Goal: Transaction & Acquisition: Purchase product/service

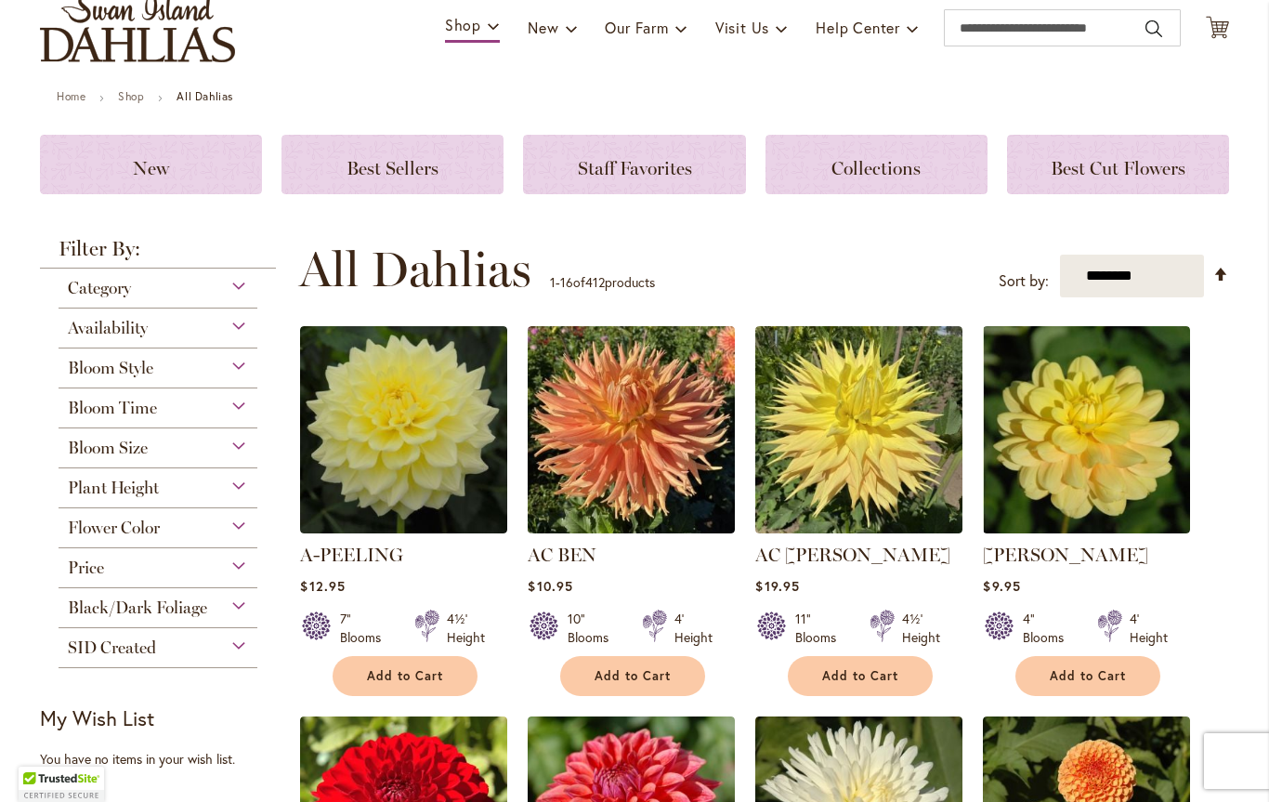
scroll to position [142, 0]
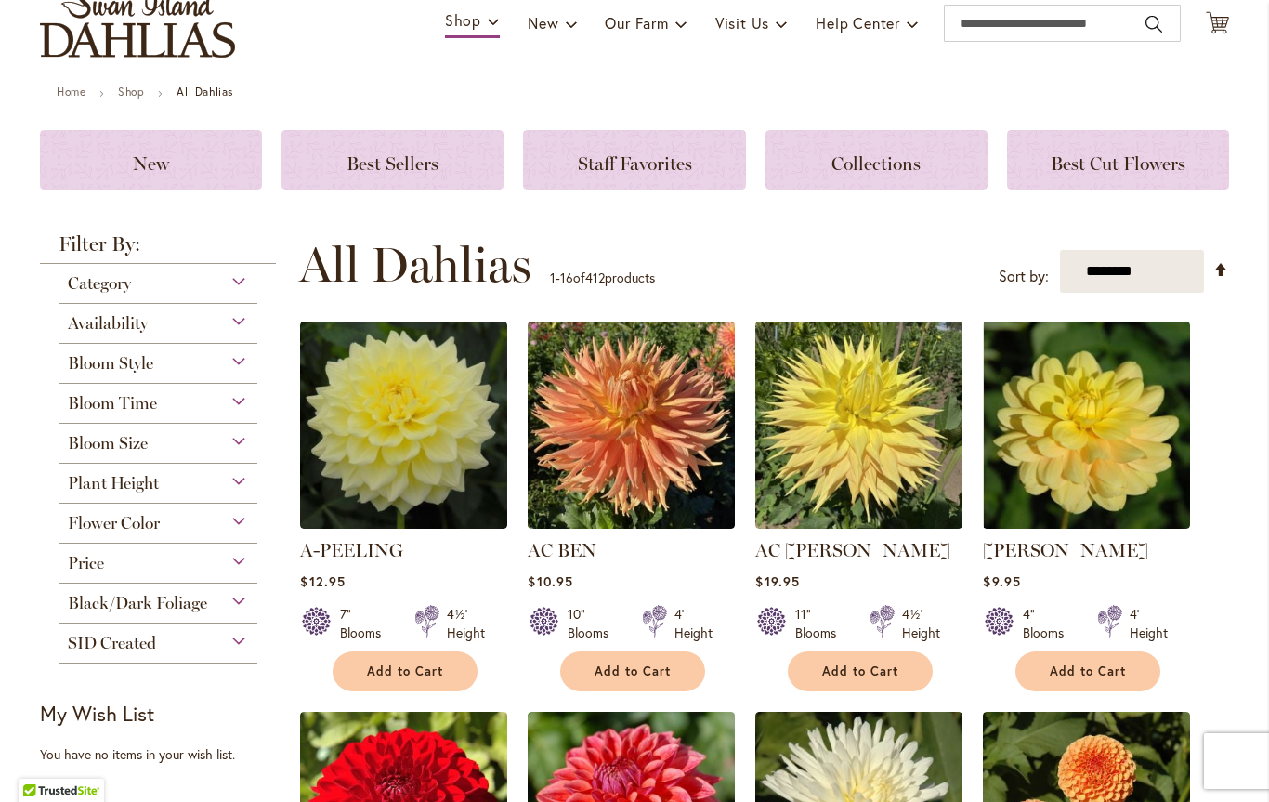
click at [76, 280] on span "Category" at bounding box center [99, 283] width 63 height 20
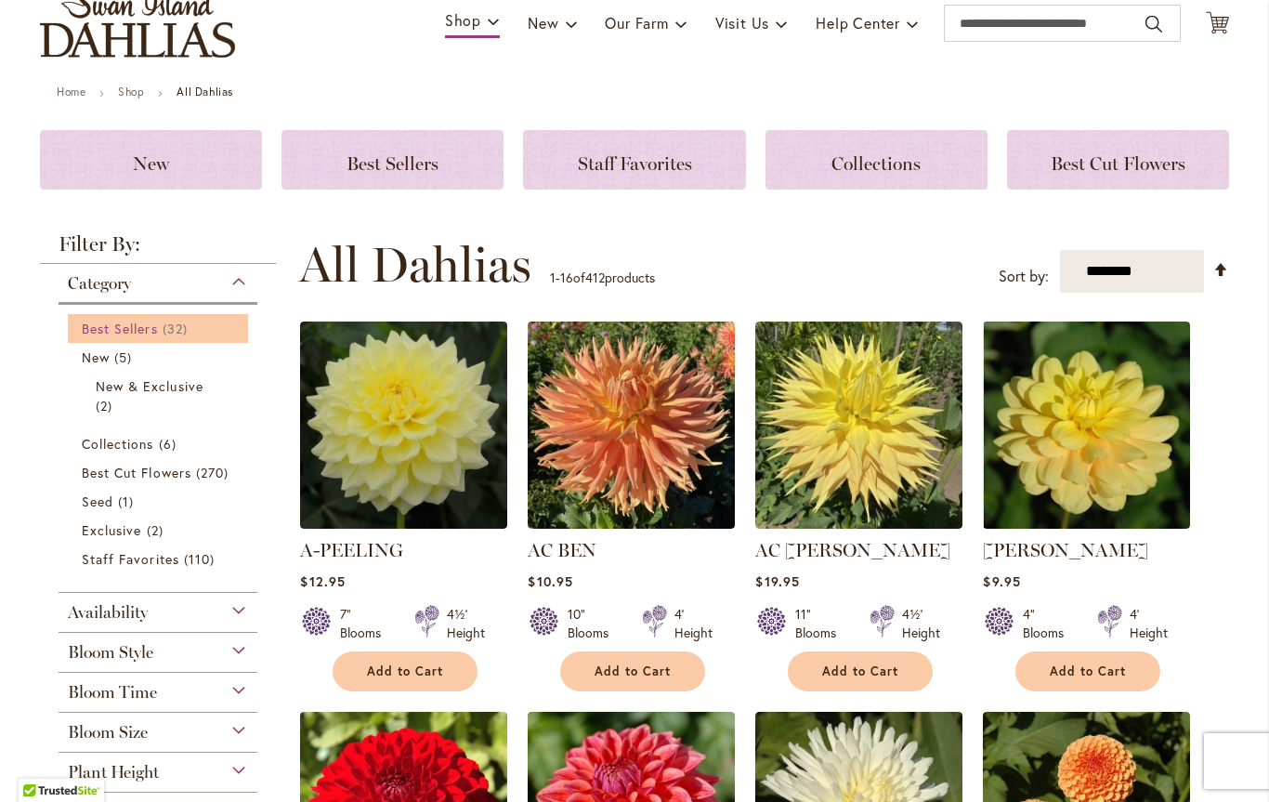
click at [98, 329] on span "Best Sellers" at bounding box center [120, 329] width 76 height 18
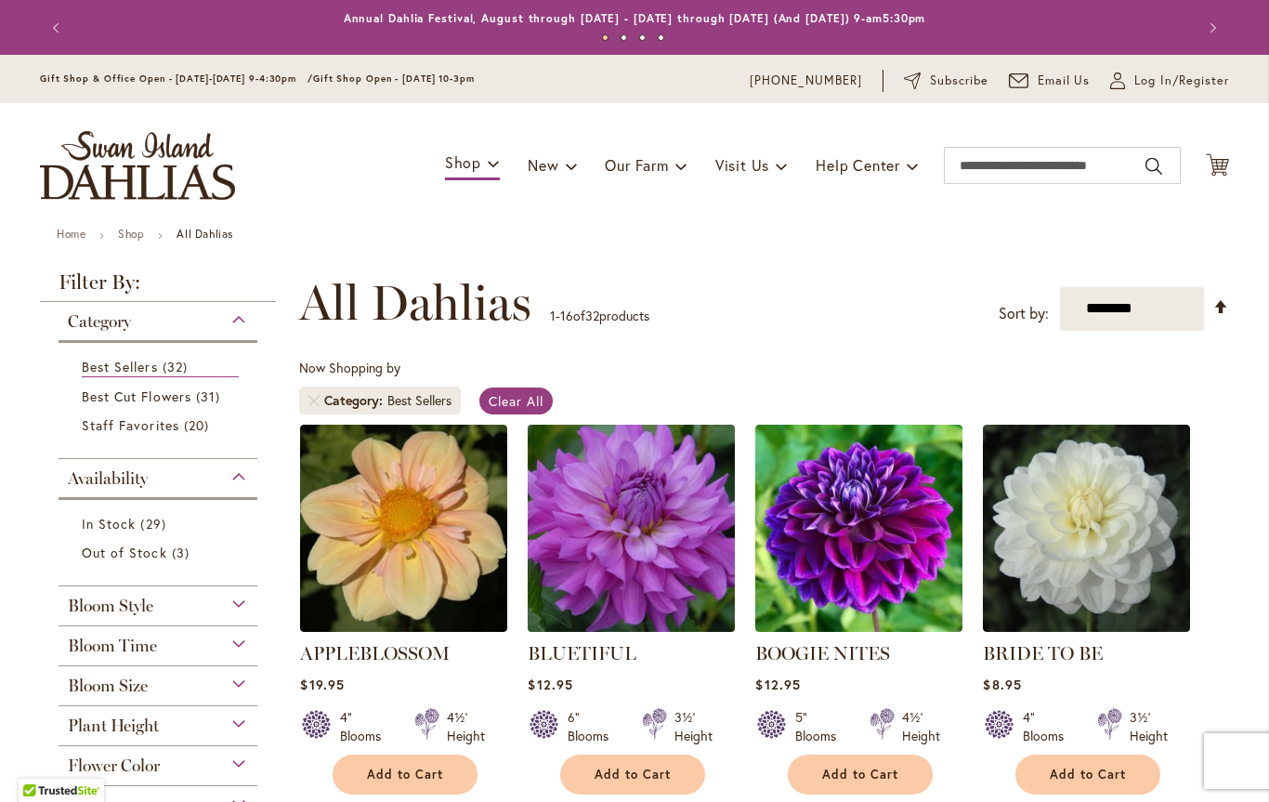
click at [652, 574] on img at bounding box center [631, 527] width 217 height 217
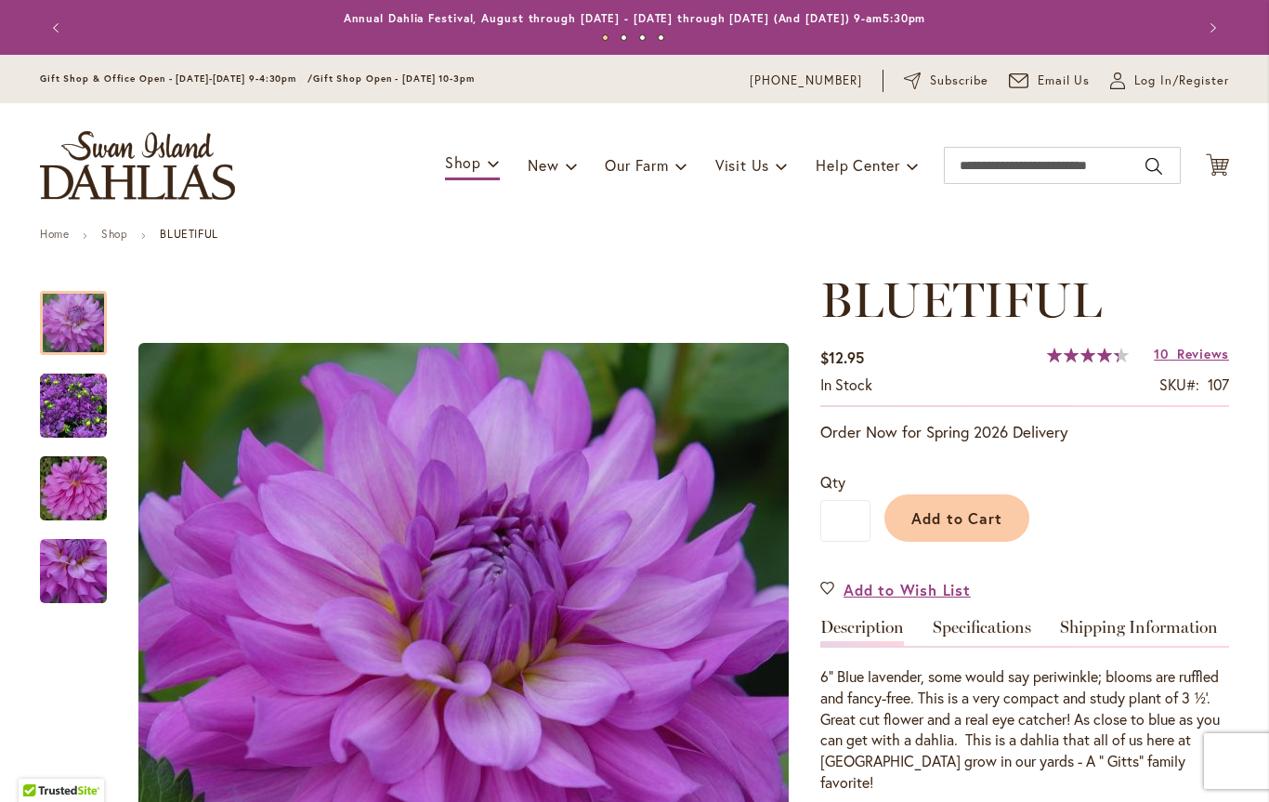
click at [1088, 358] on span "87 % of 100" at bounding box center [1083, 354] width 72 height 15
click at [1181, 353] on span "Reviews" at bounding box center [1203, 354] width 52 height 18
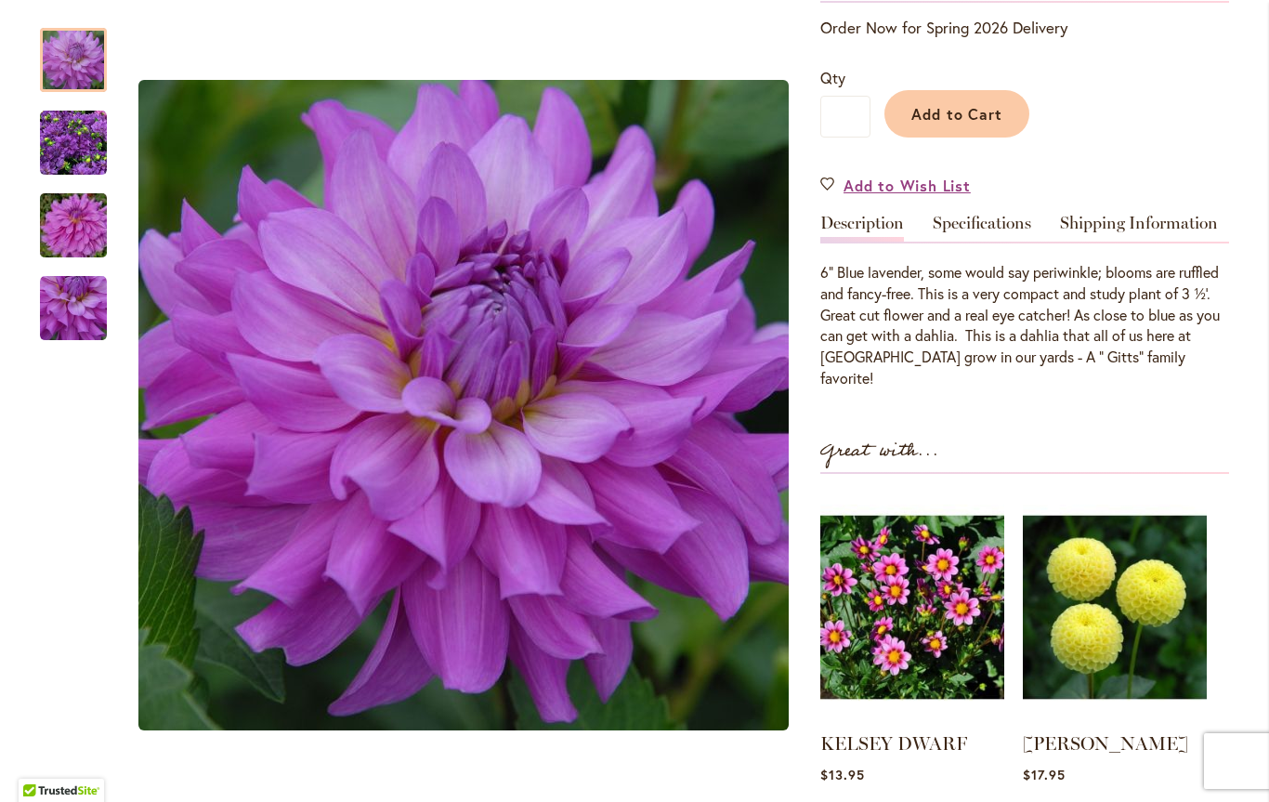
scroll to position [403, 0]
click at [84, 144] on img "Bluetiful" at bounding box center [73, 143] width 67 height 67
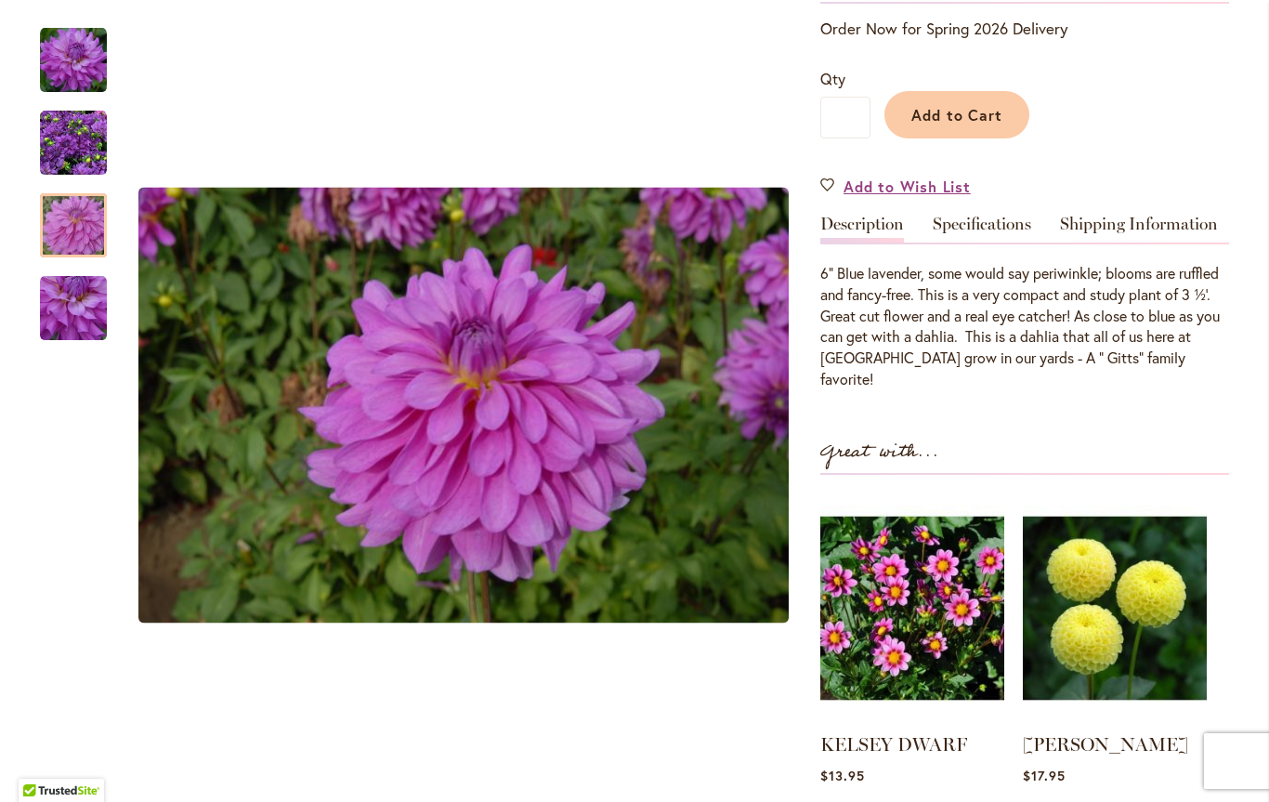
click at [80, 216] on img "Bluetiful" at bounding box center [74, 225] width 134 height 89
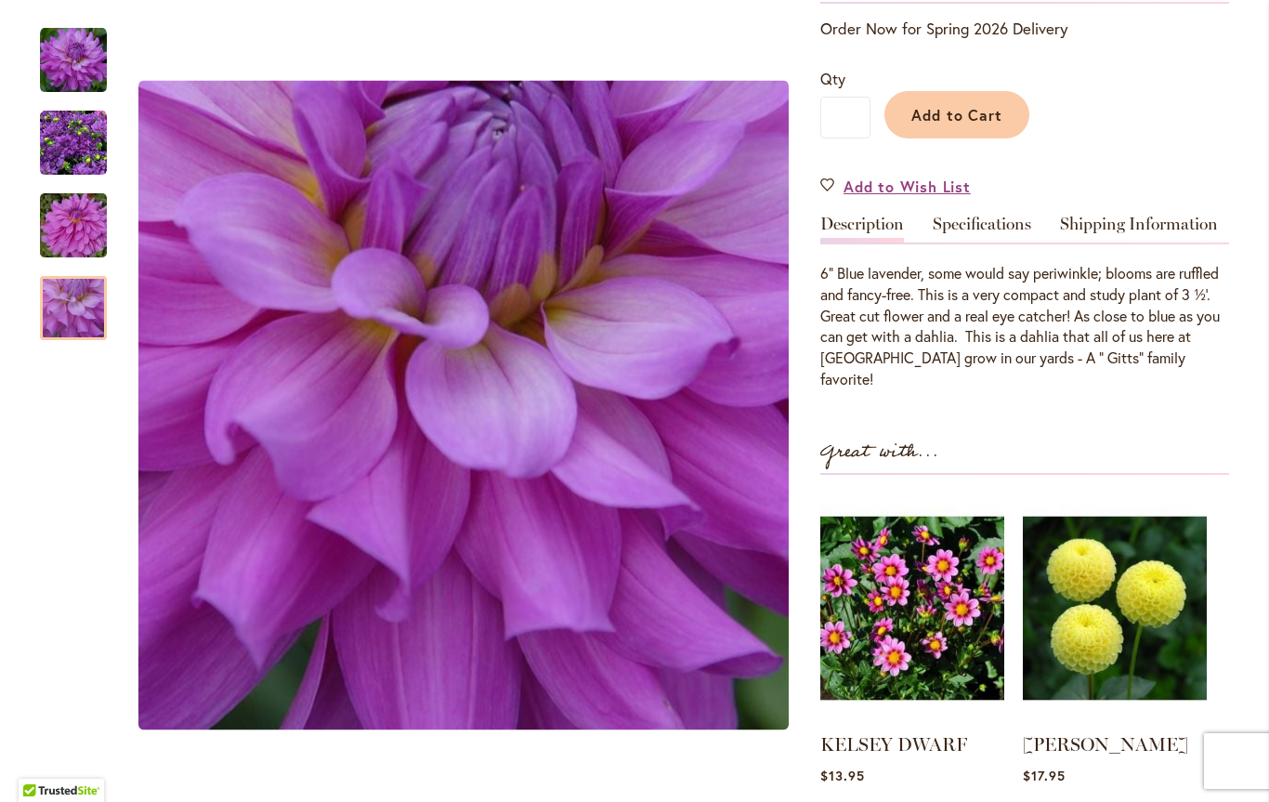
click at [75, 318] on img "Bluetiful" at bounding box center [73, 308] width 67 height 67
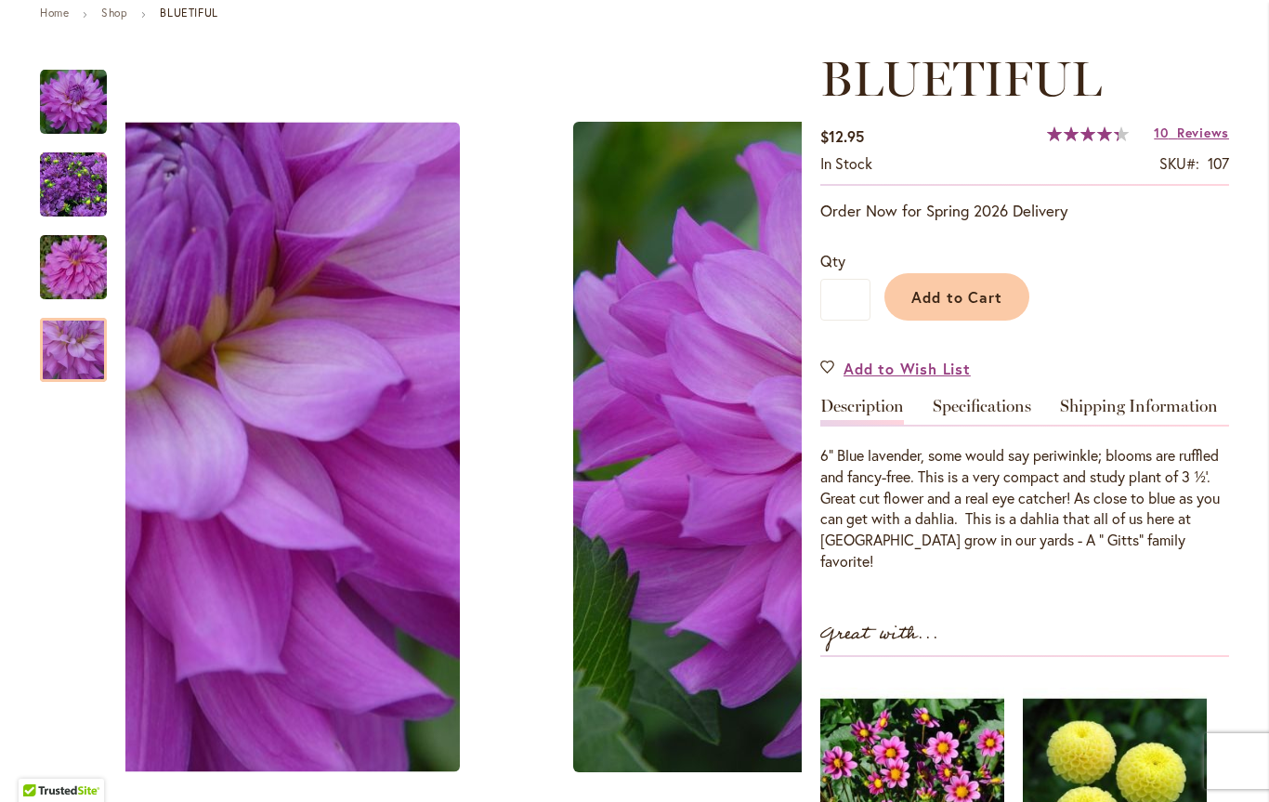
scroll to position [225, 0]
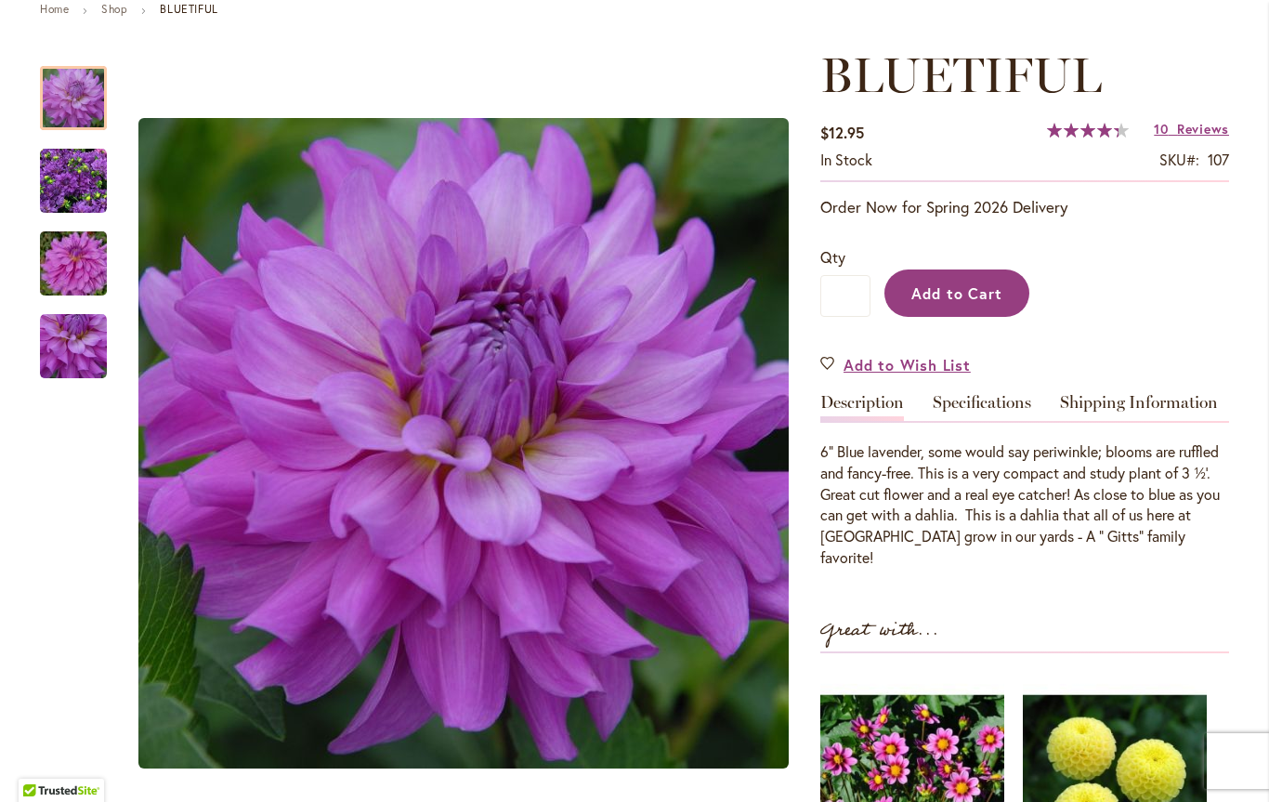
click at [969, 283] on span "Add to Cart" at bounding box center [957, 293] width 92 height 20
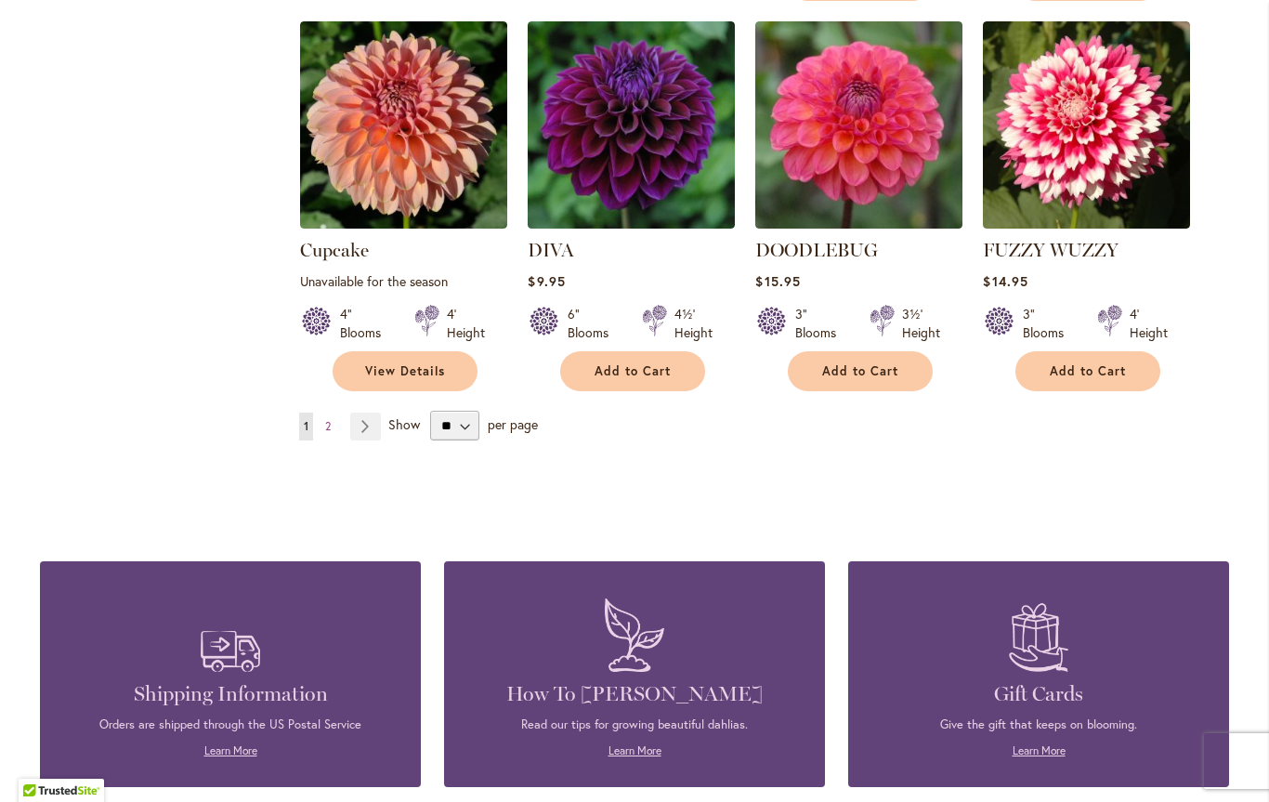
scroll to position [1600, 0]
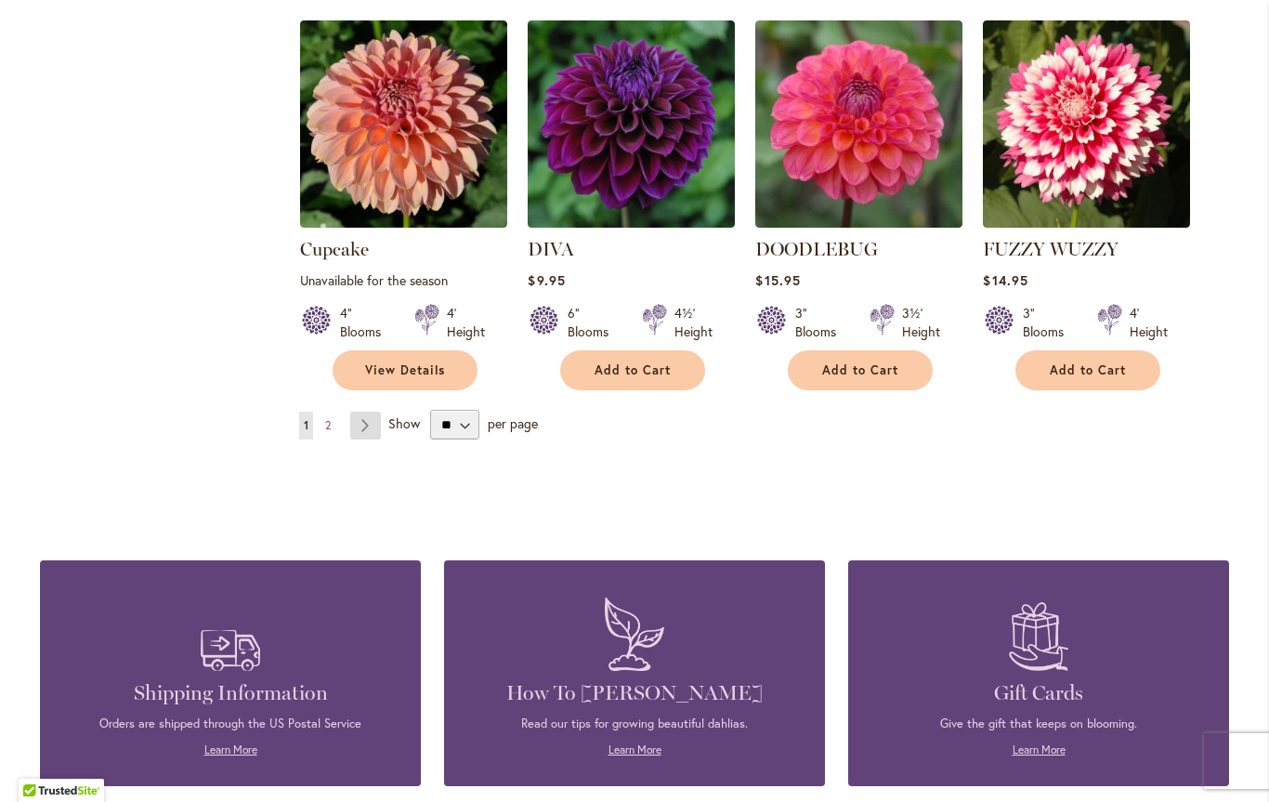
click at [370, 412] on link "Page Next" at bounding box center [365, 426] width 31 height 28
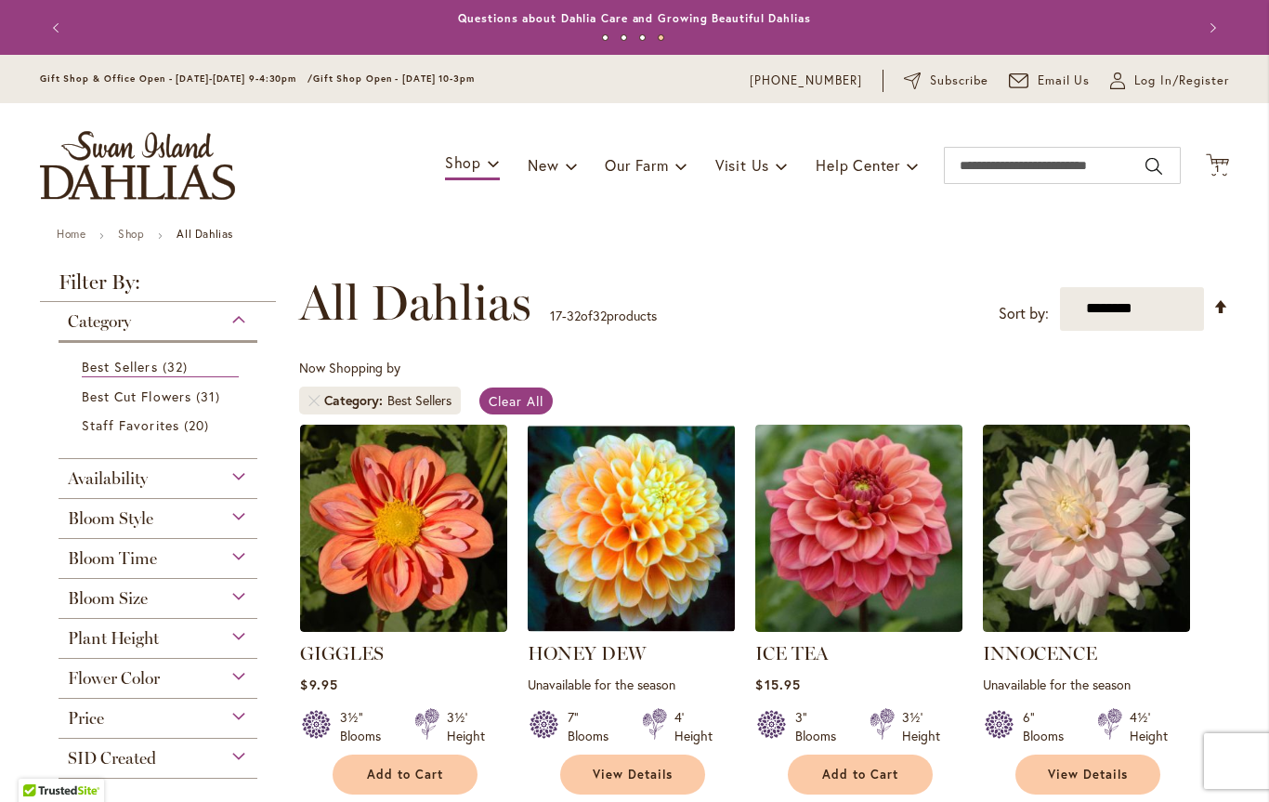
click at [202, 469] on div "Availability" at bounding box center [158, 474] width 199 height 30
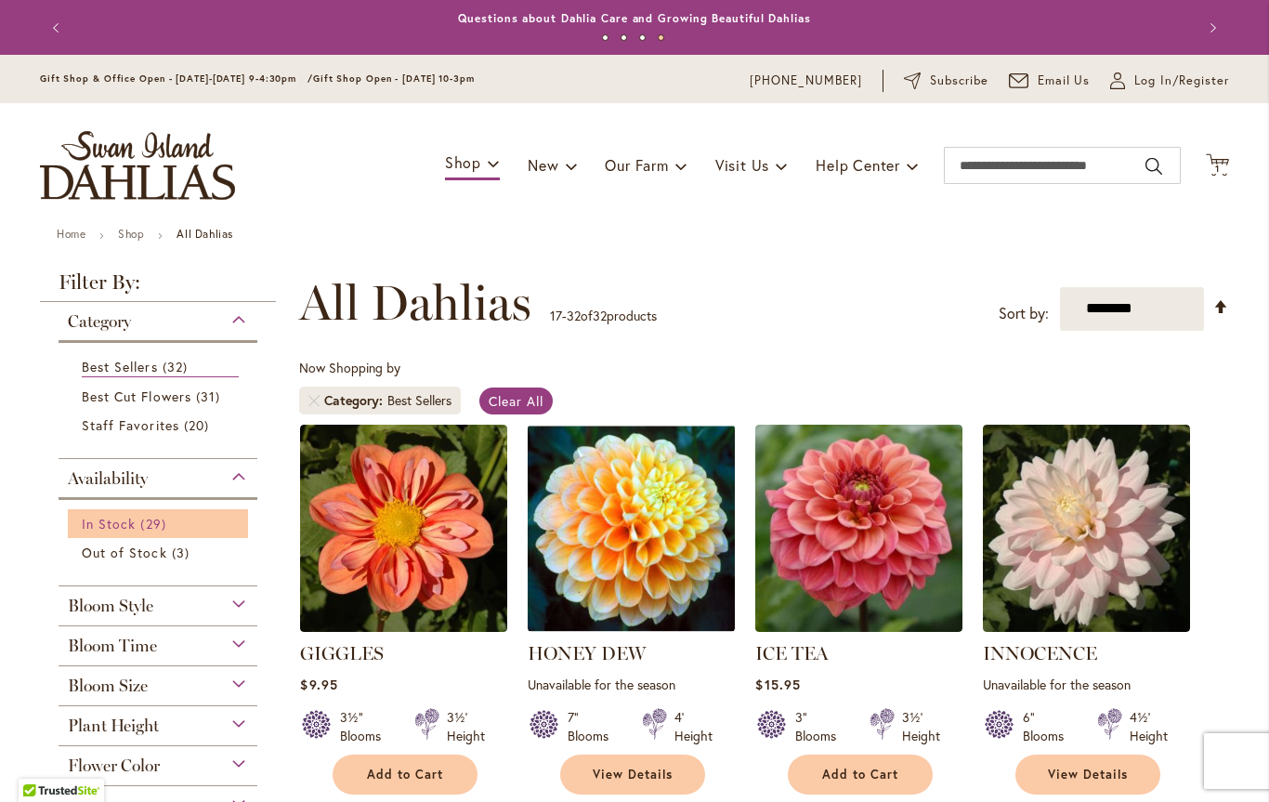
click at [89, 517] on span "In Stock" at bounding box center [109, 524] width 54 height 18
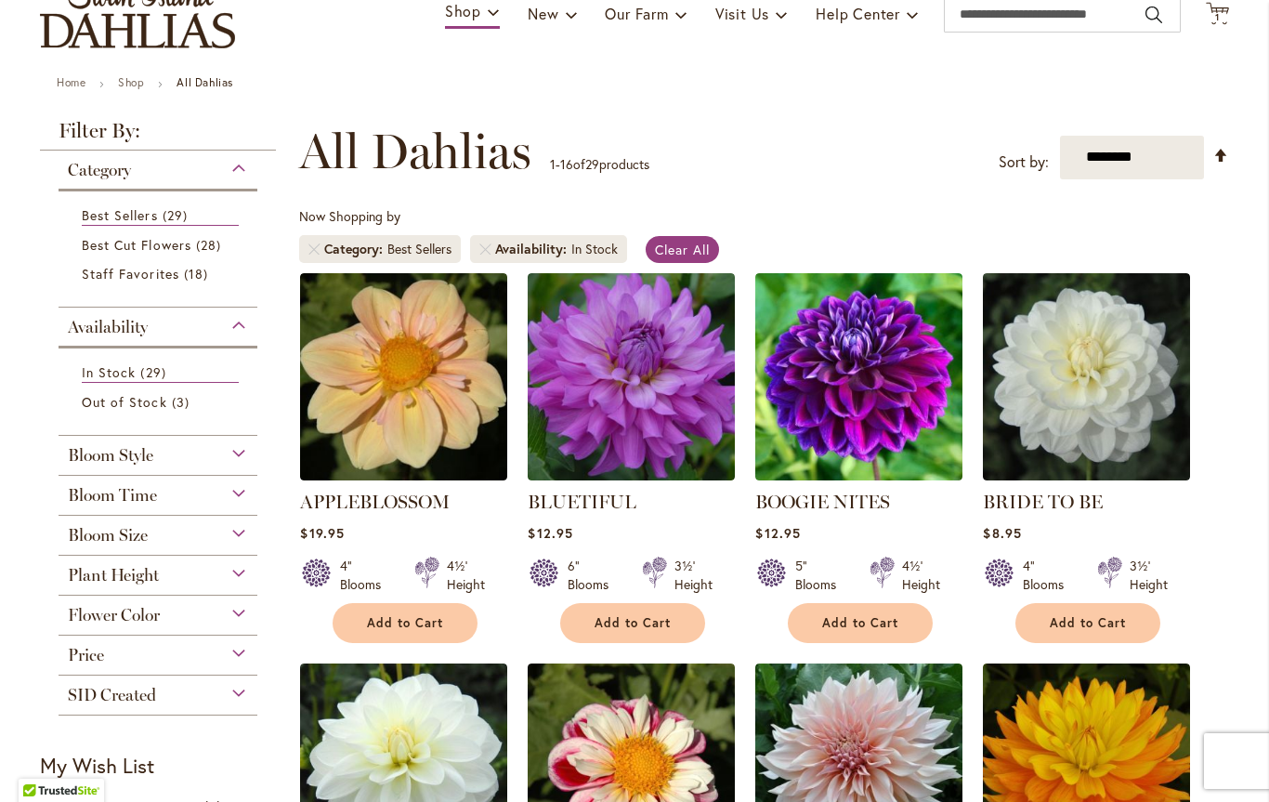
scroll to position [143, 0]
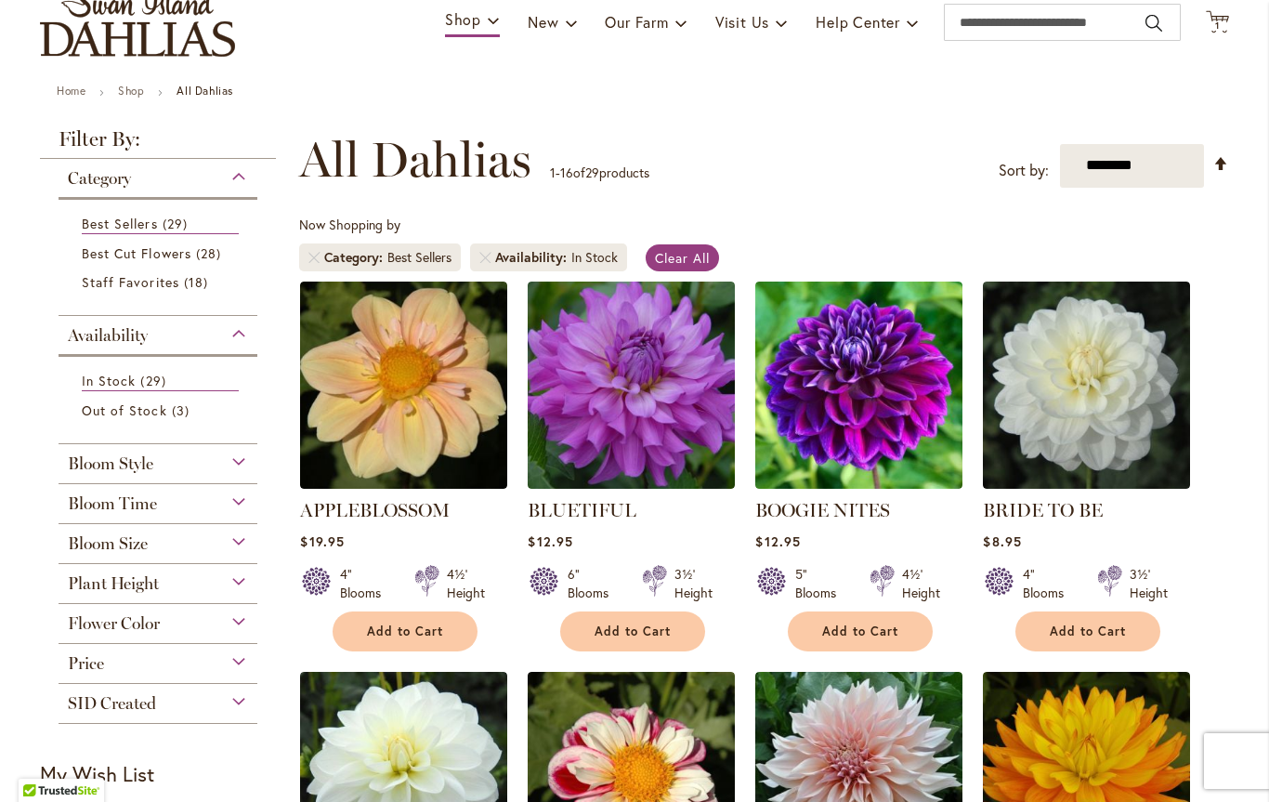
click at [84, 470] on span "Bloom Style" at bounding box center [110, 463] width 85 height 20
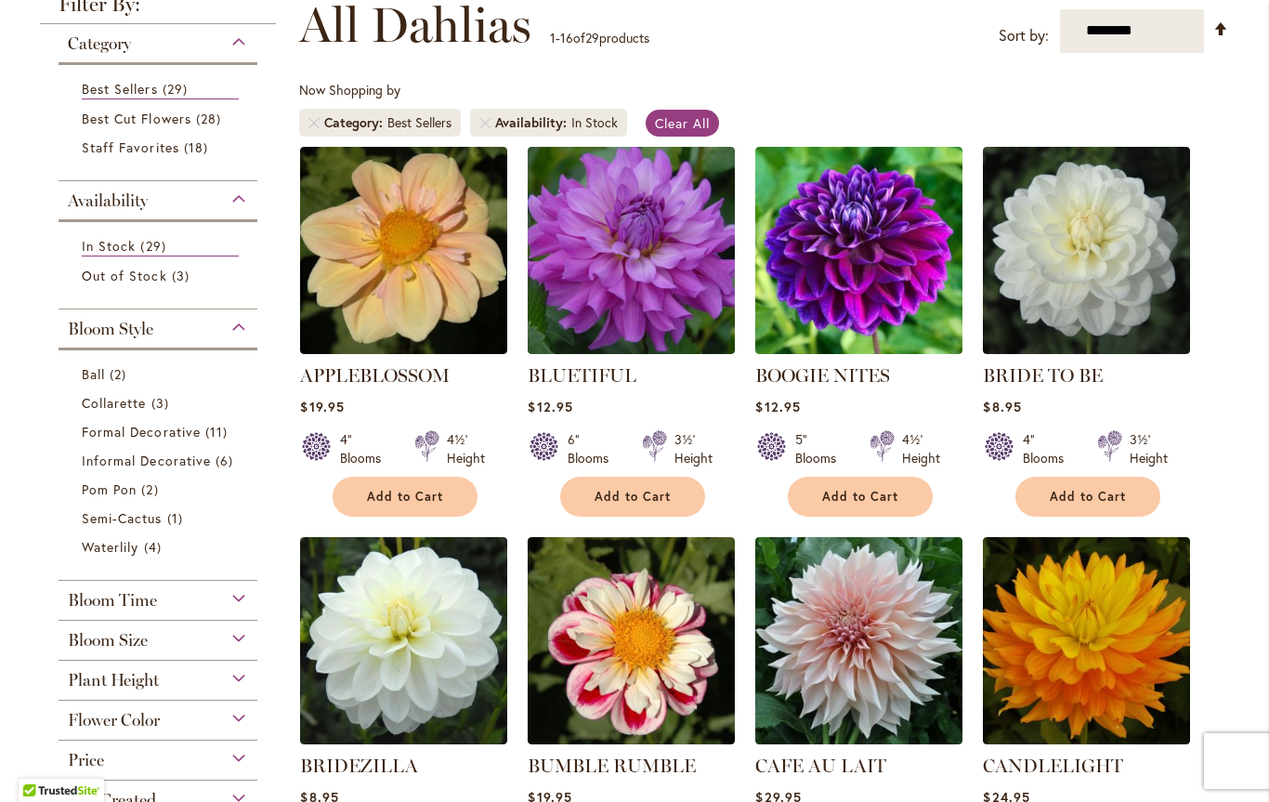
scroll to position [281, 0]
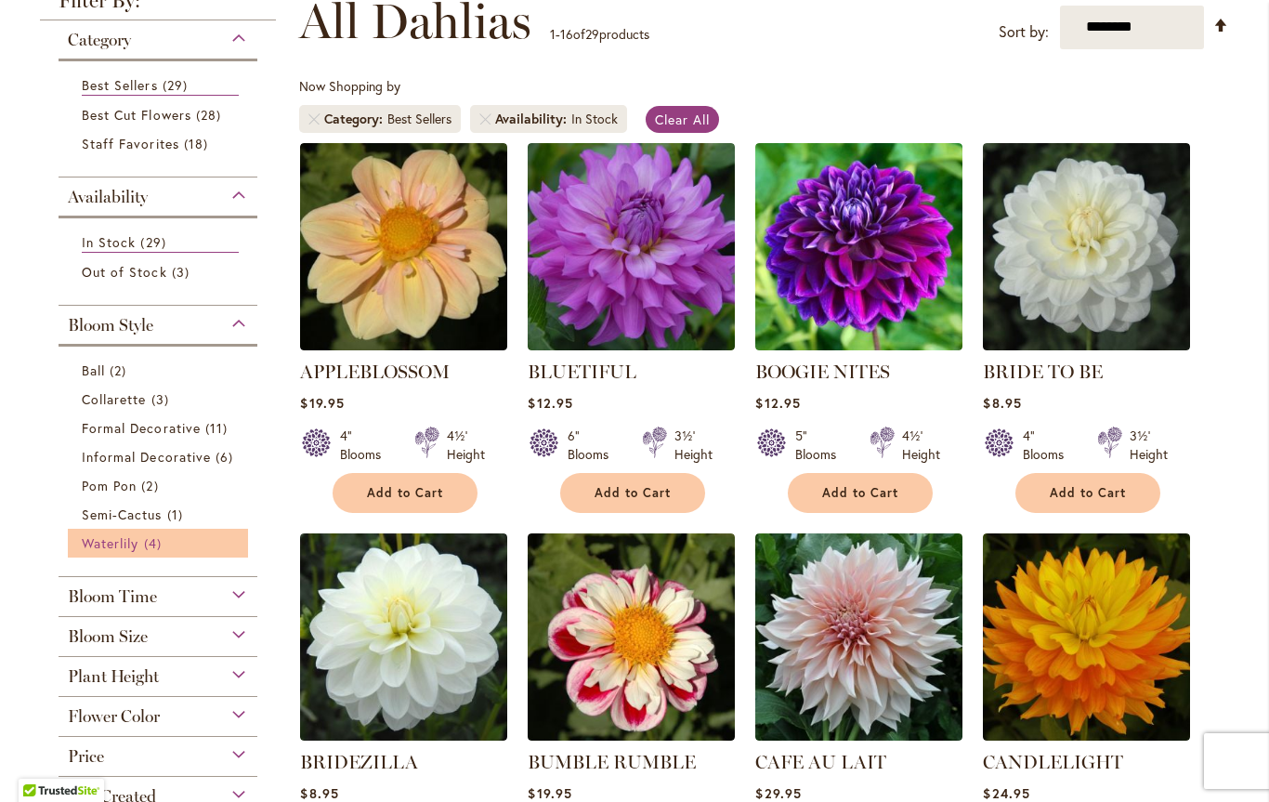
click at [101, 541] on span "Waterlily" at bounding box center [110, 543] width 57 height 18
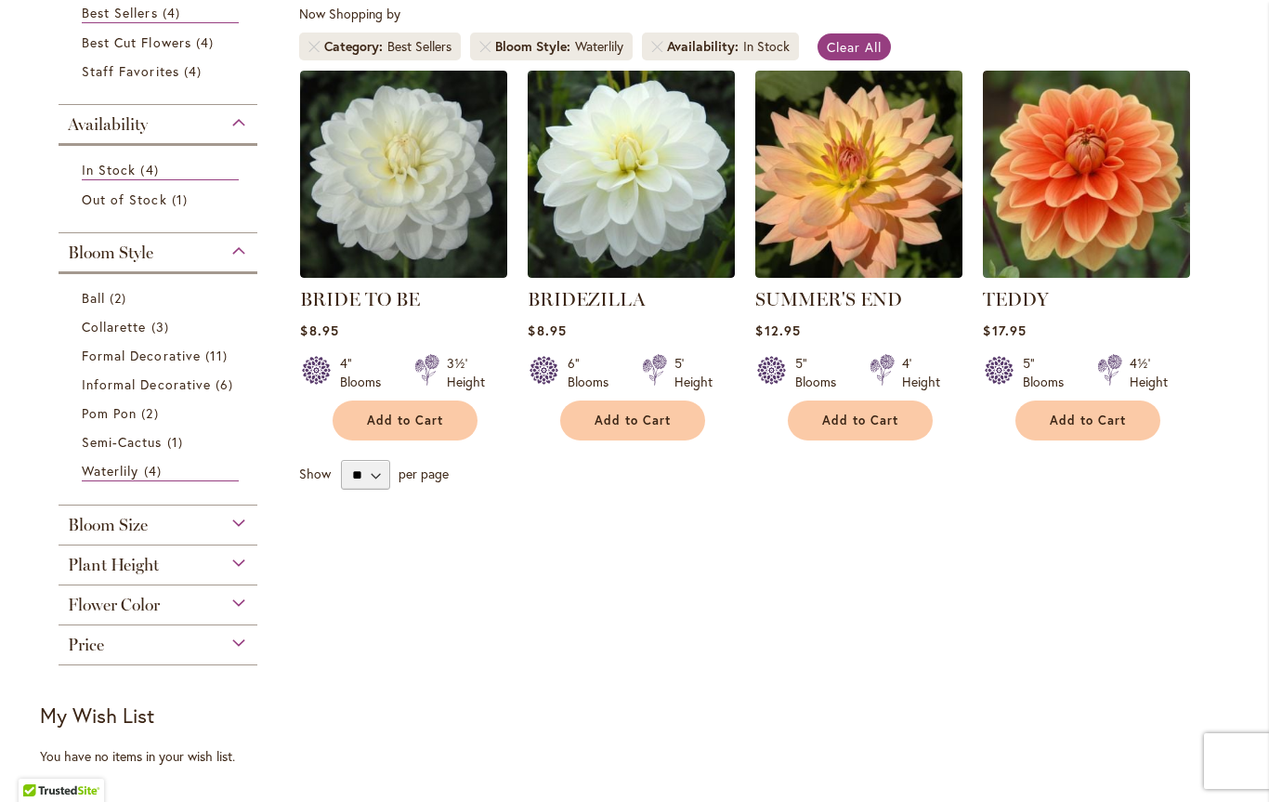
scroll to position [353, 0]
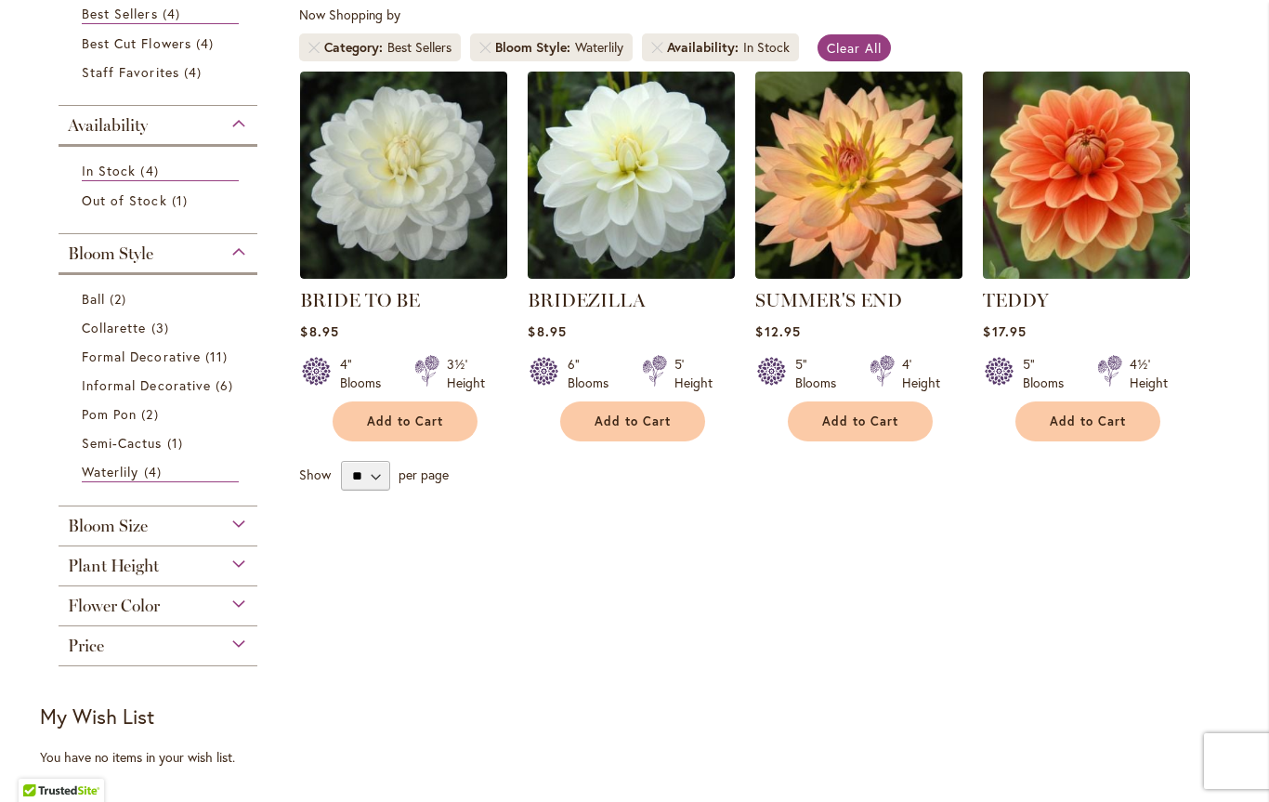
click at [84, 528] on span "Bloom Size" at bounding box center [108, 526] width 80 height 20
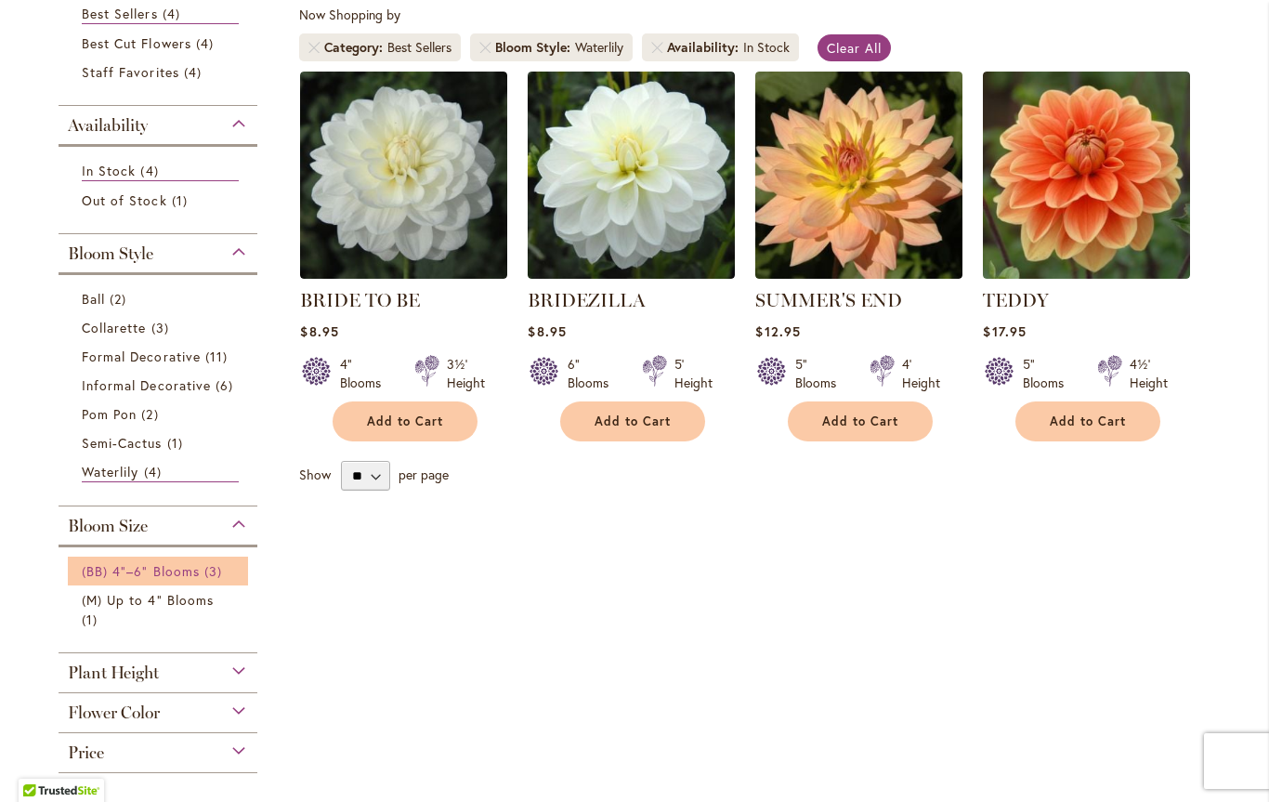
click at [99, 569] on span "(BB) 4"–6" Blooms" at bounding box center [141, 571] width 118 height 18
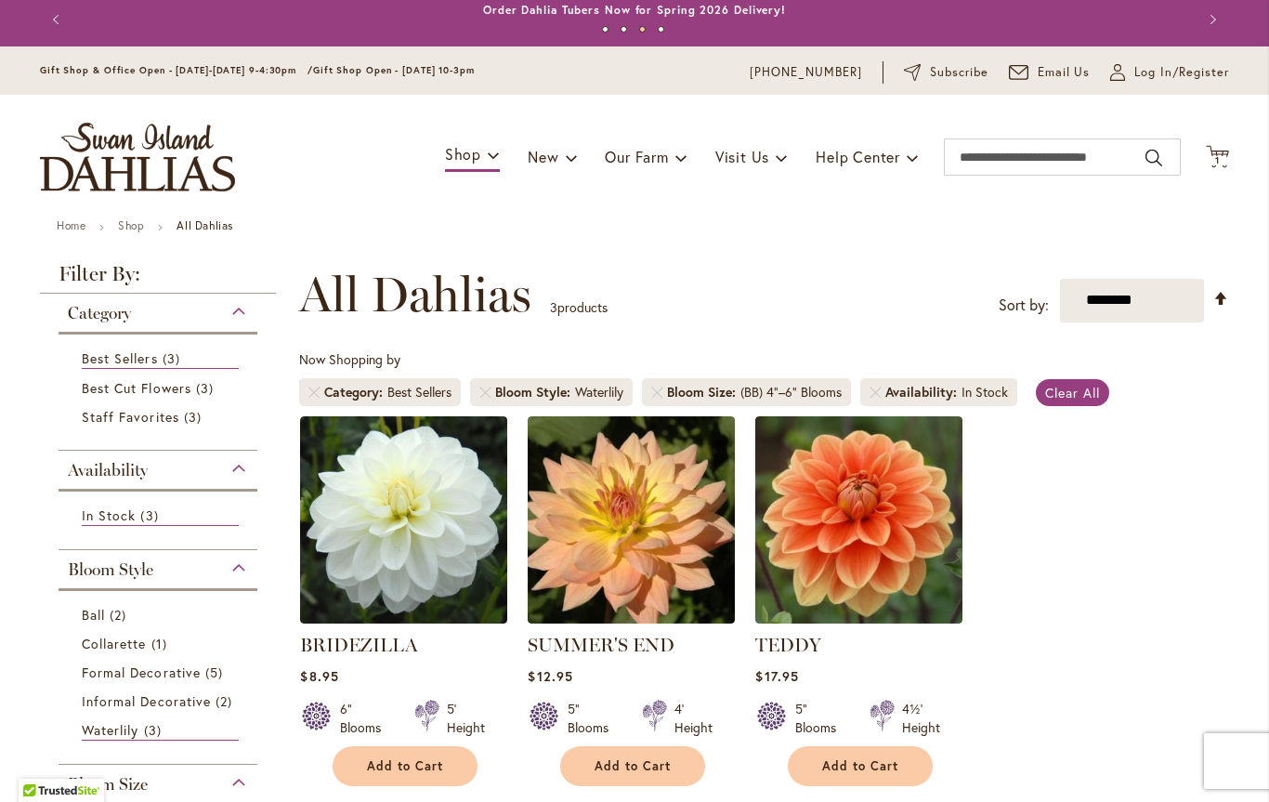
scroll to position [7, 0]
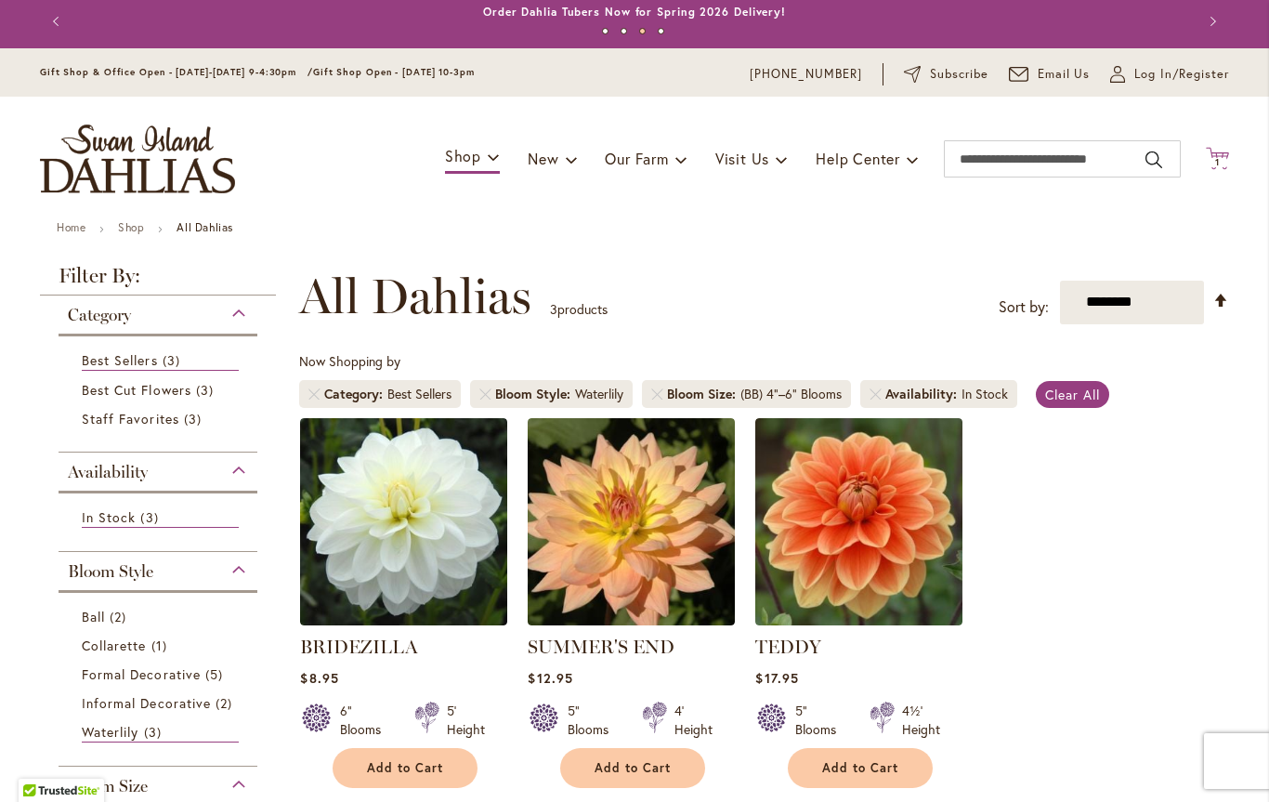
click at [1228, 150] on icon "Cart .cls-1 { fill: #231f20; }" at bounding box center [1217, 158] width 23 height 23
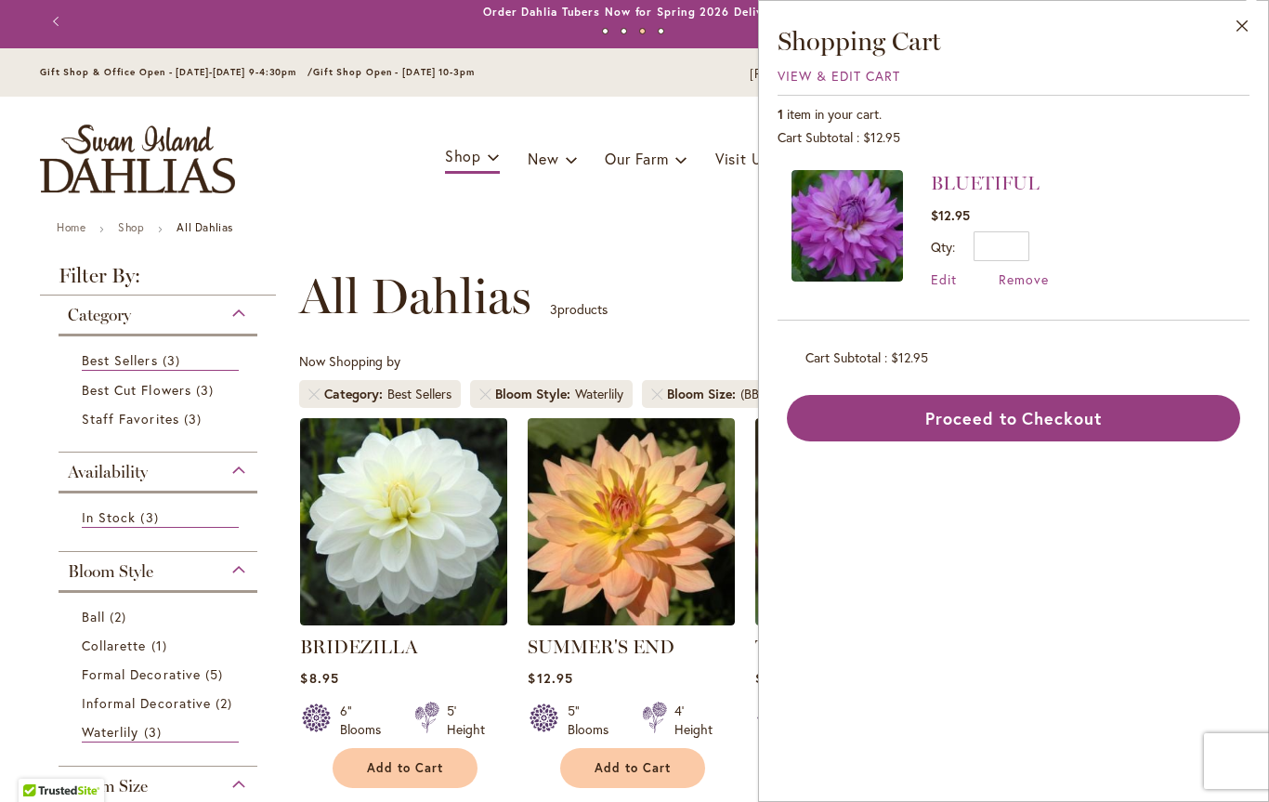
click at [661, 282] on div "**********" at bounding box center [764, 296] width 930 height 56
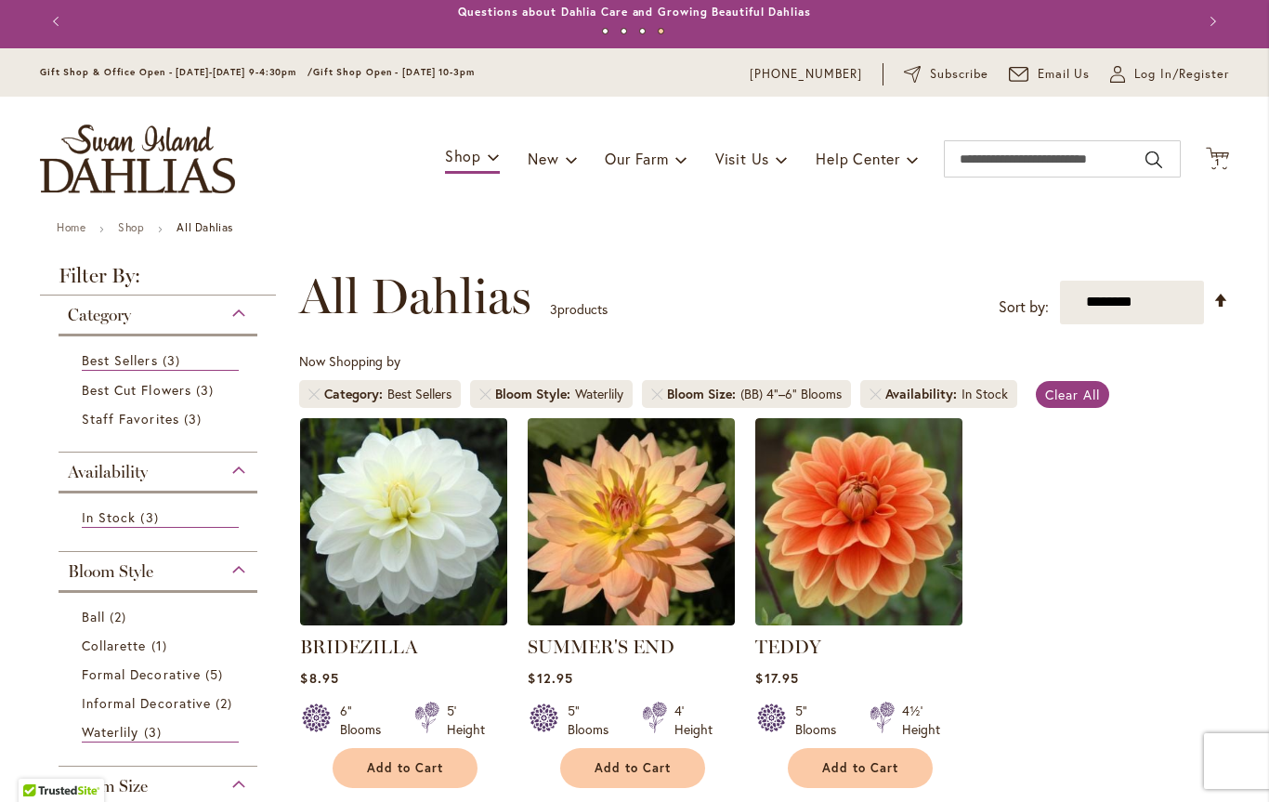
click at [1224, 141] on div "Toggle Nav Shop Dahlia Tubers Collections Fresh Cut Dahlias Gardening Supplies …" at bounding box center [634, 159] width 1226 height 124
click at [1224, 164] on span "1 1 items" at bounding box center [1217, 162] width 19 height 9
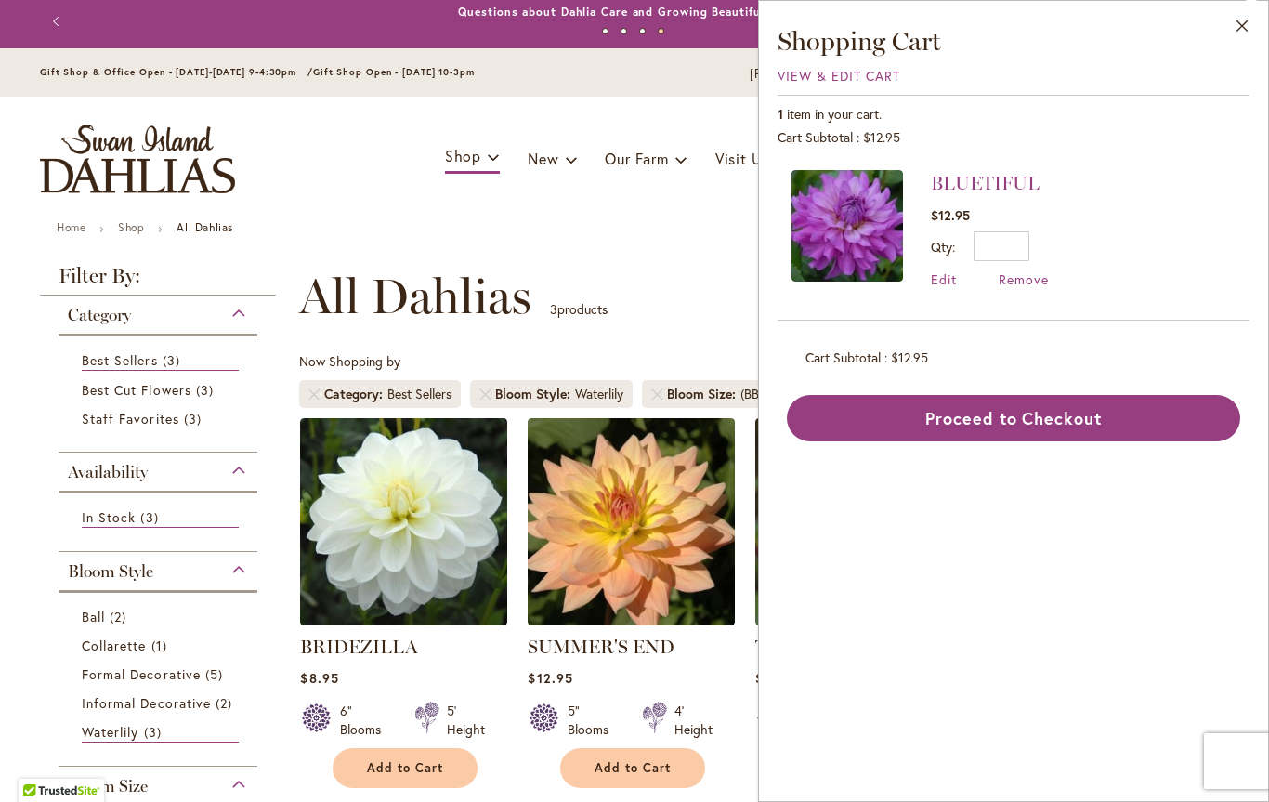
click at [847, 218] on img at bounding box center [846, 225] width 111 height 111
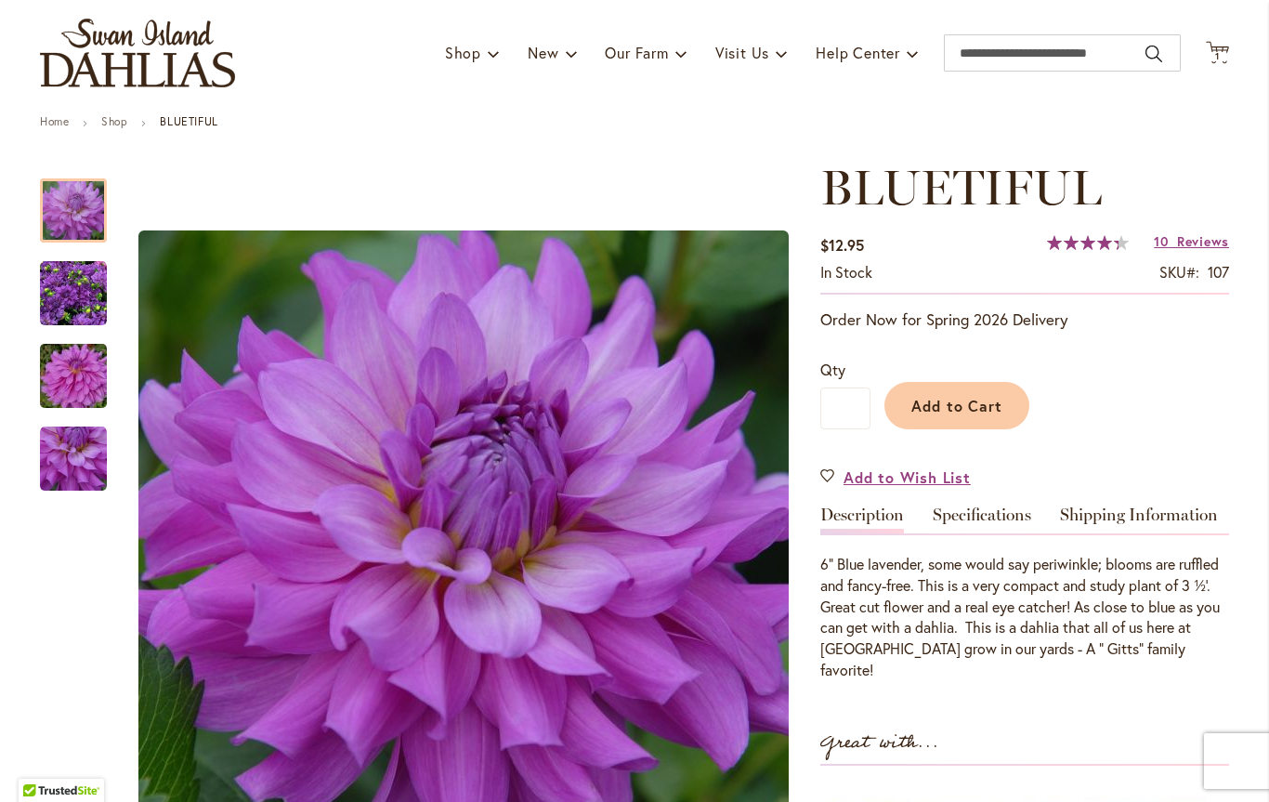
scroll to position [121, 0]
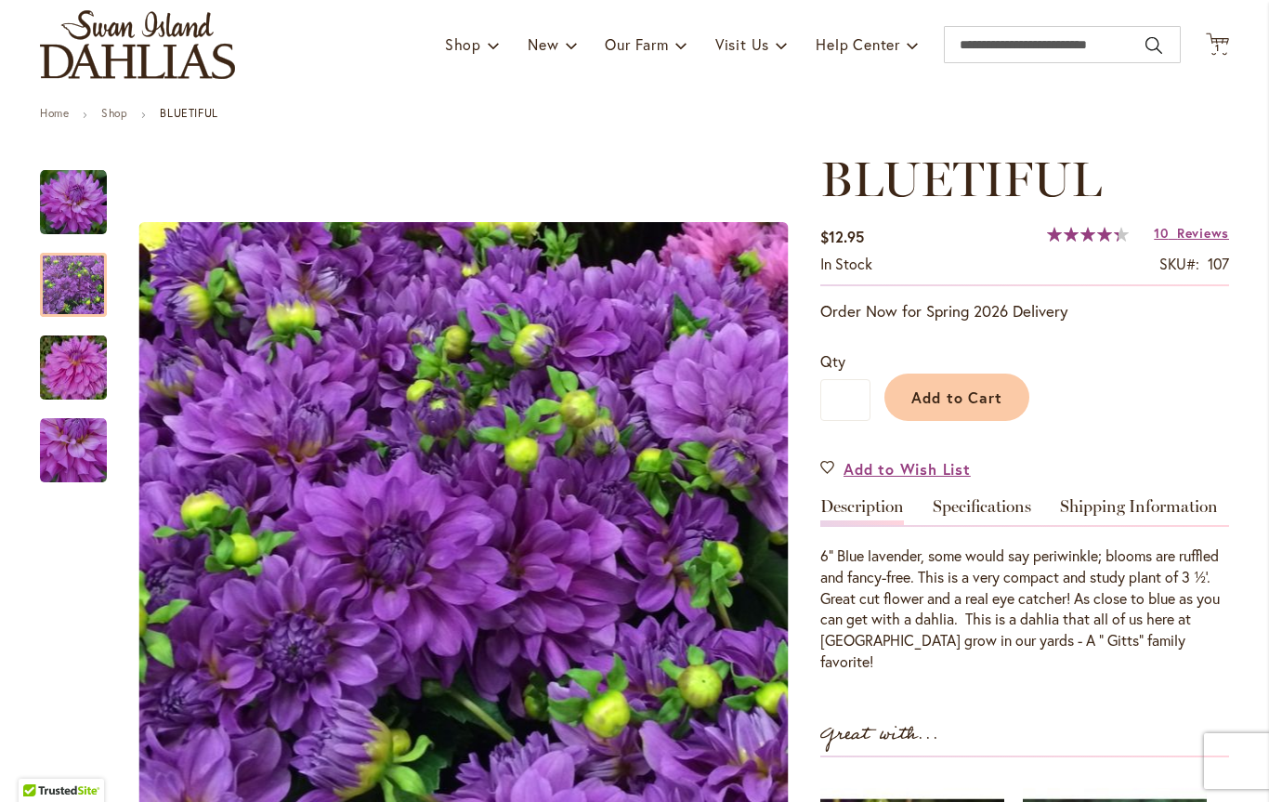
click at [71, 293] on img "Bluetiful" at bounding box center [73, 285] width 67 height 67
click at [66, 360] on img "Bluetiful" at bounding box center [74, 367] width 134 height 89
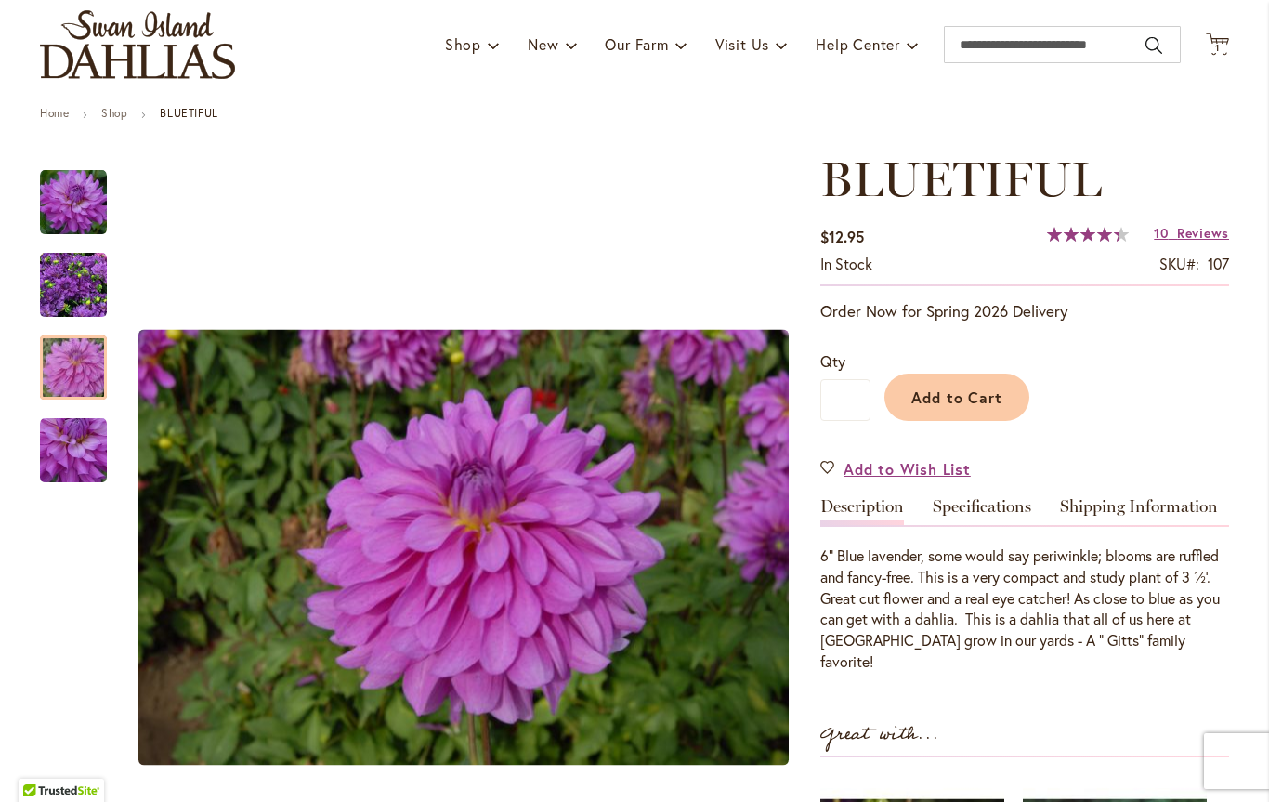
click at [67, 443] on img "Bluetiful" at bounding box center [73, 450] width 67 height 67
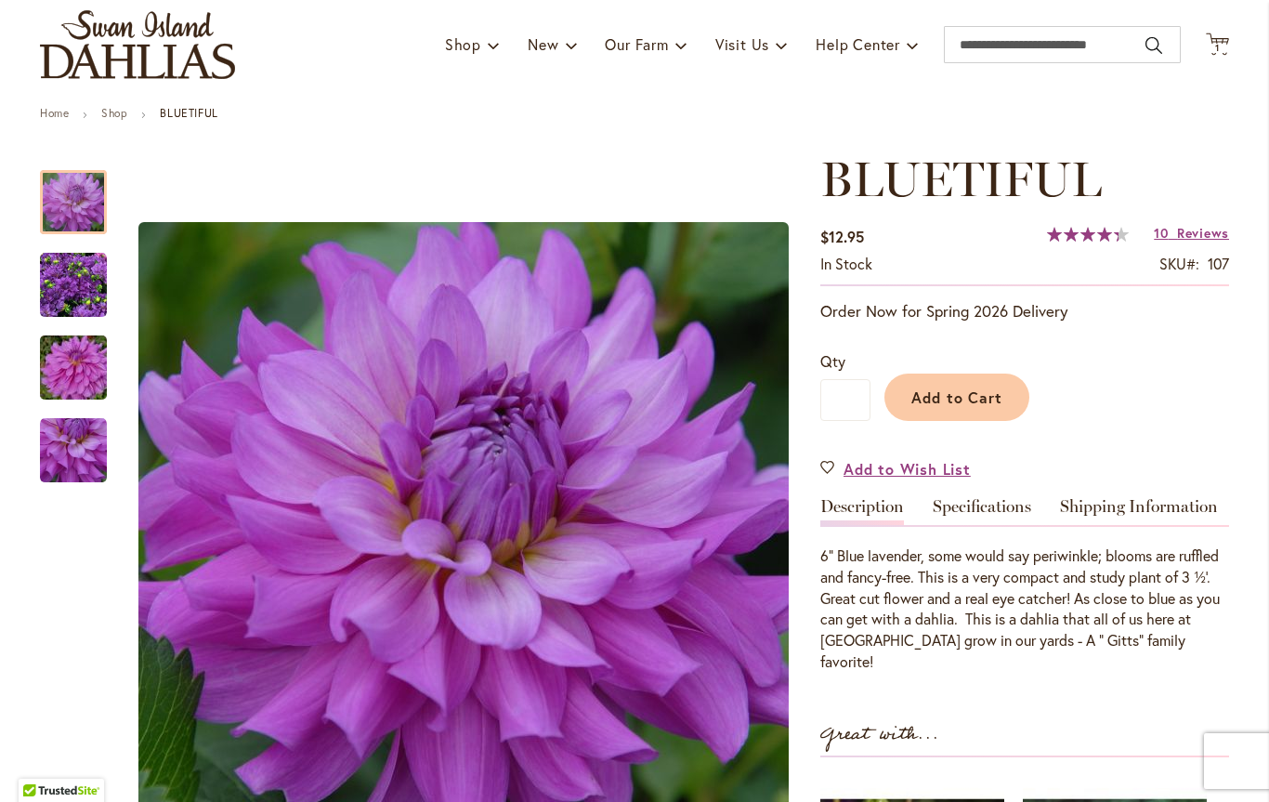
click at [64, 202] on img "Bluetiful" at bounding box center [73, 202] width 67 height 67
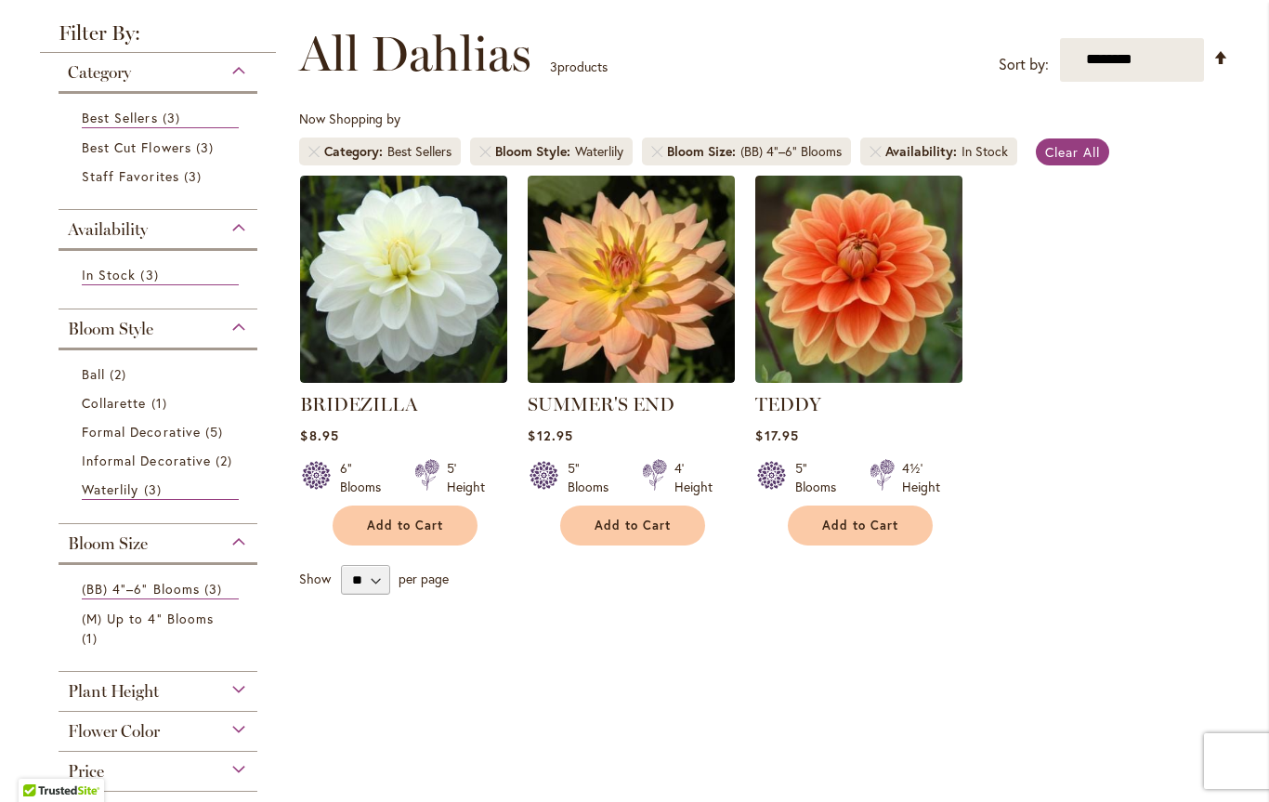
scroll to position [236, 0]
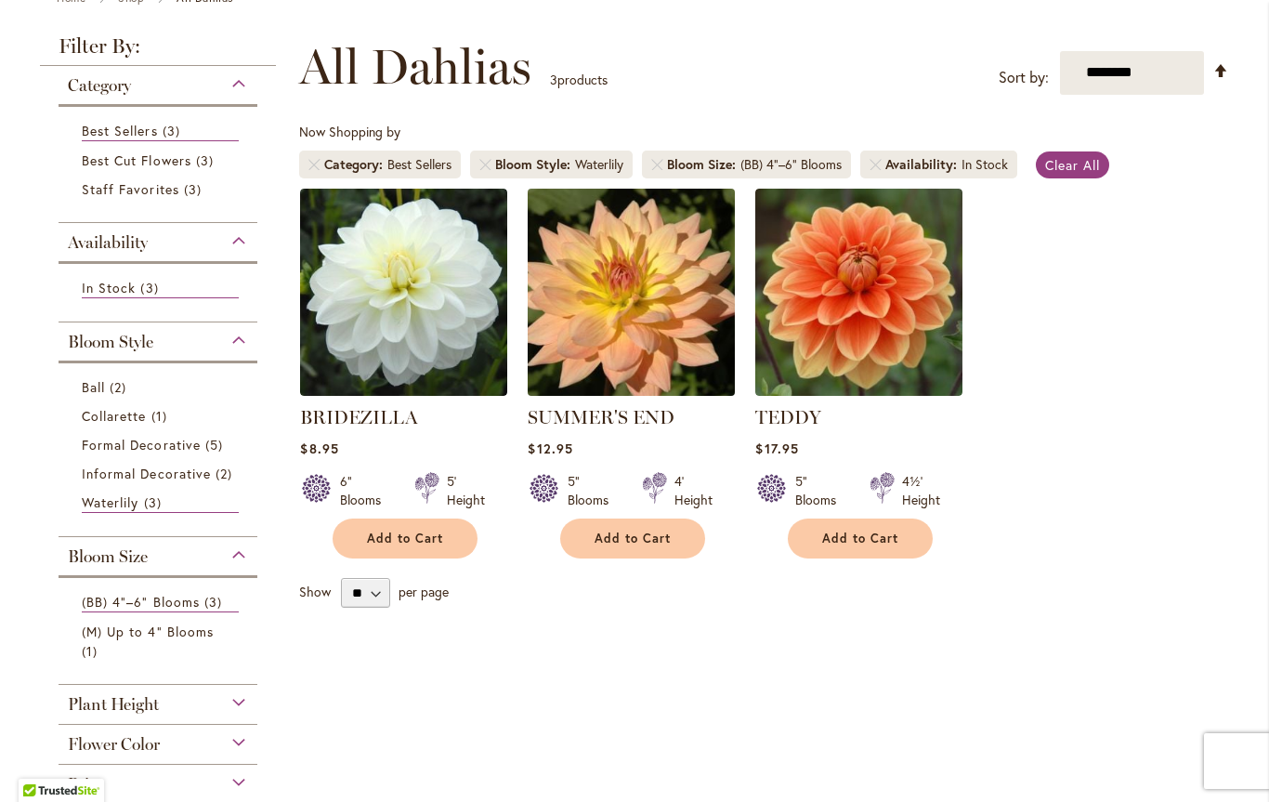
click at [600, 292] on img at bounding box center [631, 291] width 217 height 217
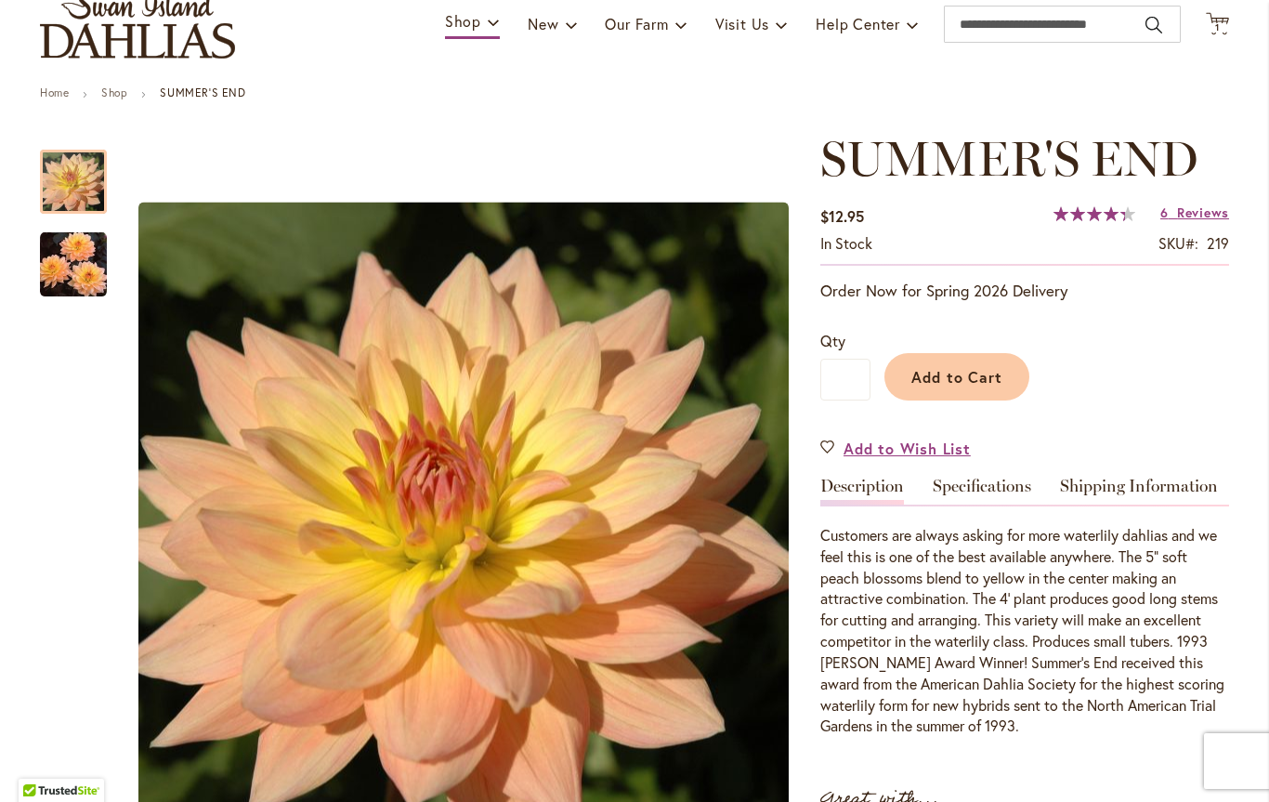
scroll to position [148, 0]
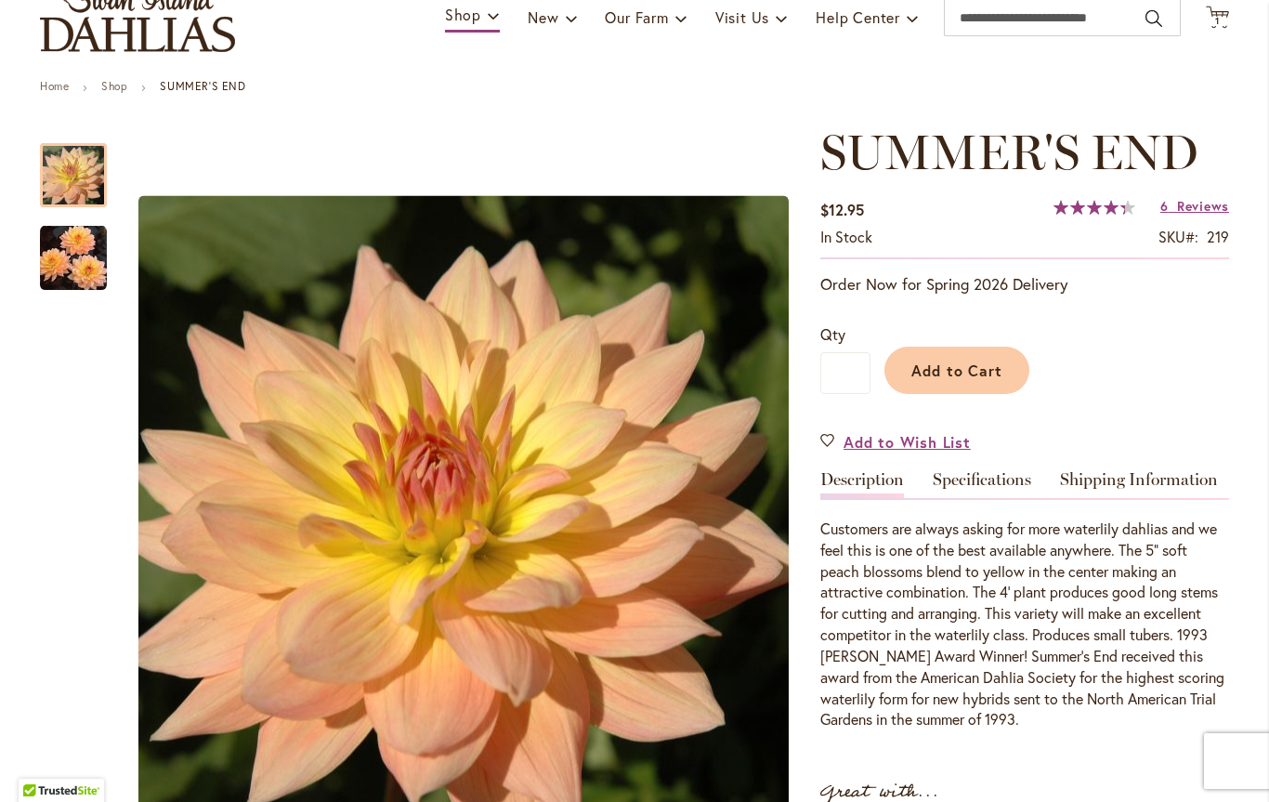
click at [75, 275] on img "SUMMER'S END" at bounding box center [73, 258] width 67 height 68
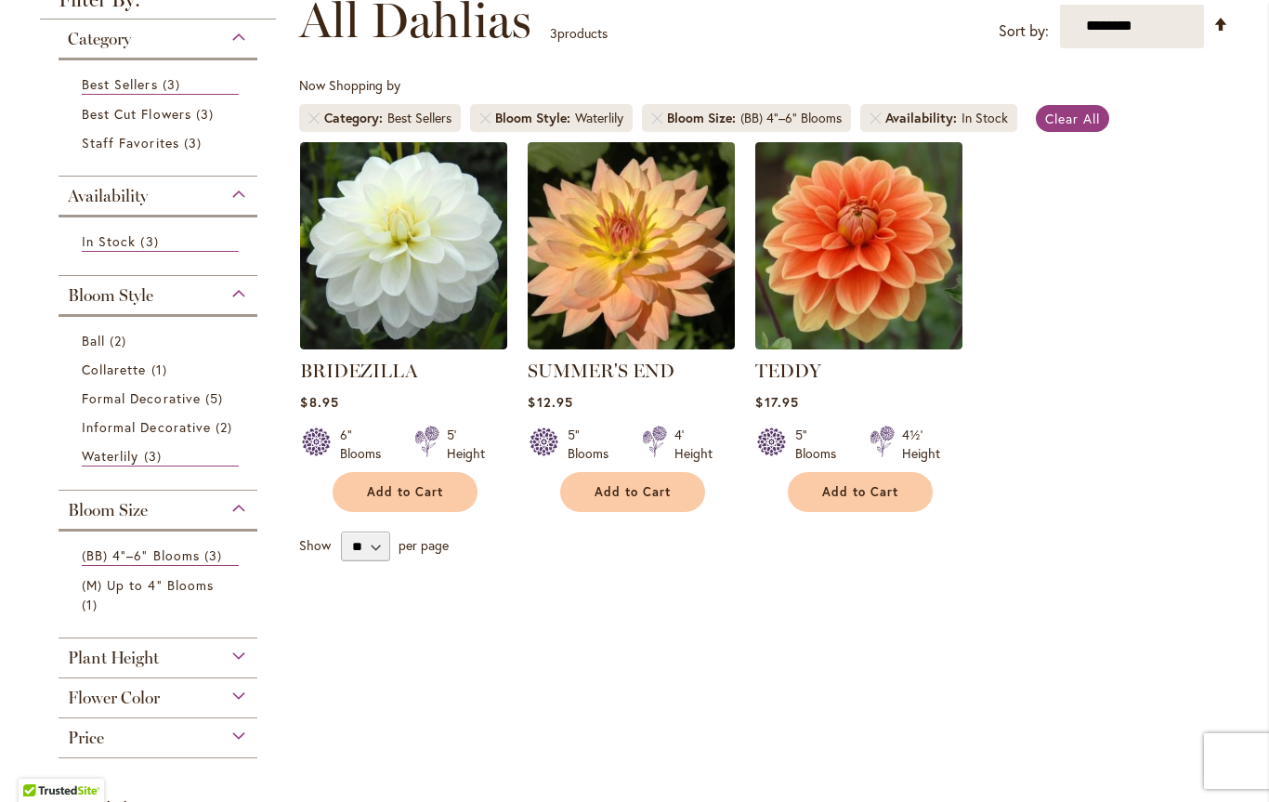
scroll to position [291, 0]
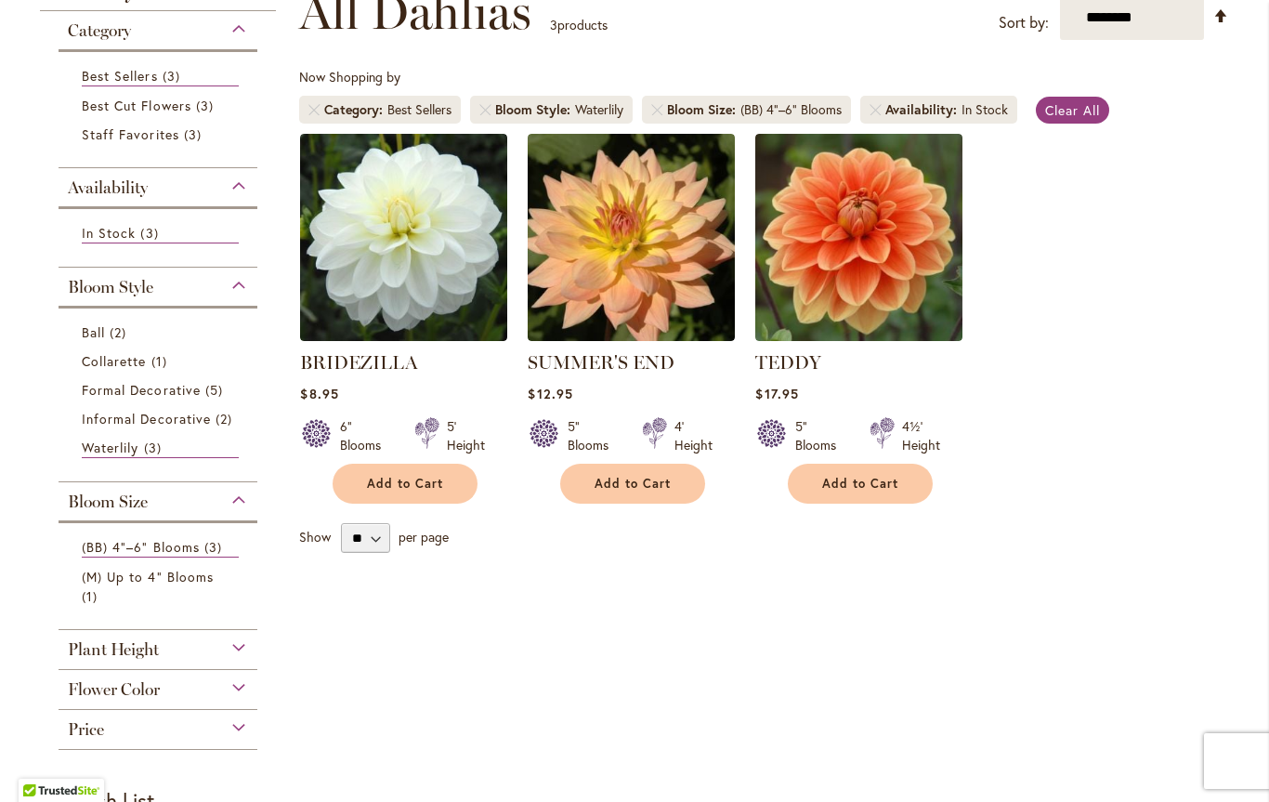
click at [95, 659] on span "Plant Height" at bounding box center [113, 649] width 91 height 20
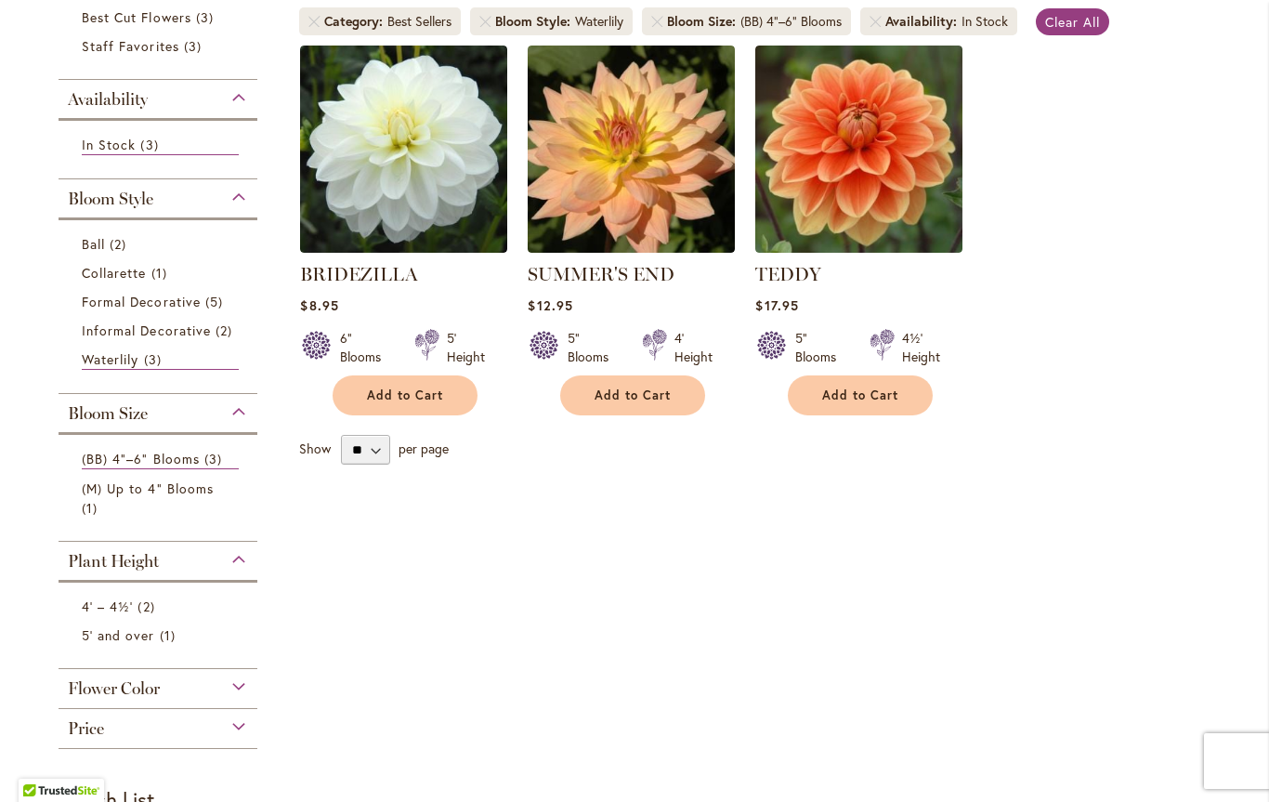
scroll to position [403, 0]
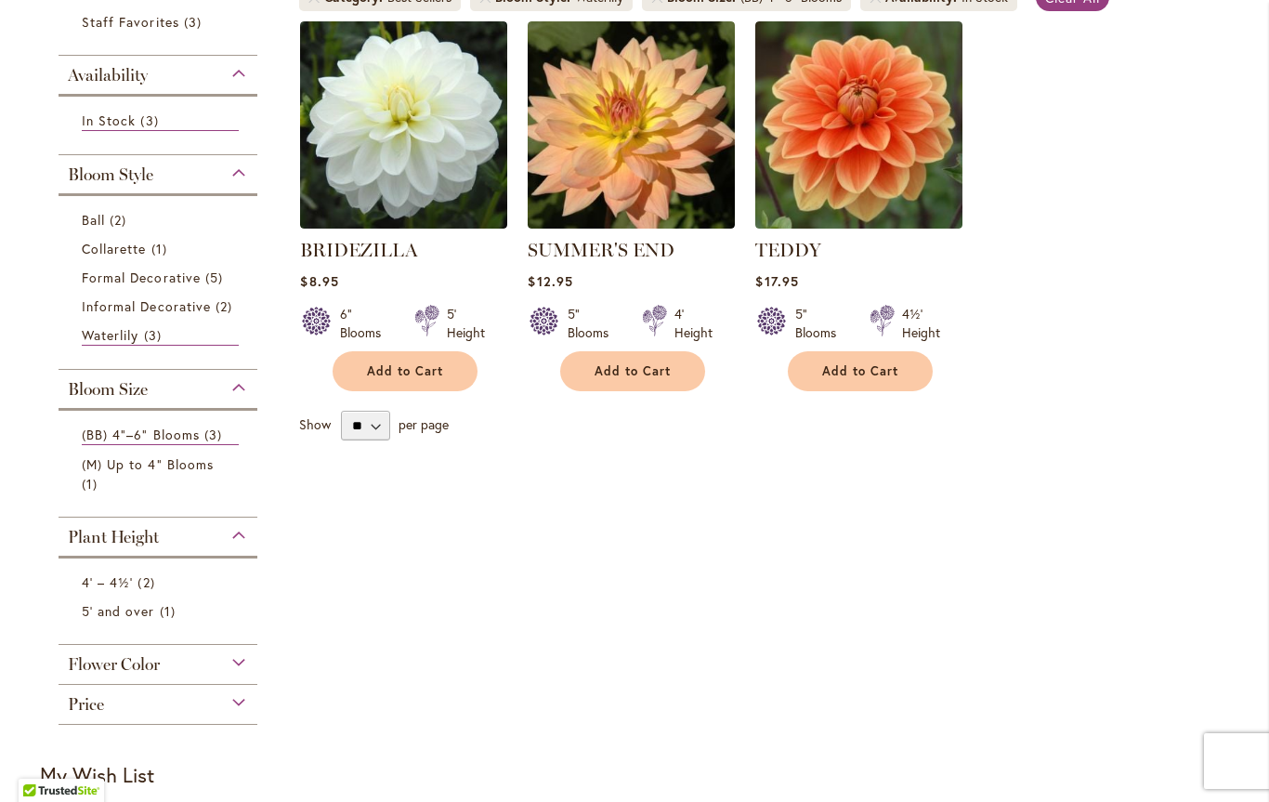
click at [96, 669] on span "Flower Color" at bounding box center [114, 664] width 92 height 20
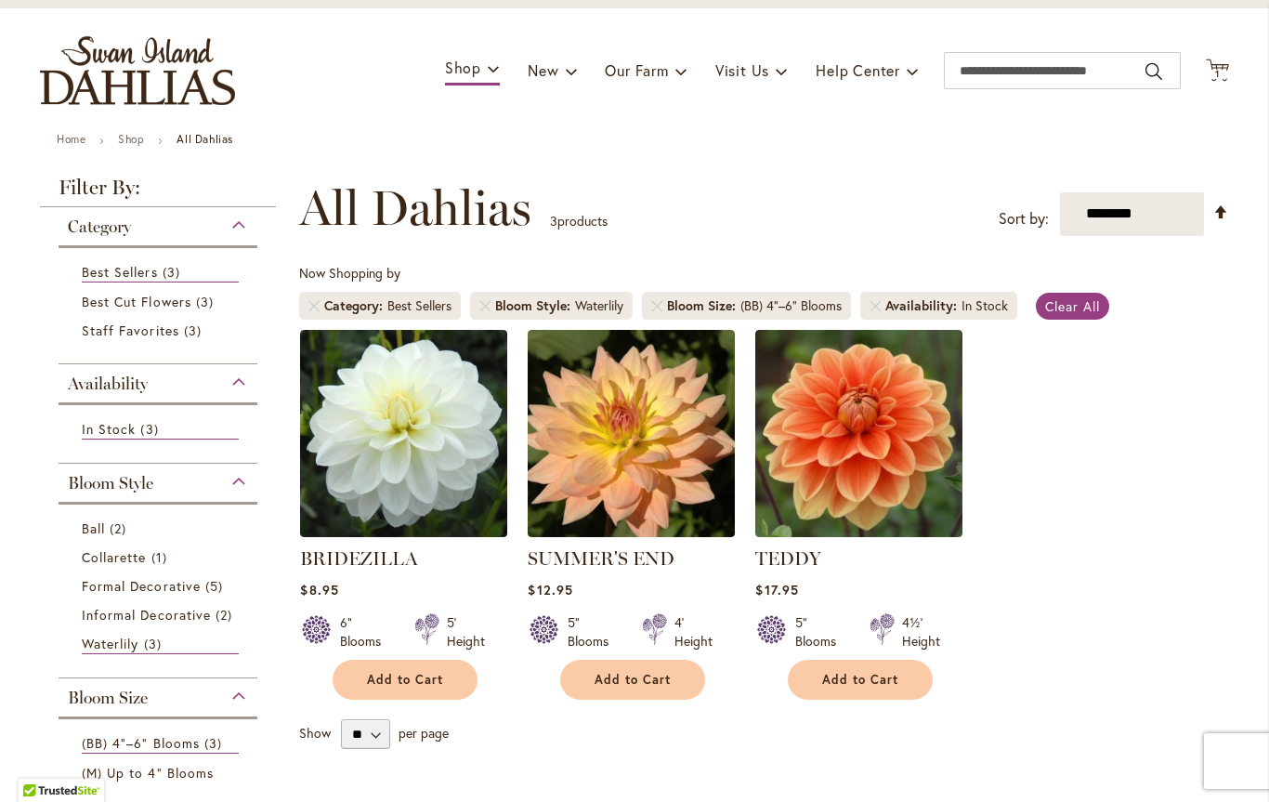
scroll to position [98, 0]
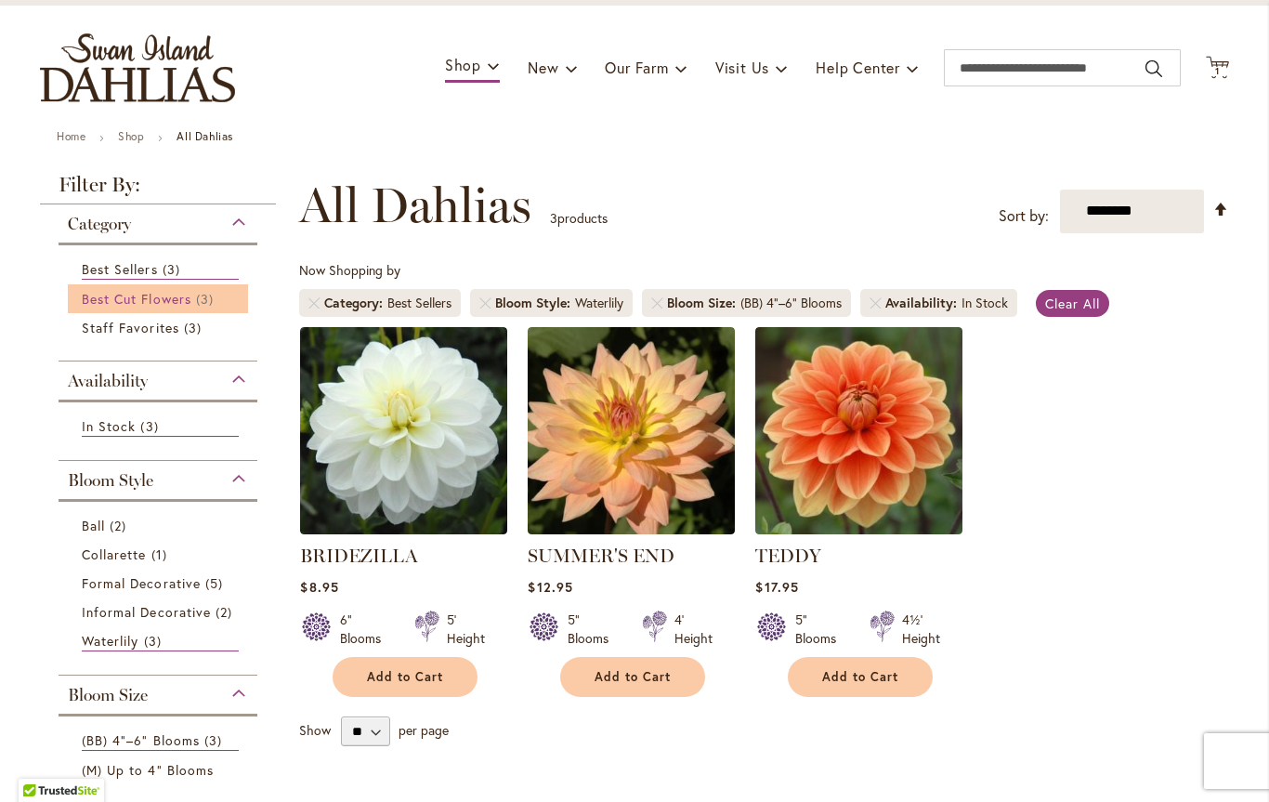
click at [111, 303] on span "Best Cut Flowers" at bounding box center [137, 299] width 110 height 18
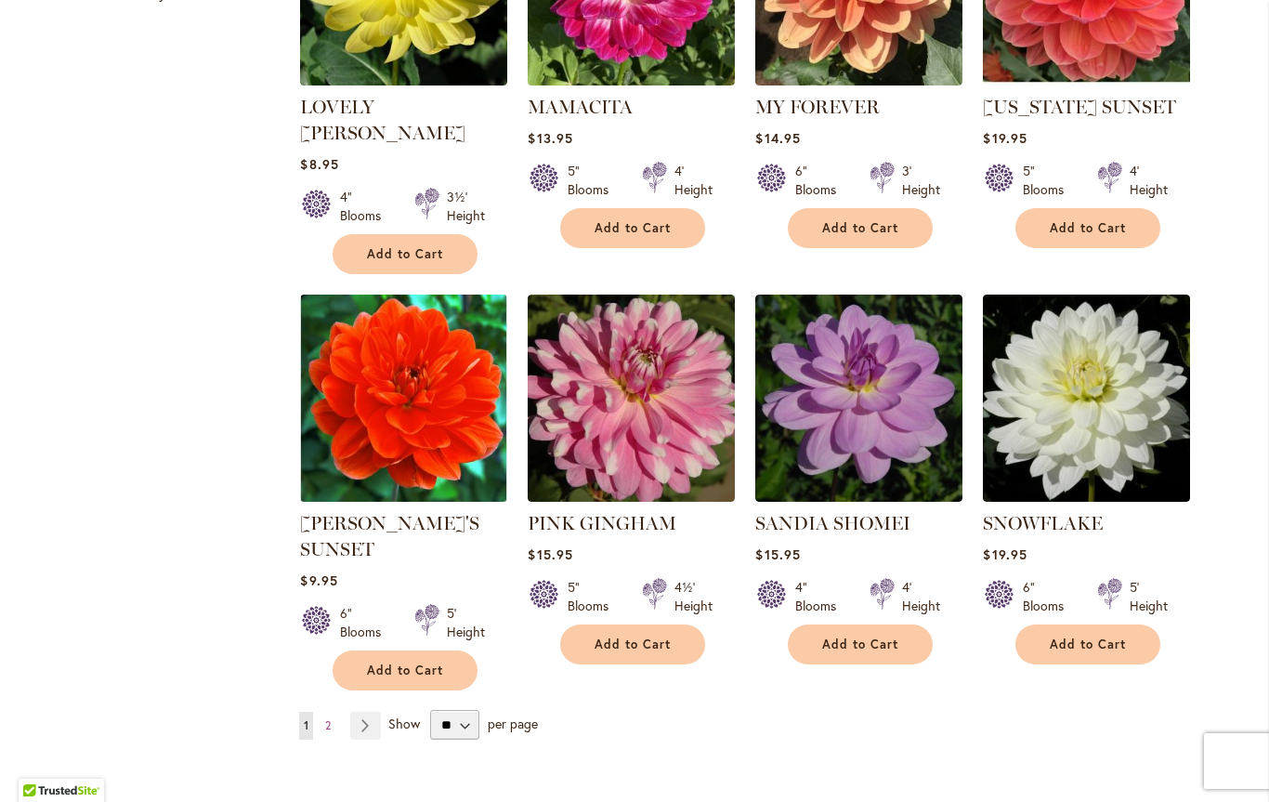
scroll to position [1376, 0]
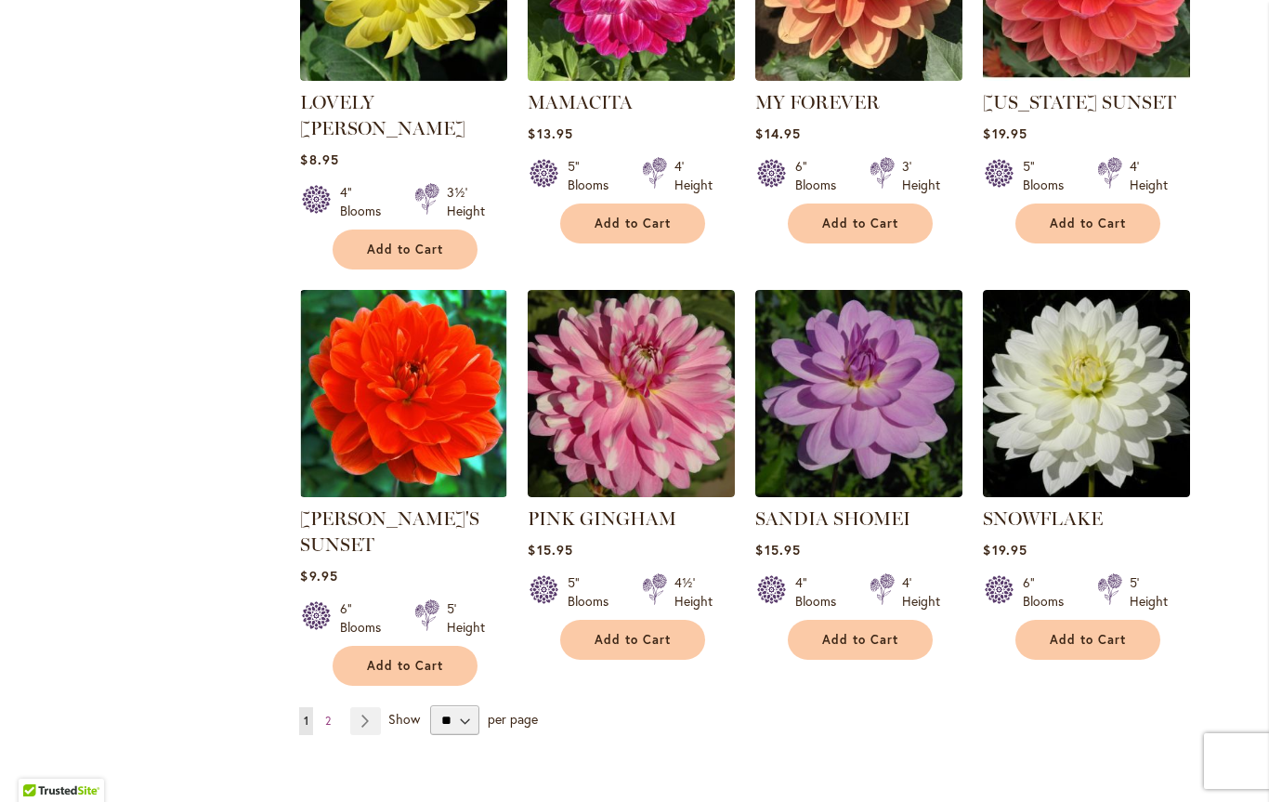
click at [361, 707] on link "Page Next" at bounding box center [365, 721] width 31 height 28
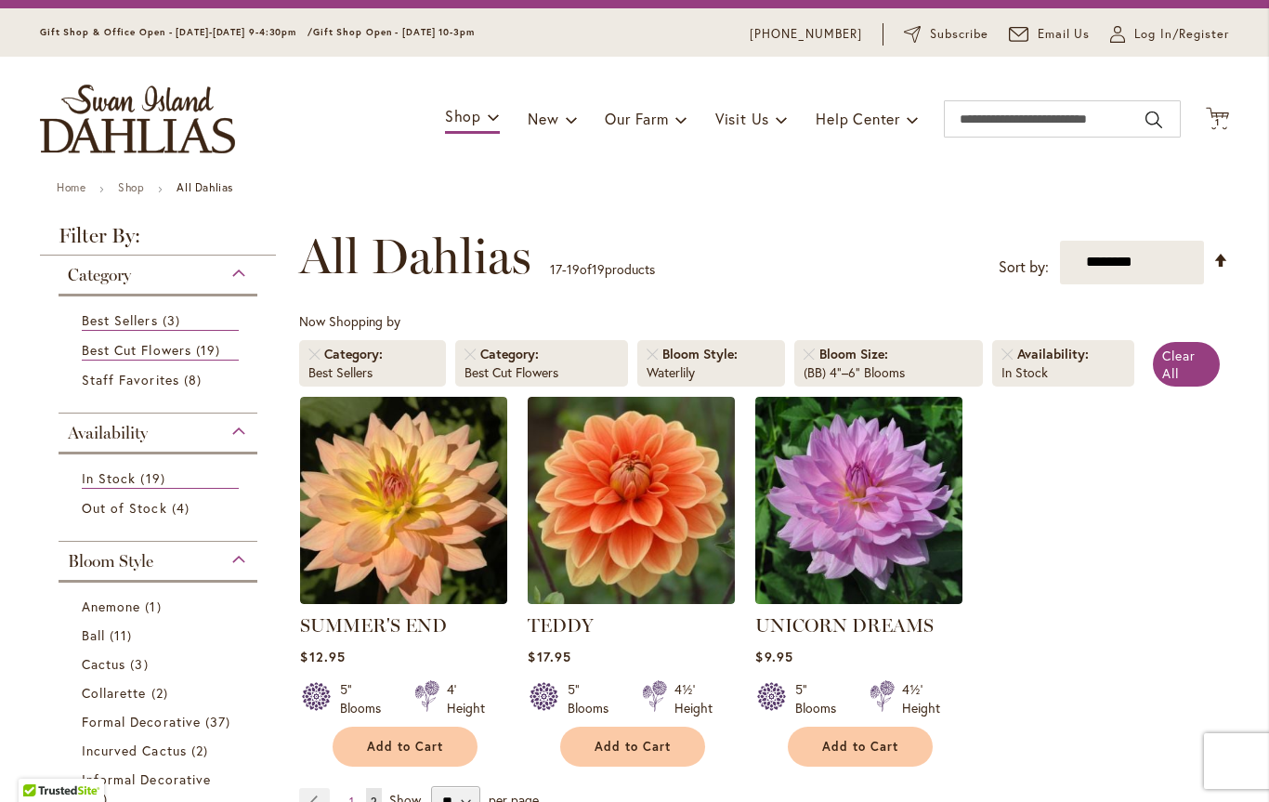
scroll to position [42, 0]
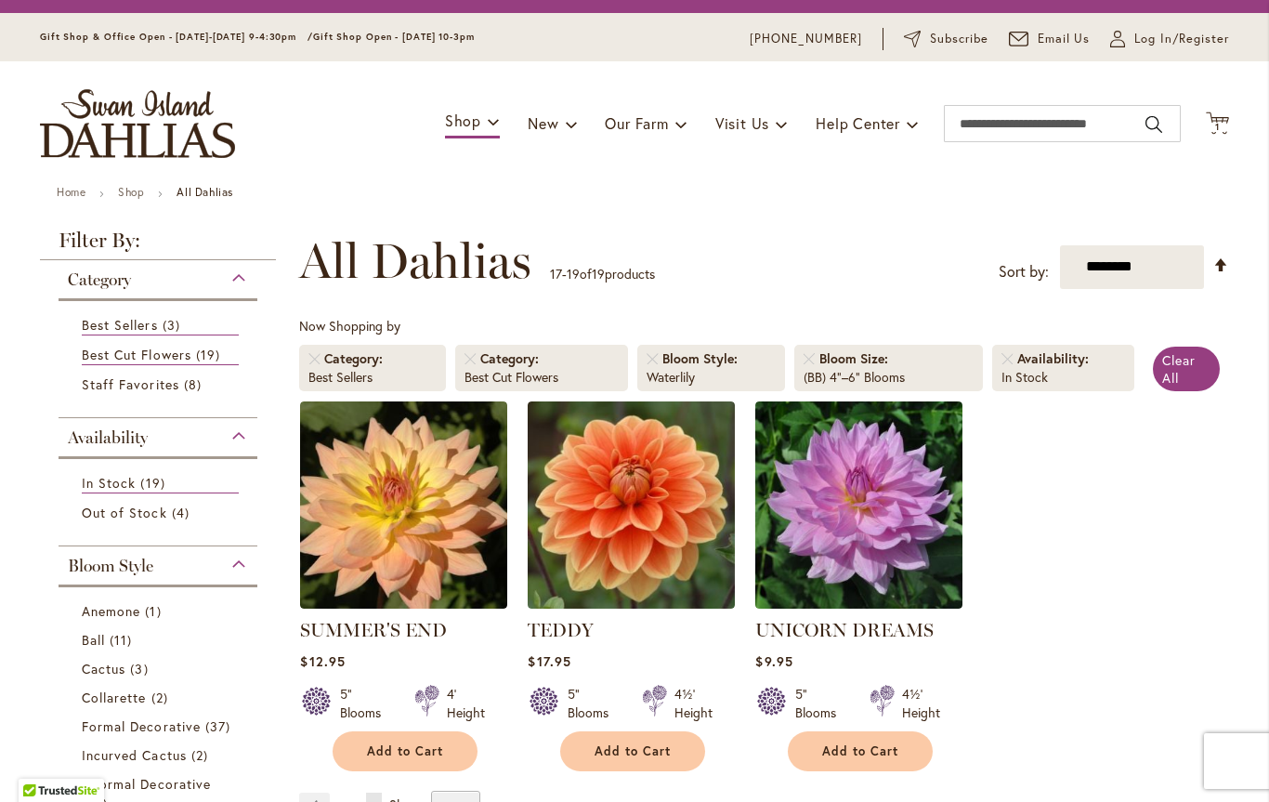
click at [170, 289] on div "Category" at bounding box center [158, 275] width 199 height 30
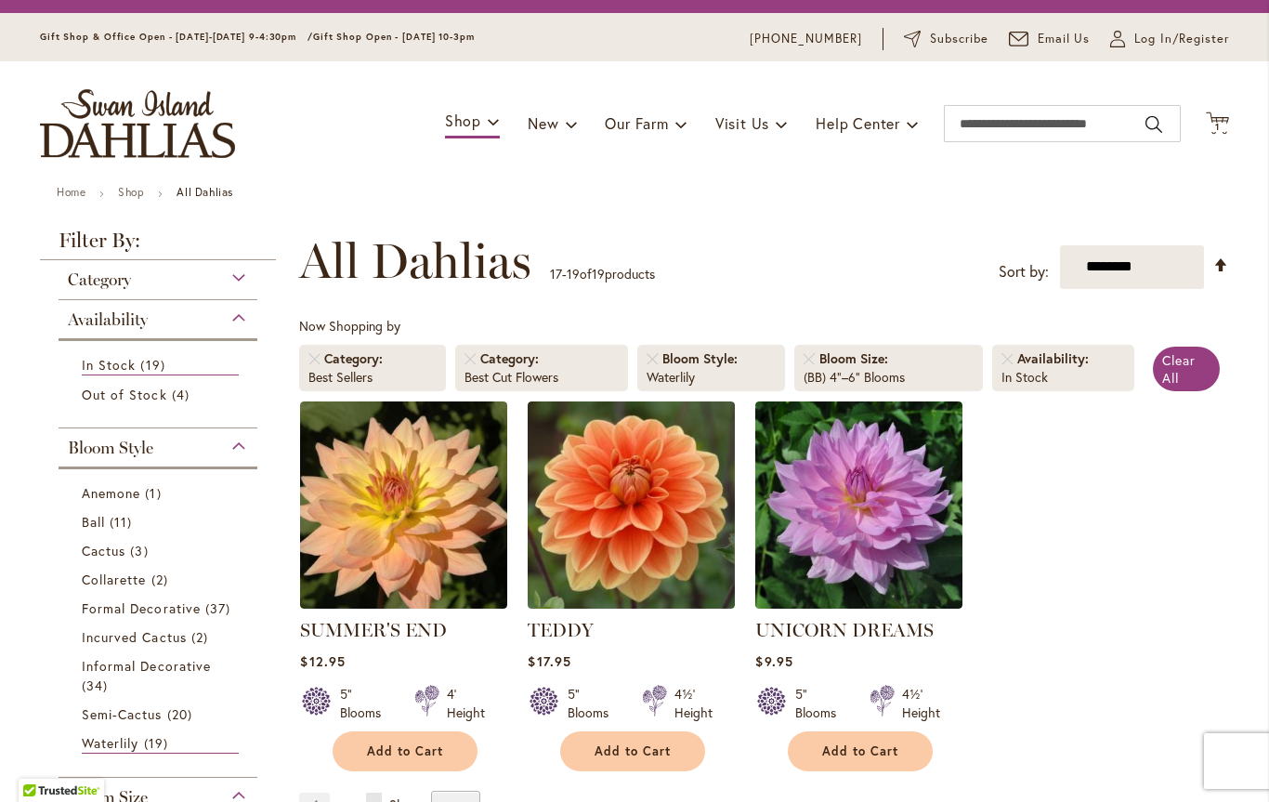
click at [228, 328] on div "Availability" at bounding box center [158, 315] width 199 height 30
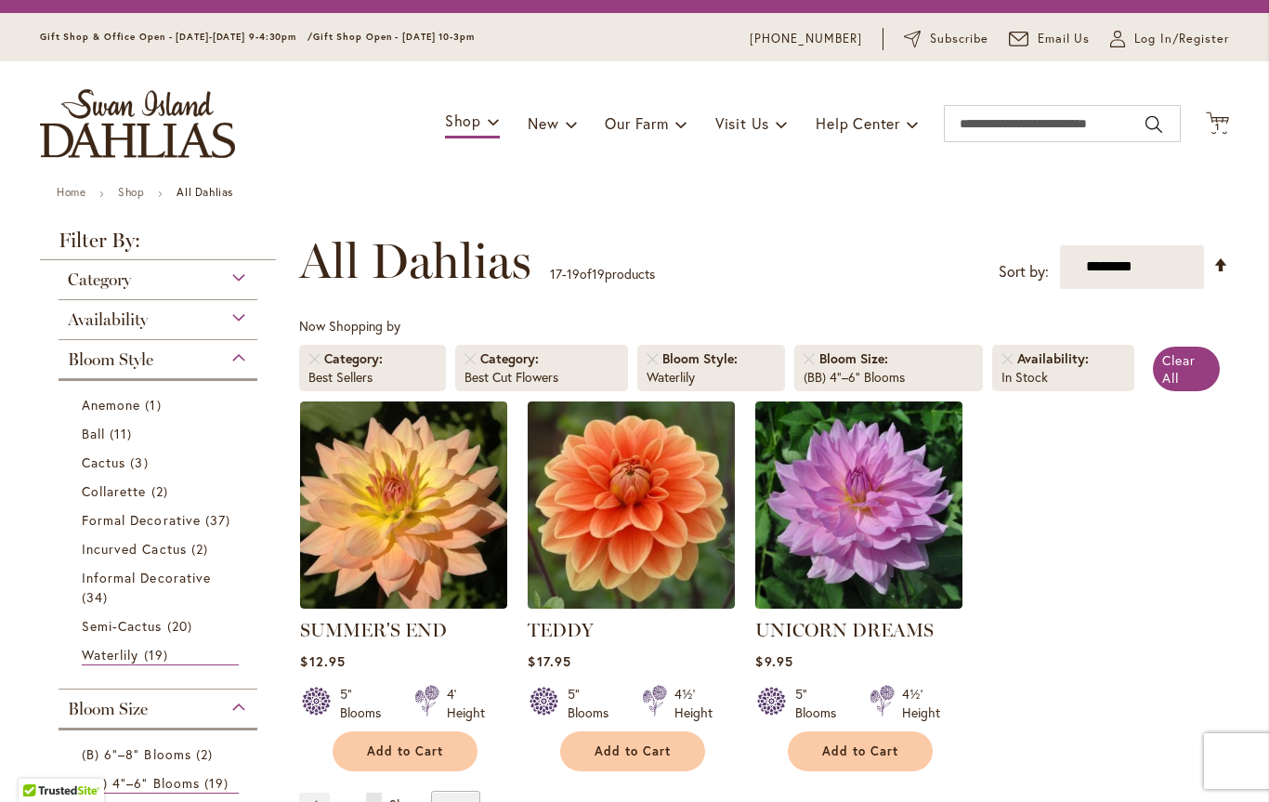
click at [239, 330] on div "Availability" at bounding box center [158, 315] width 199 height 30
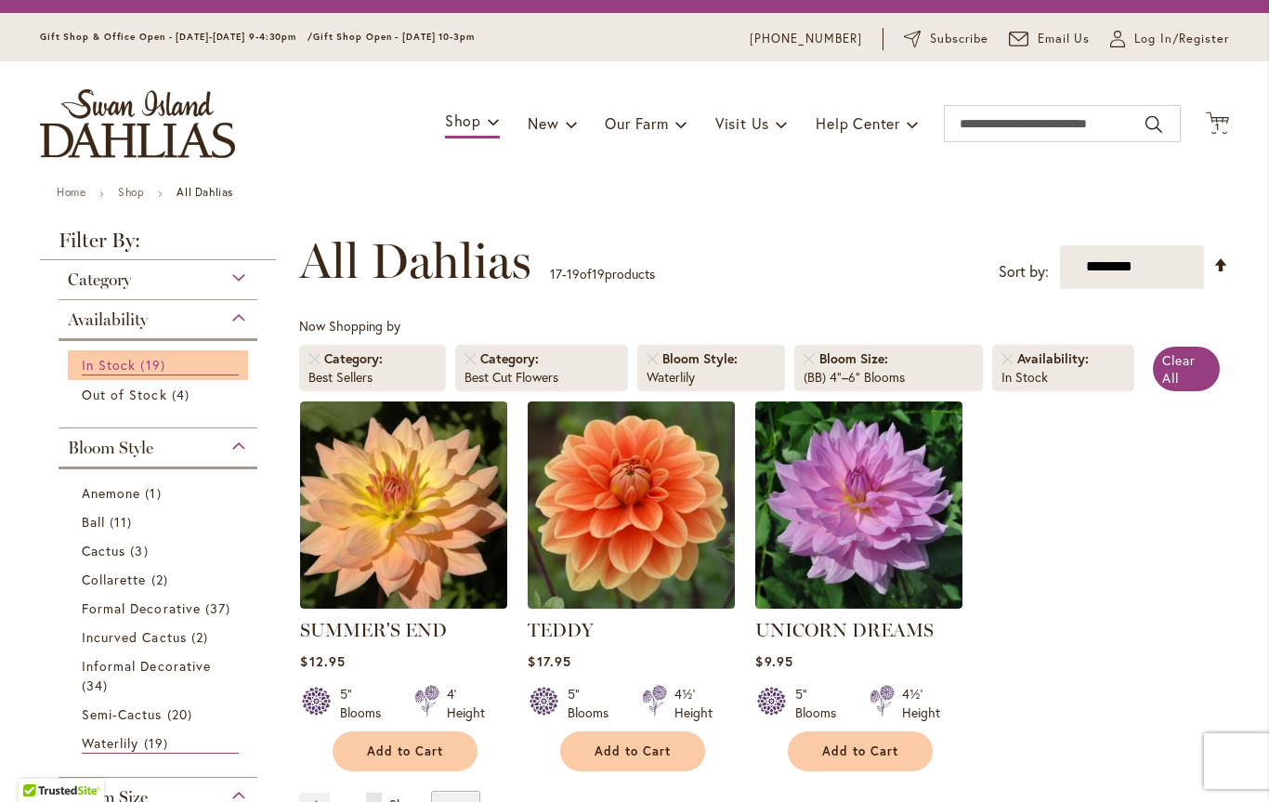
click at [162, 363] on span "19 items" at bounding box center [154, 365] width 29 height 20
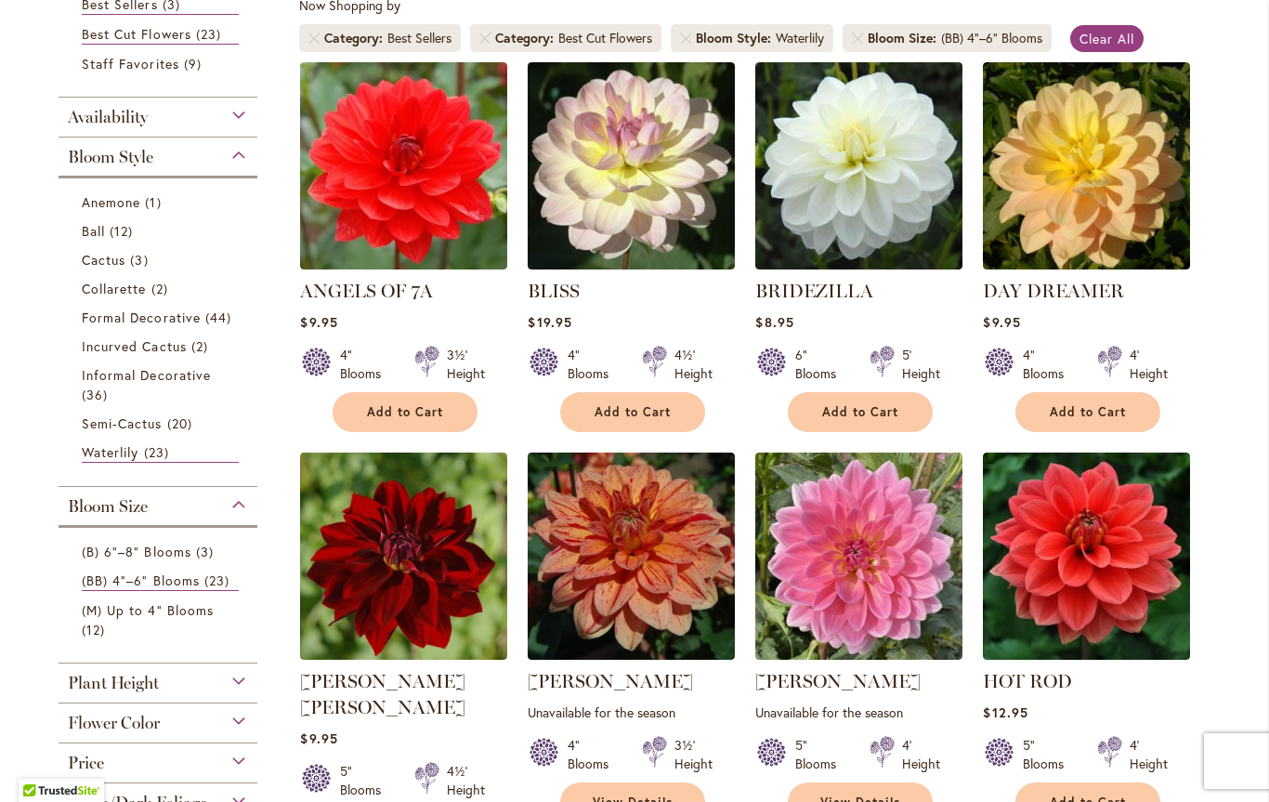
scroll to position [357, 0]
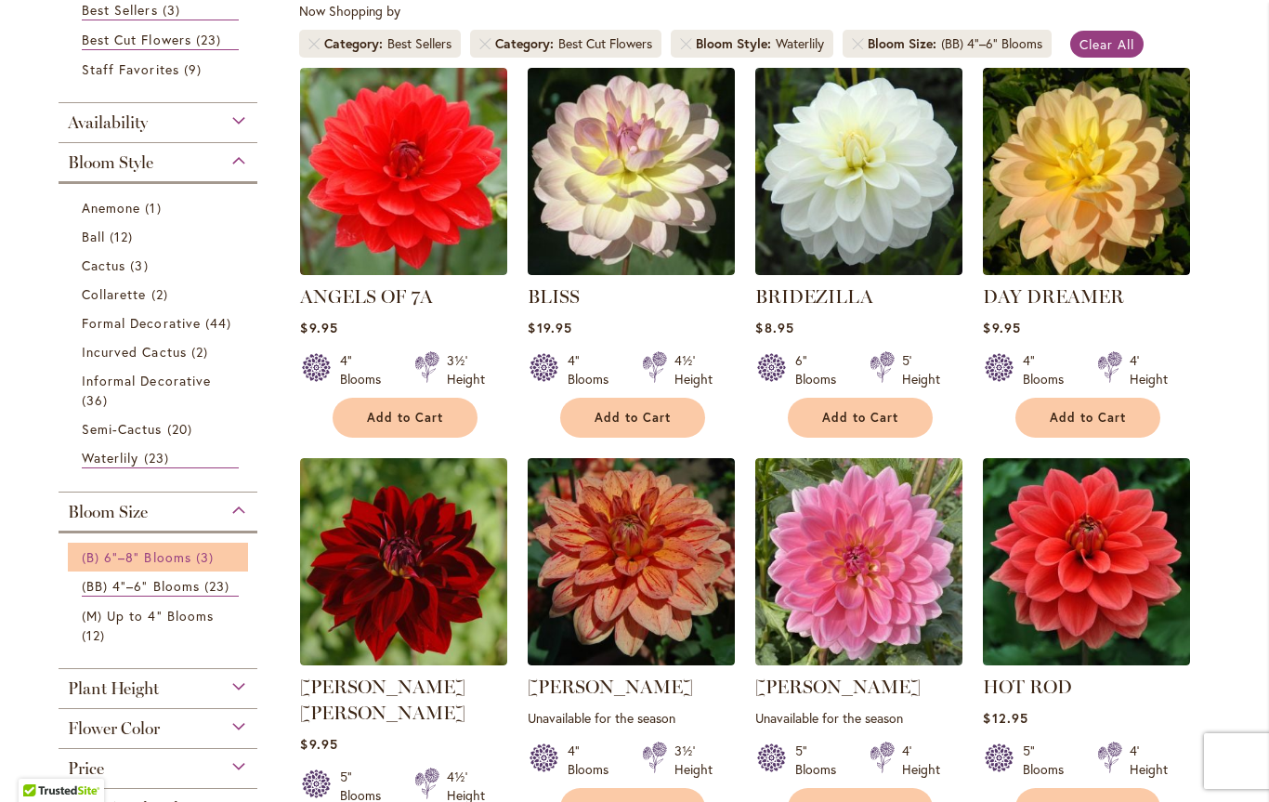
click at [94, 561] on span "(B) 6"–8" Blooms" at bounding box center [137, 557] width 110 height 18
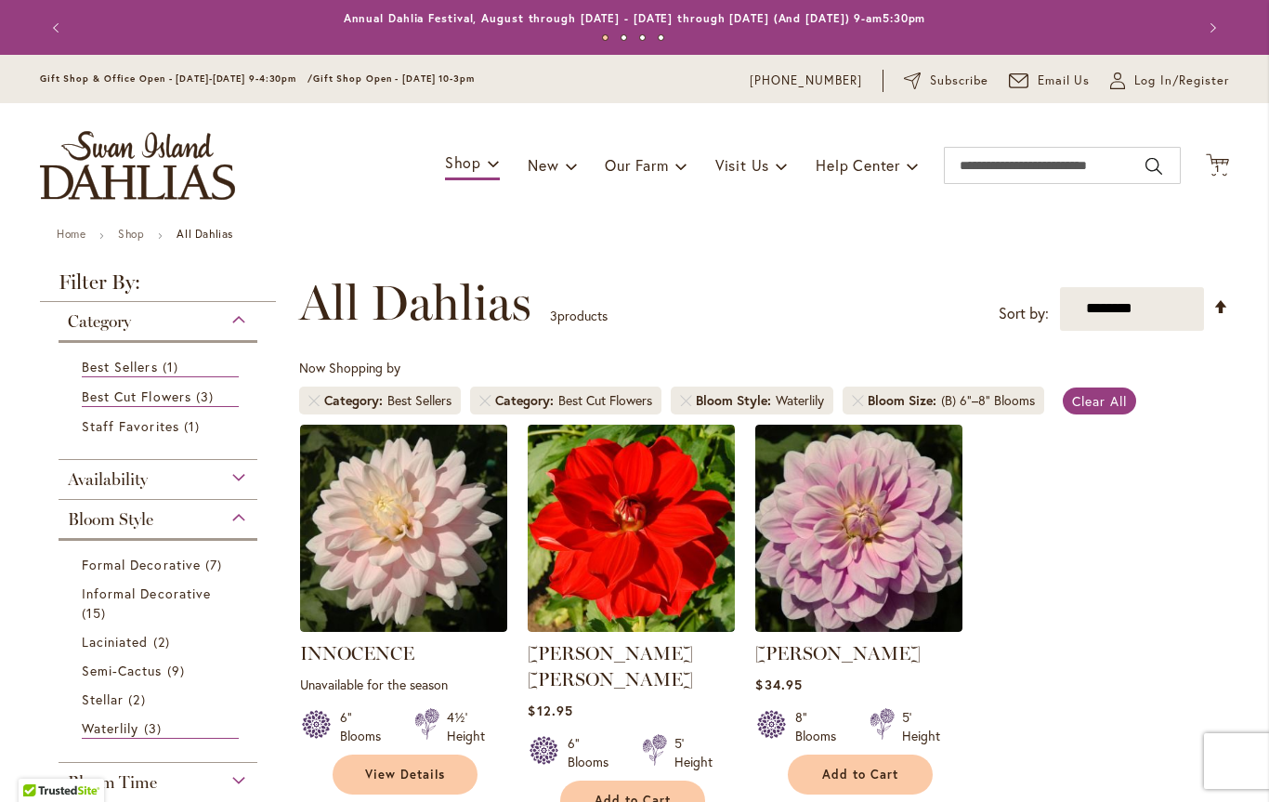
click at [75, 471] on span "Availability" at bounding box center [108, 479] width 80 height 20
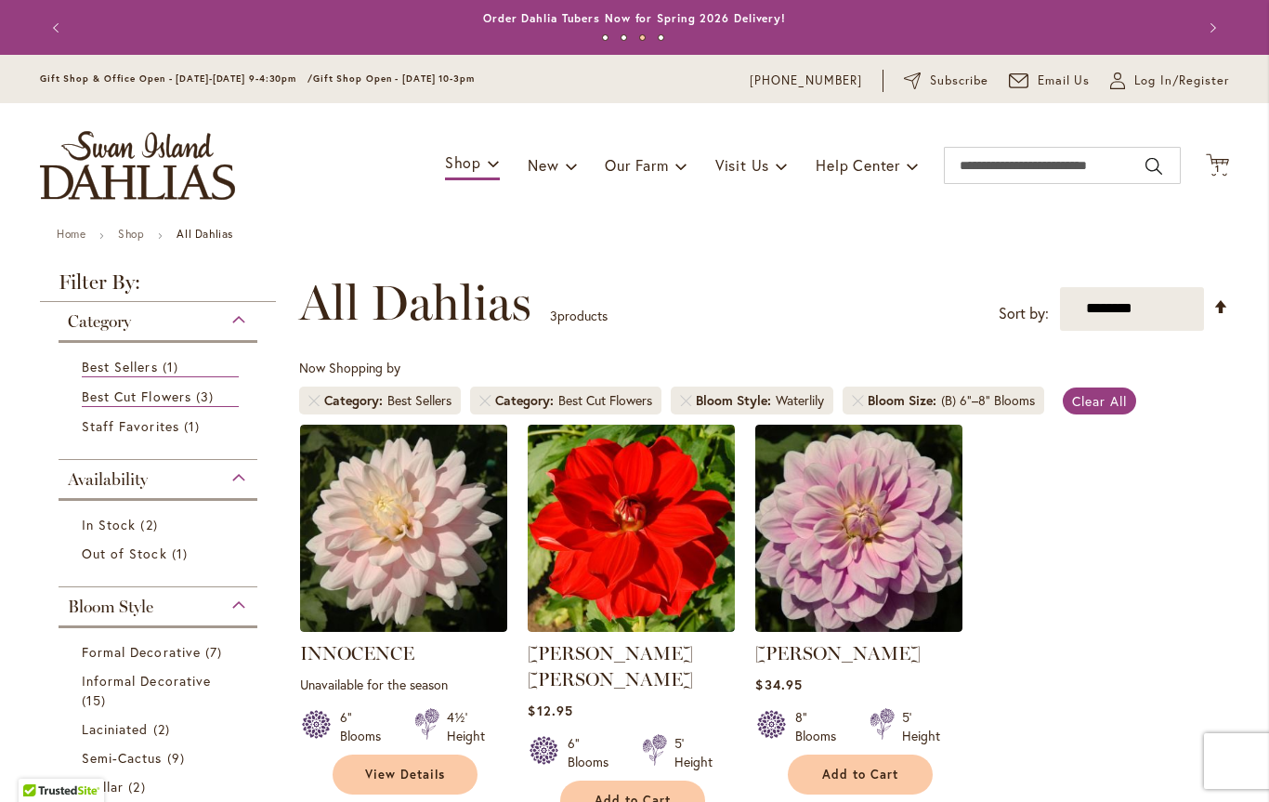
click at [71, 319] on span "Category" at bounding box center [99, 321] width 63 height 20
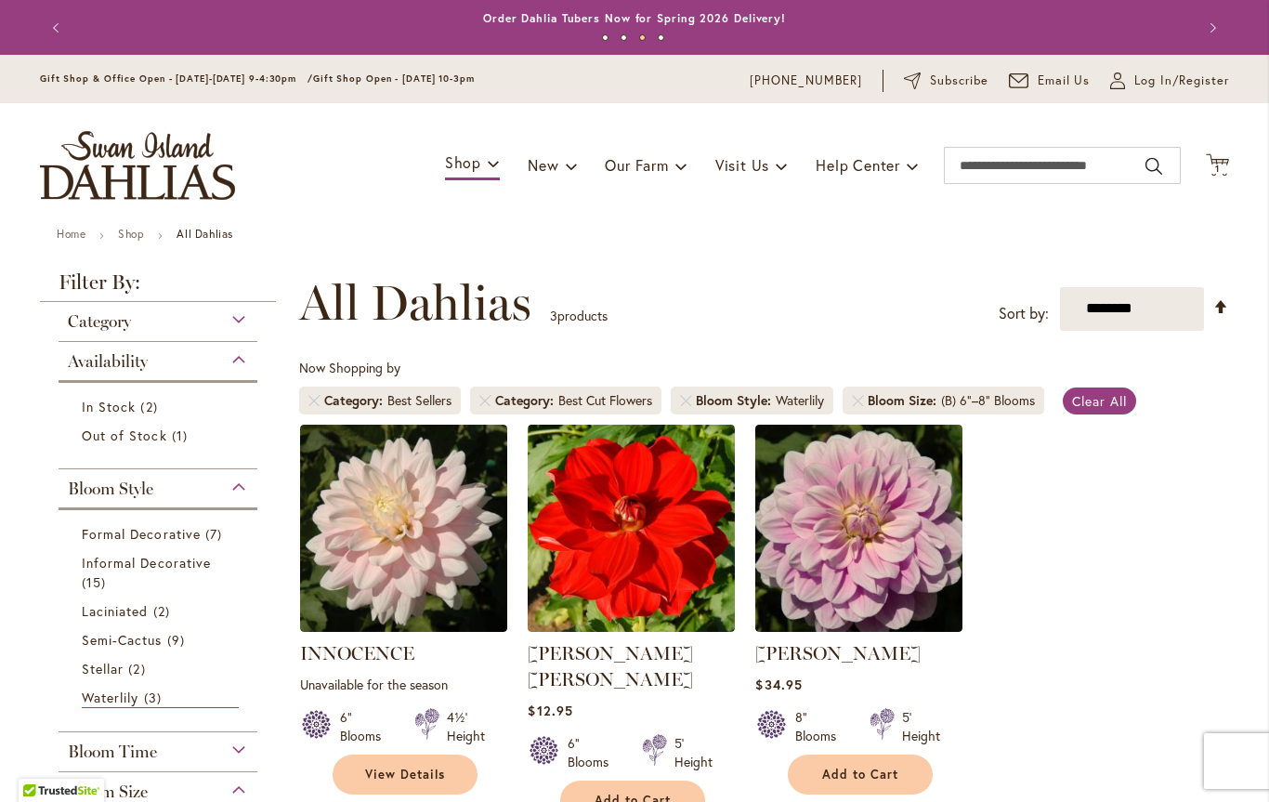
click at [89, 329] on span "Category" at bounding box center [99, 321] width 63 height 20
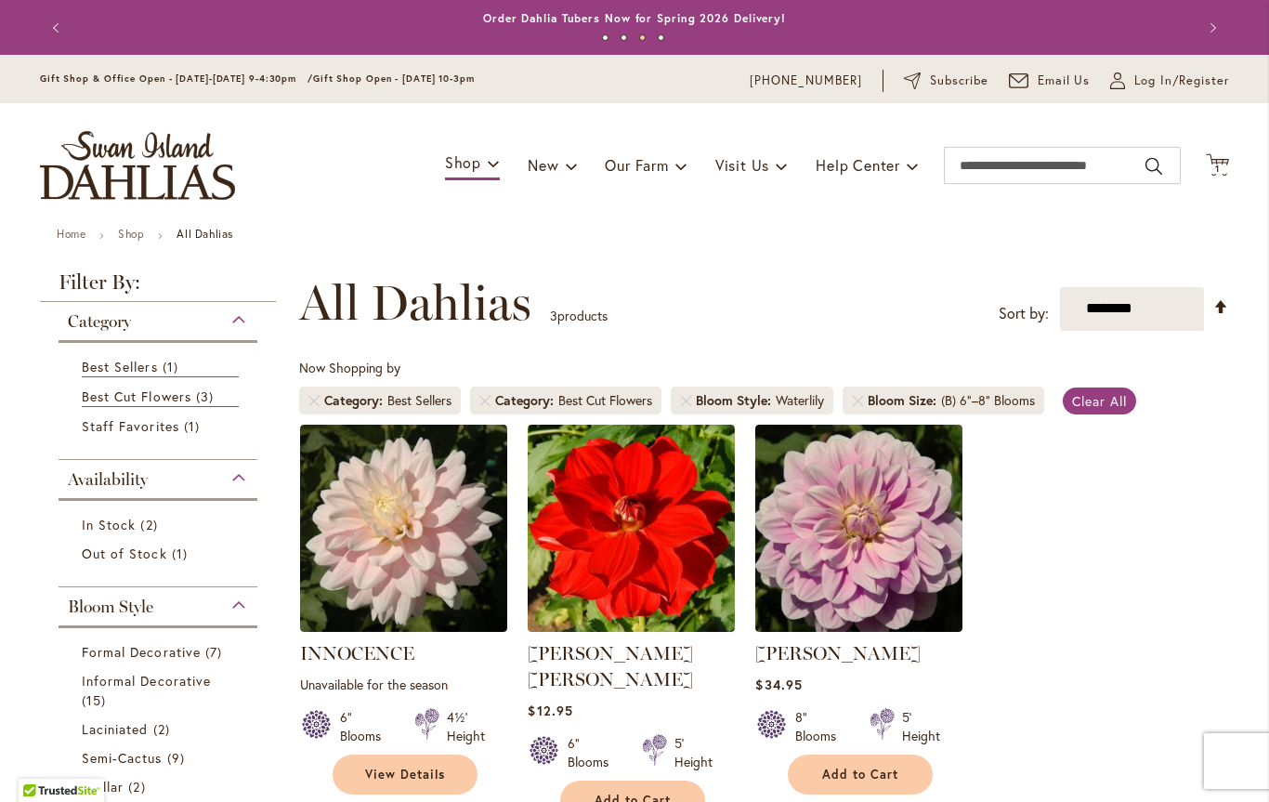
click at [67, 479] on div "Availability" at bounding box center [158, 475] width 199 height 30
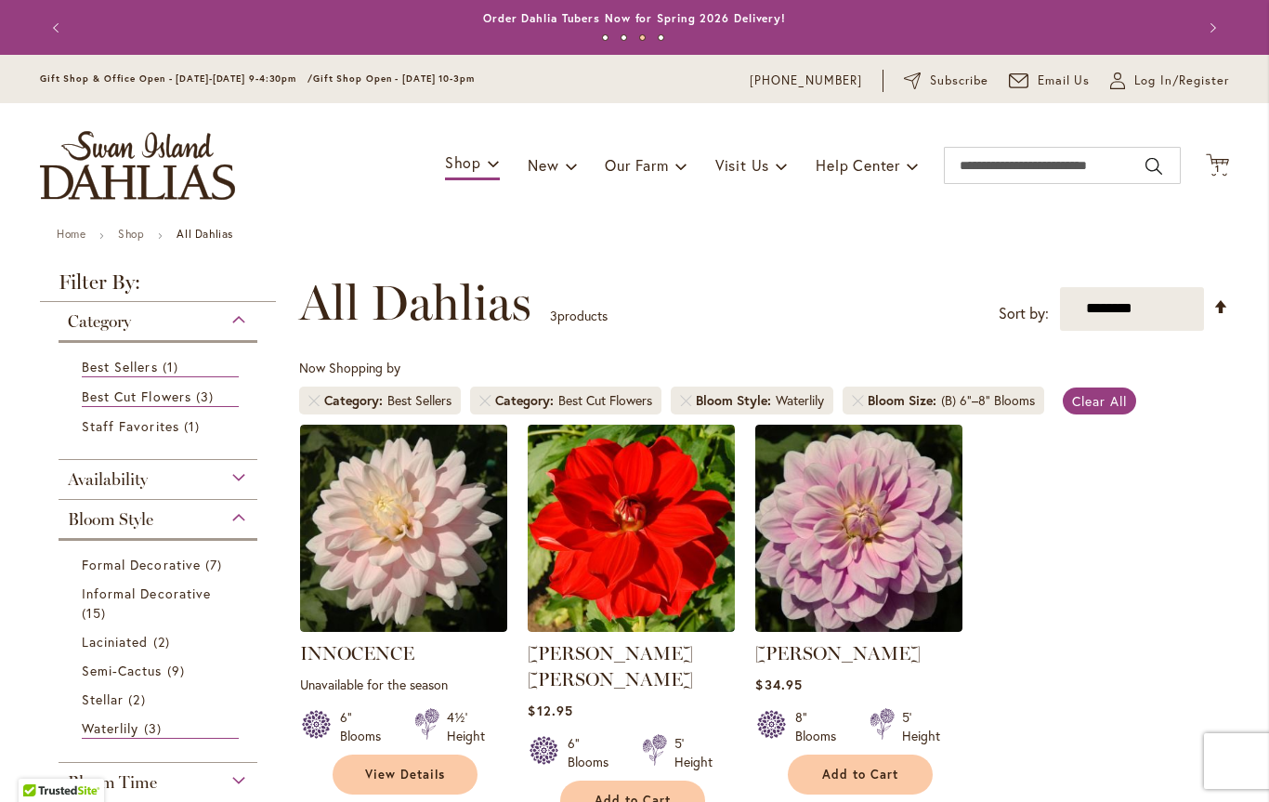
click at [85, 482] on span "Availability" at bounding box center [108, 479] width 80 height 20
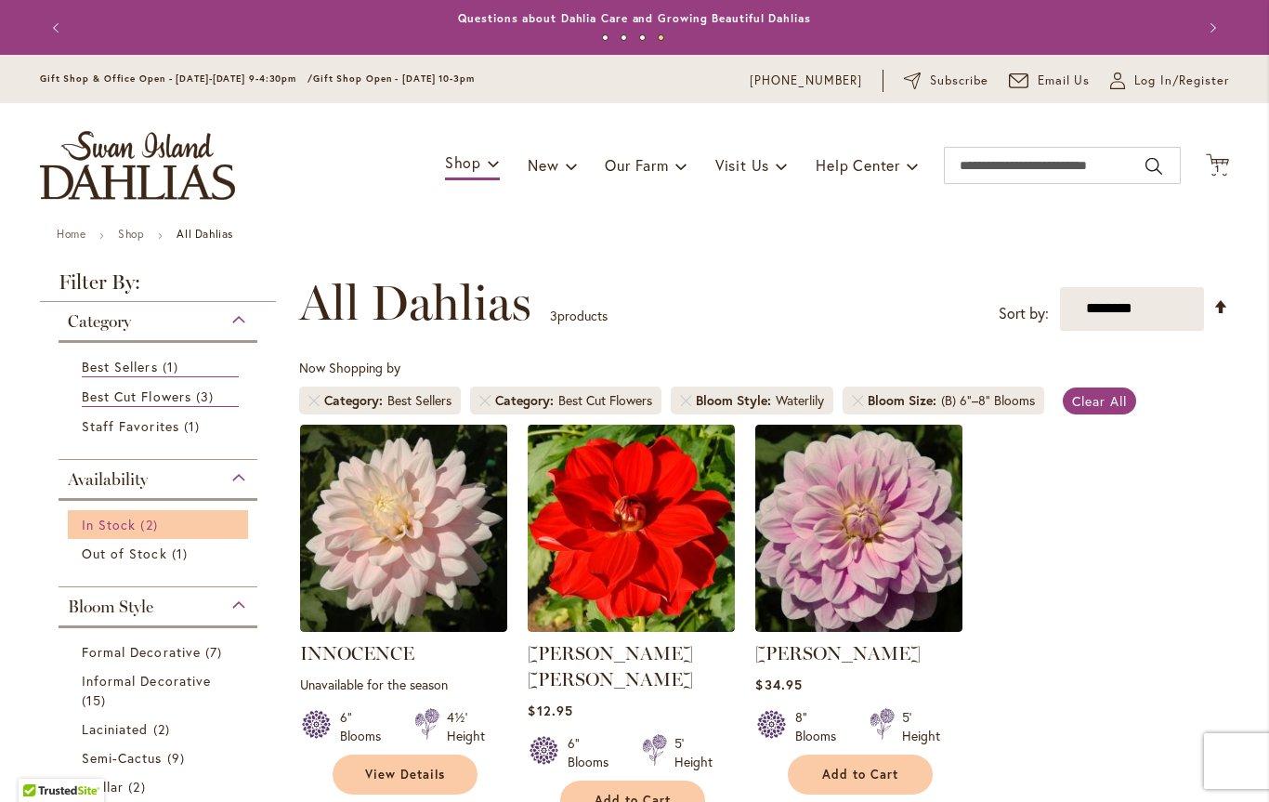
click at [94, 528] on span "In Stock" at bounding box center [109, 525] width 54 height 18
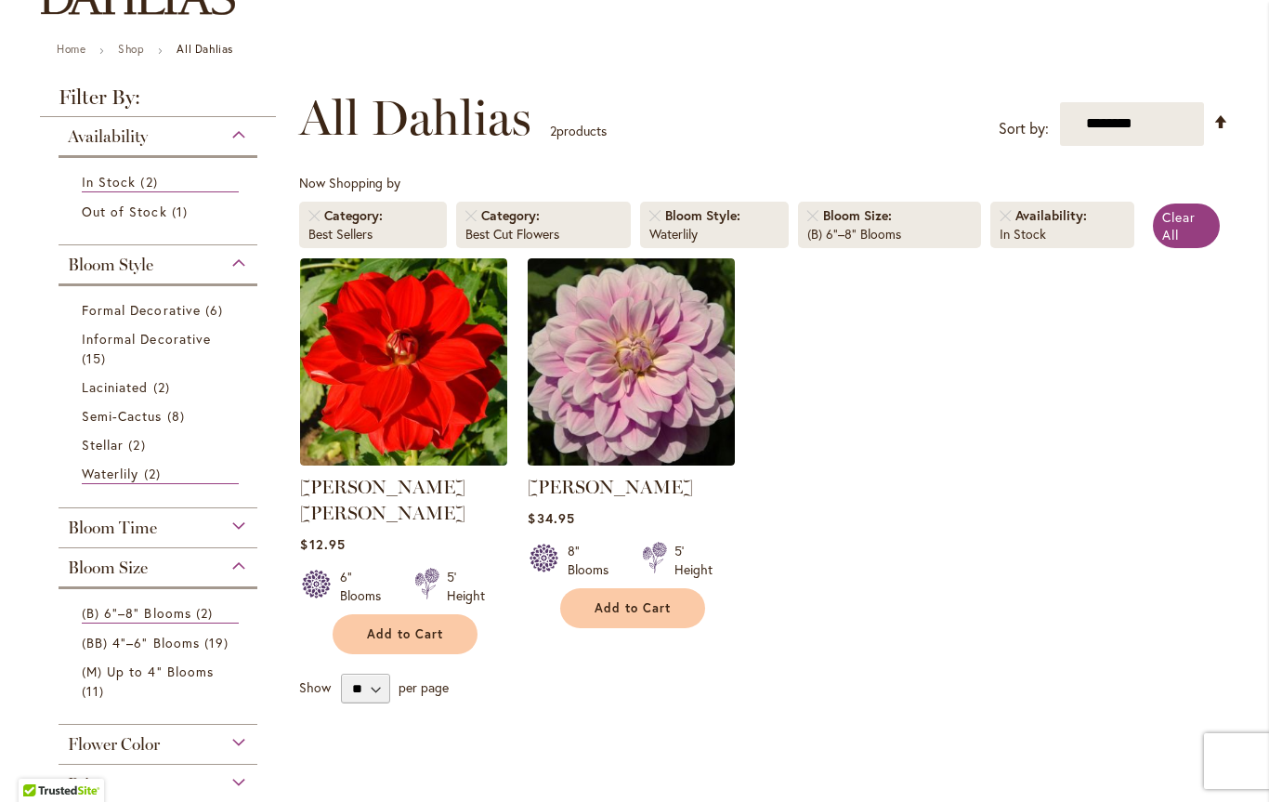
scroll to position [189, 0]
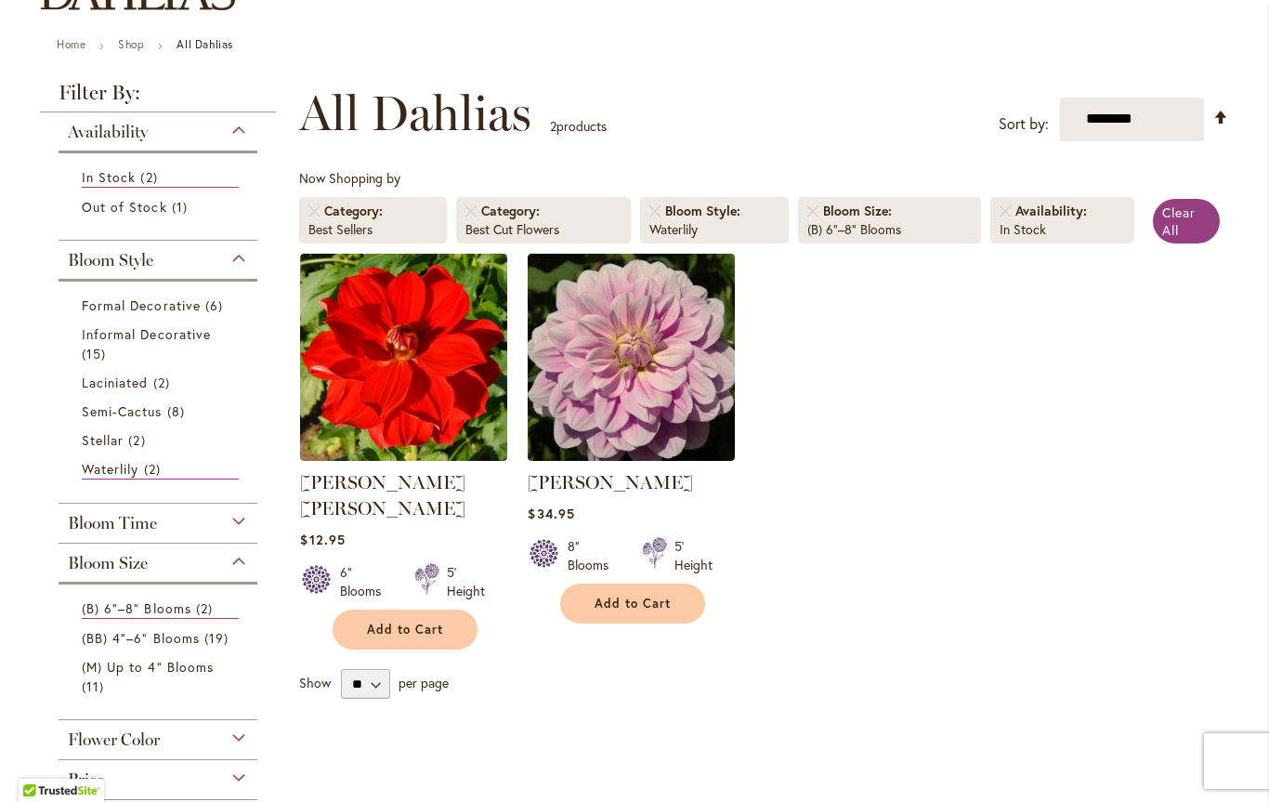
click at [89, 525] on span "Bloom Time" at bounding box center [112, 523] width 89 height 20
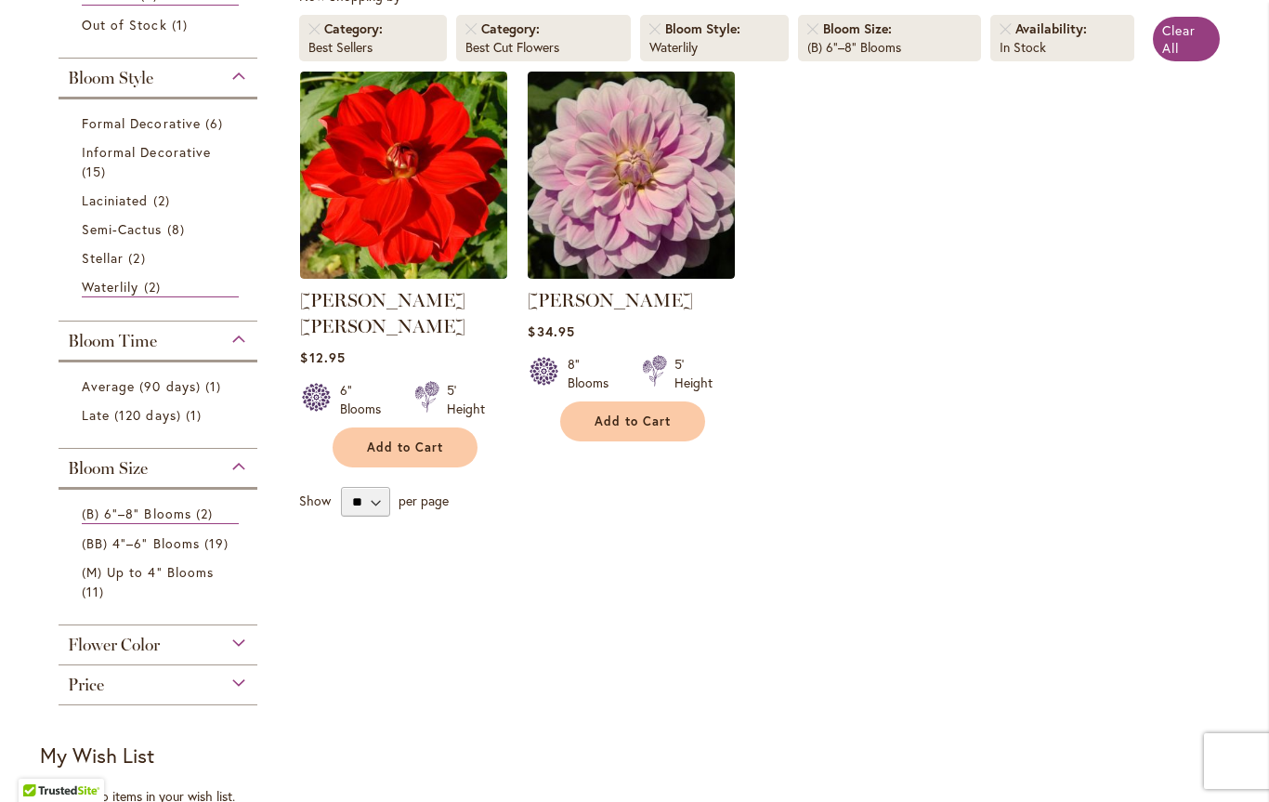
scroll to position [375, 0]
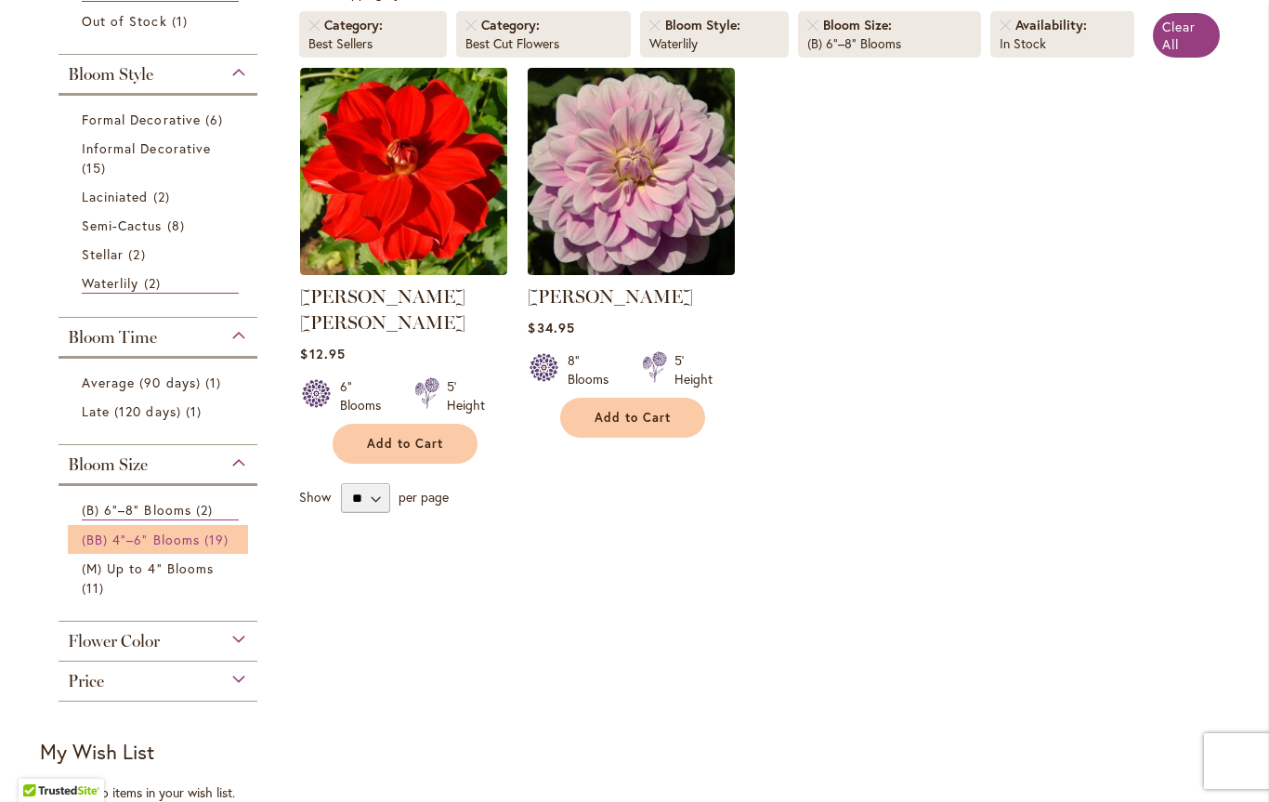
click at [100, 547] on span "(BB) 4"–6" Blooms" at bounding box center [141, 539] width 118 height 18
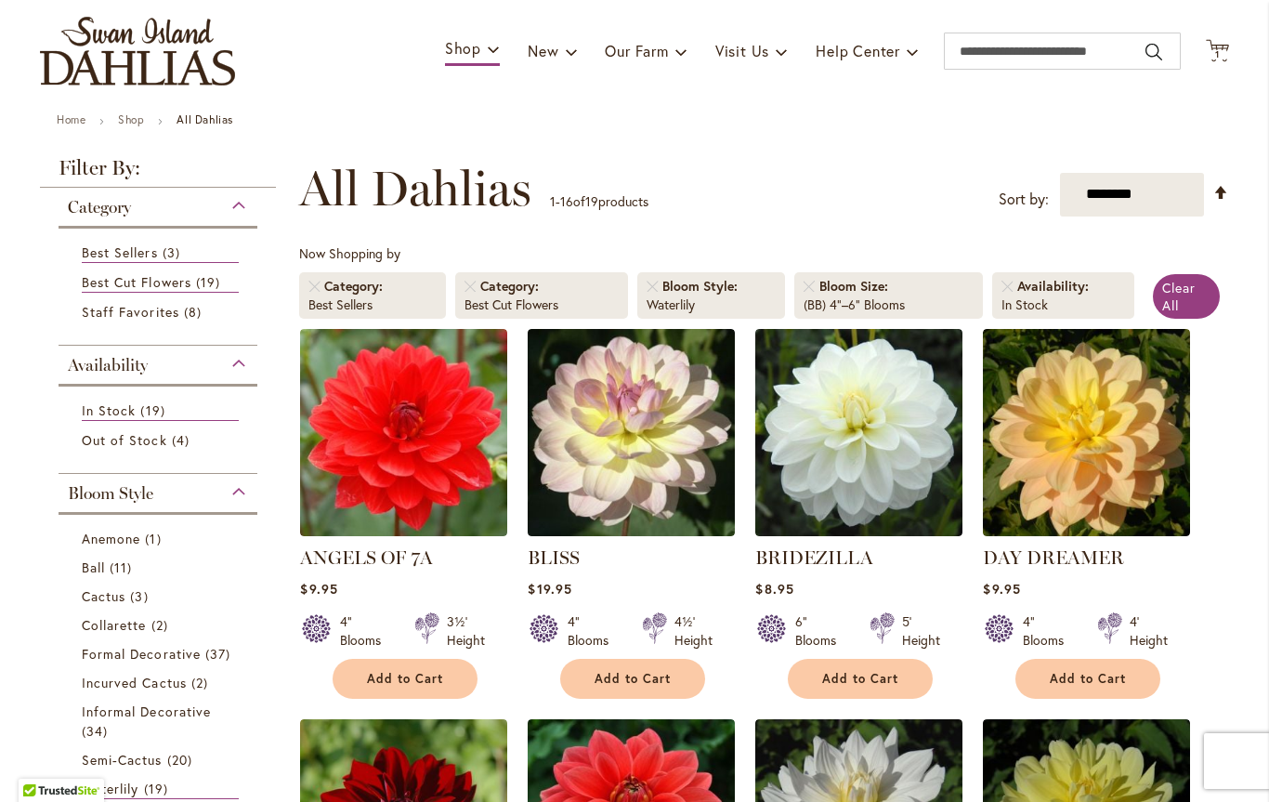
scroll to position [116, 0]
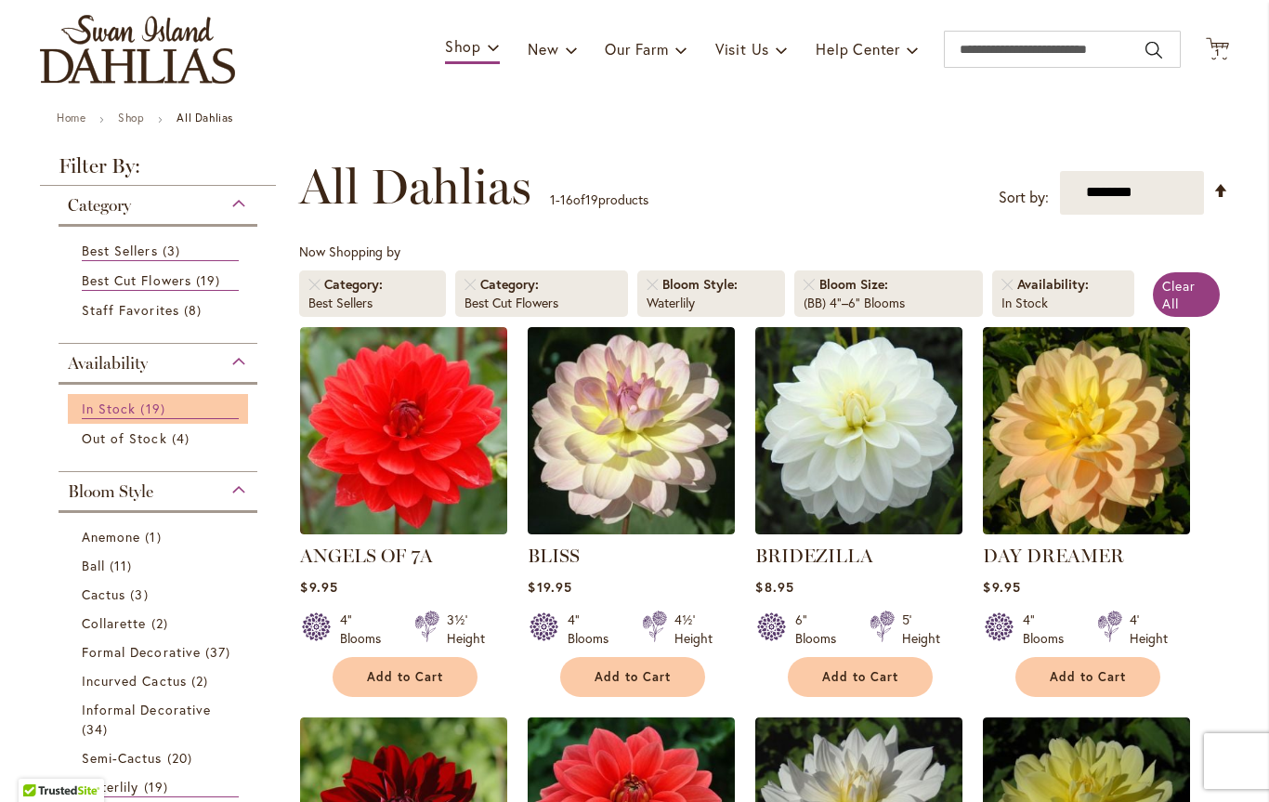
click at [112, 414] on span "In Stock" at bounding box center [109, 408] width 54 height 18
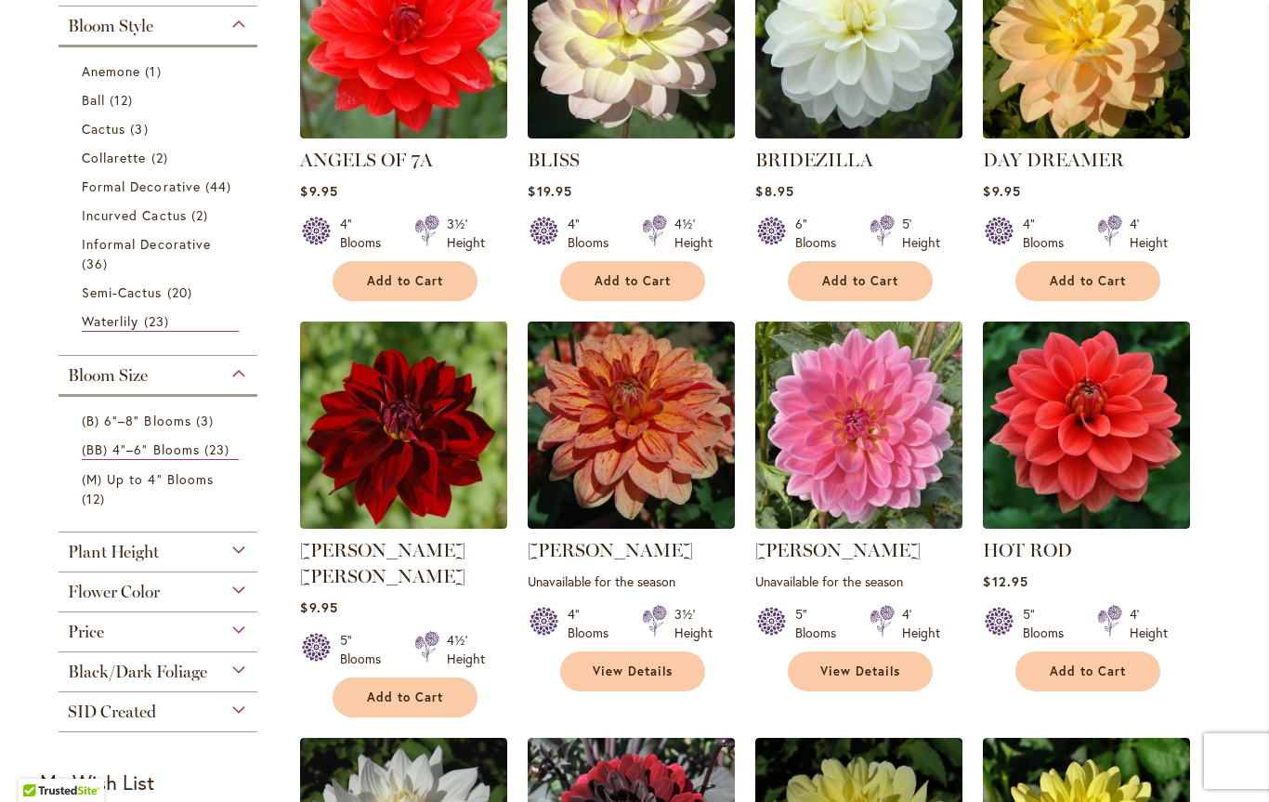
scroll to position [508, 0]
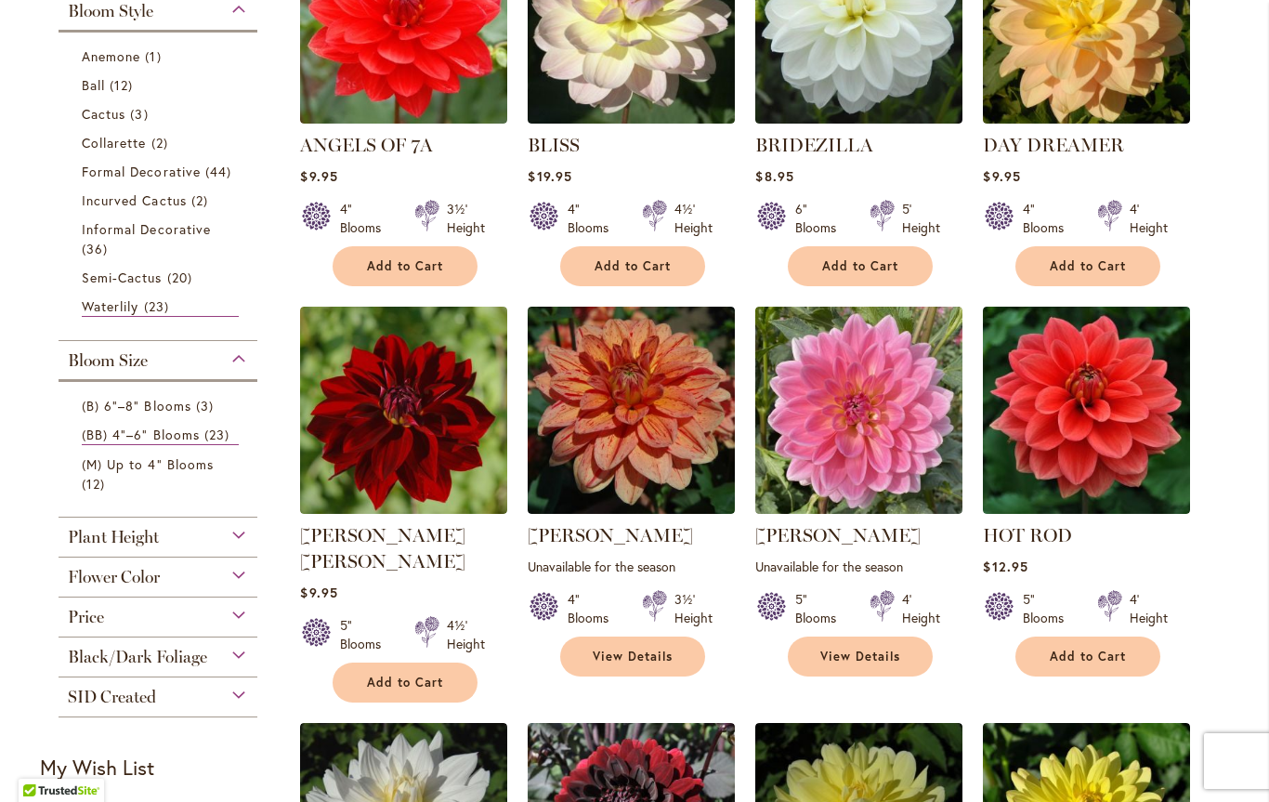
click at [88, 579] on span "Flower Color" at bounding box center [114, 577] width 92 height 20
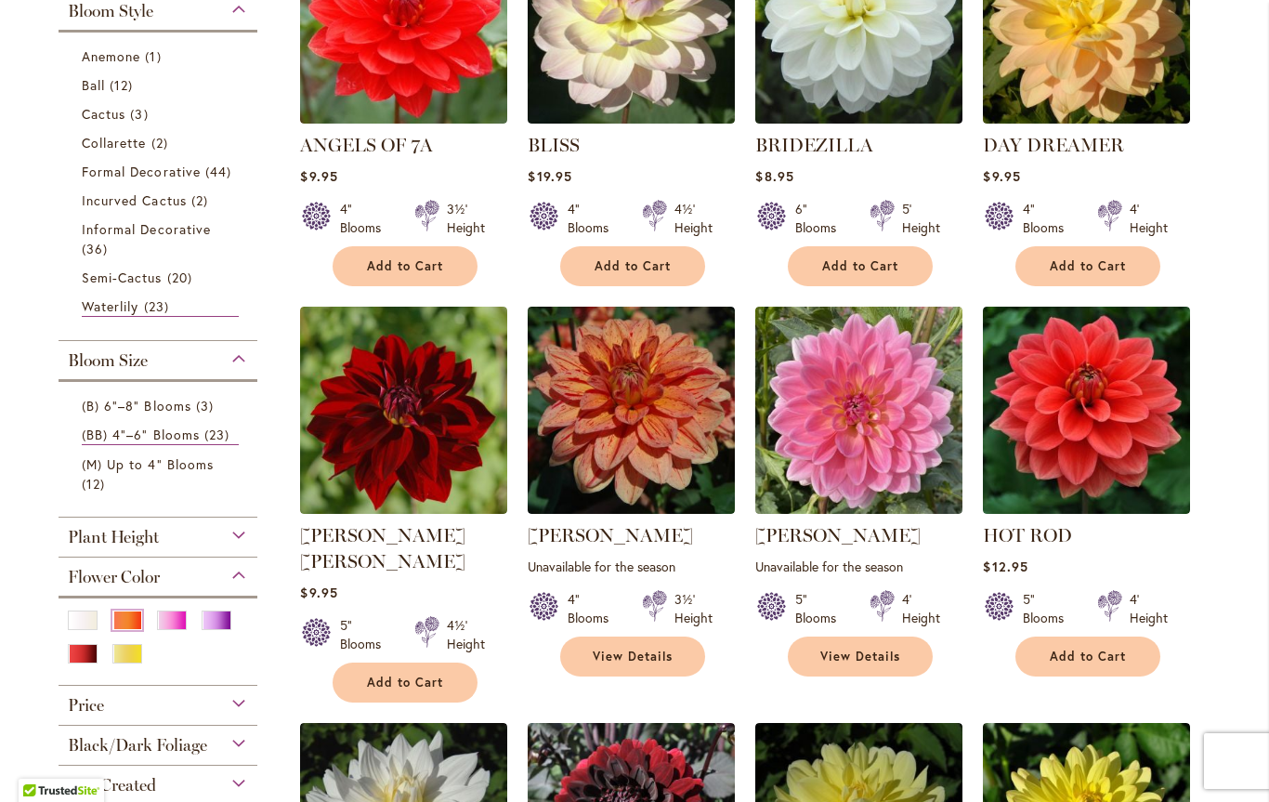
click at [128, 629] on div "Orange/Peach" at bounding box center [127, 620] width 30 height 20
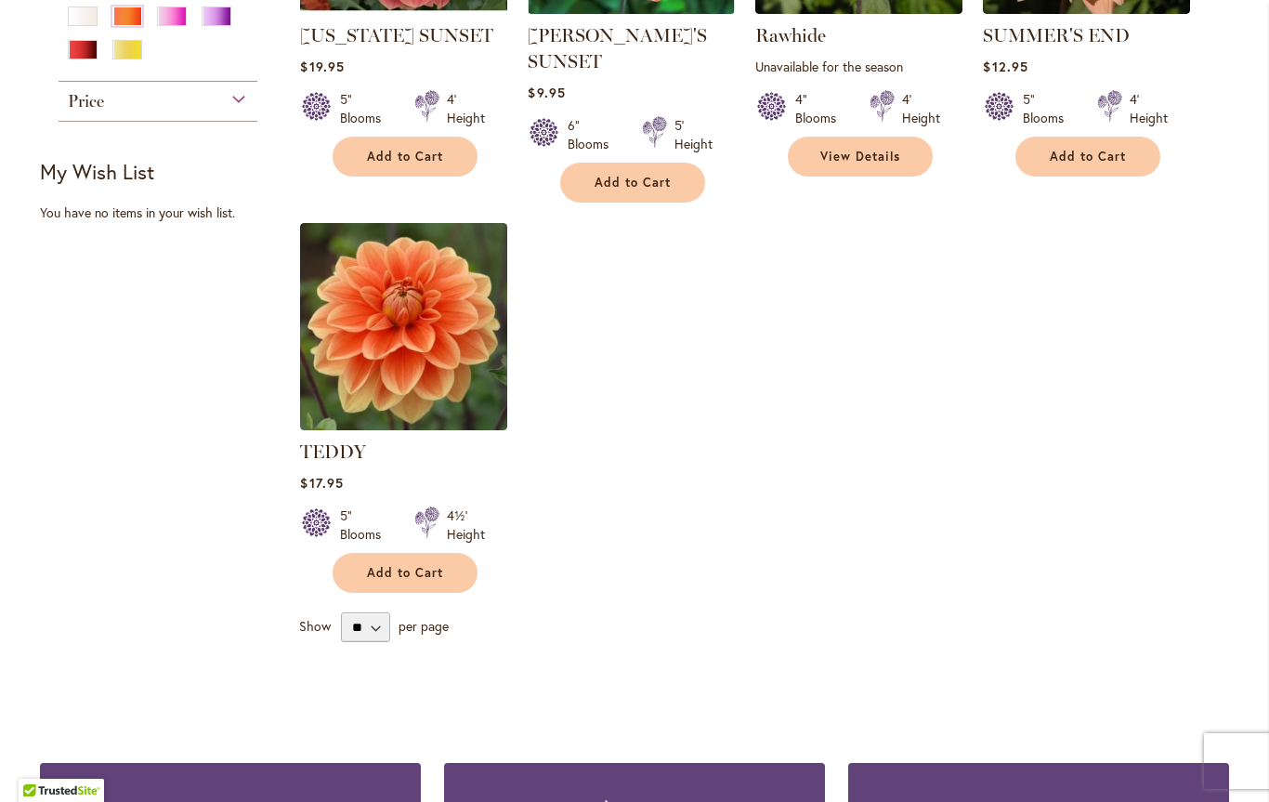
scroll to position [1074, 0]
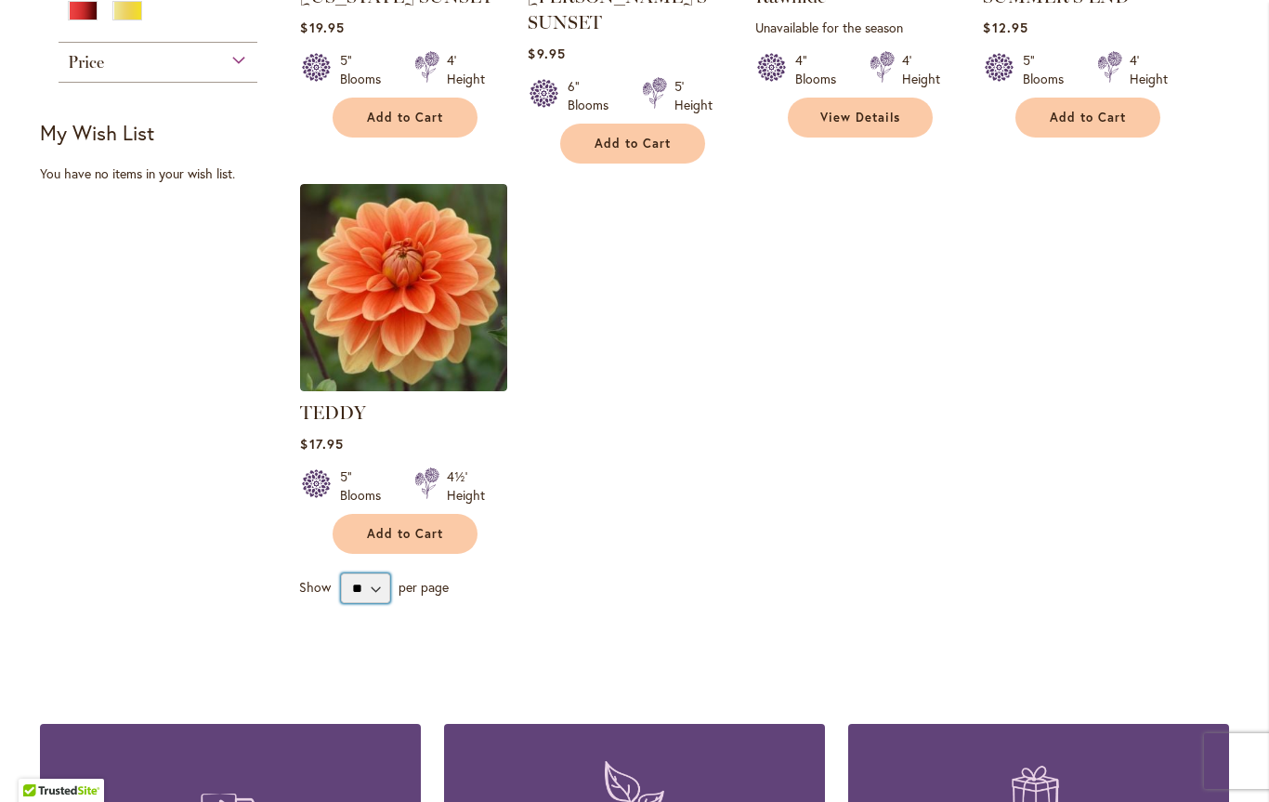
click at [380, 592] on select "** ** ** **" at bounding box center [365, 588] width 49 height 30
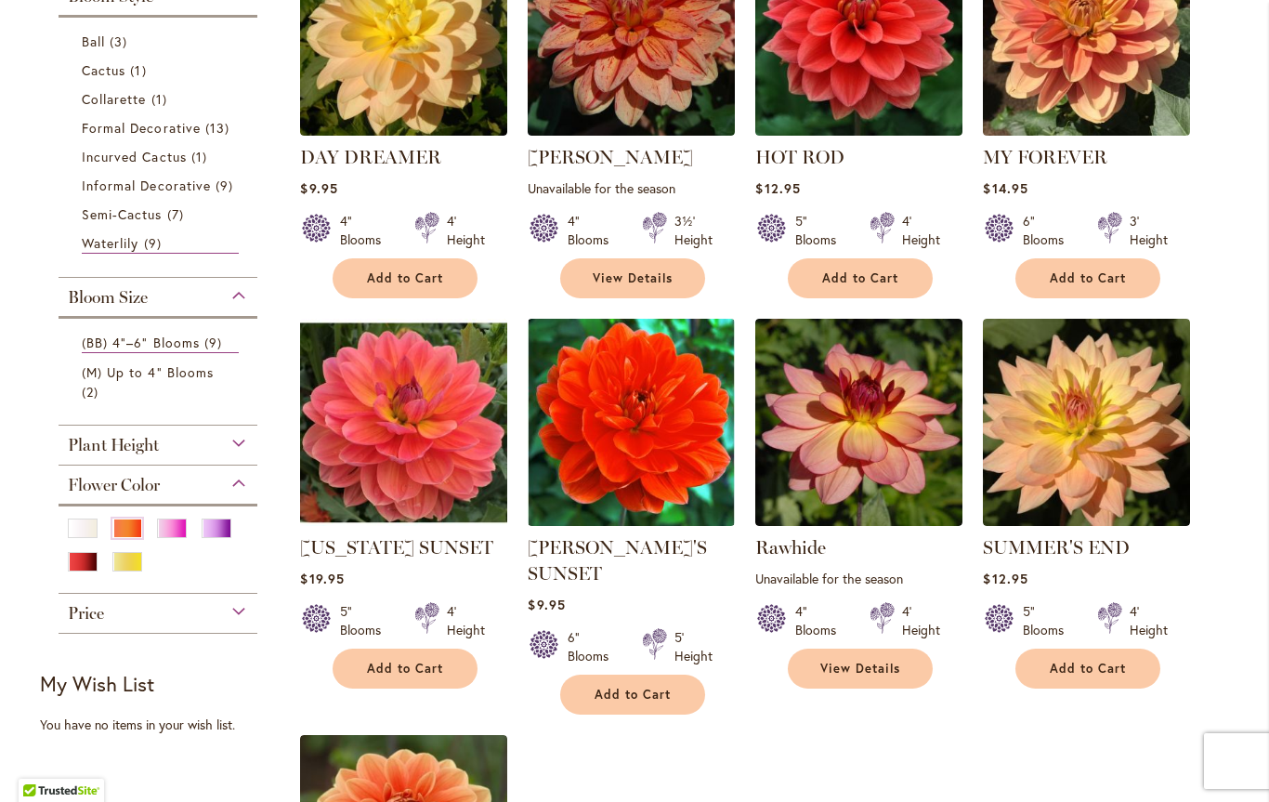
scroll to position [521, 0]
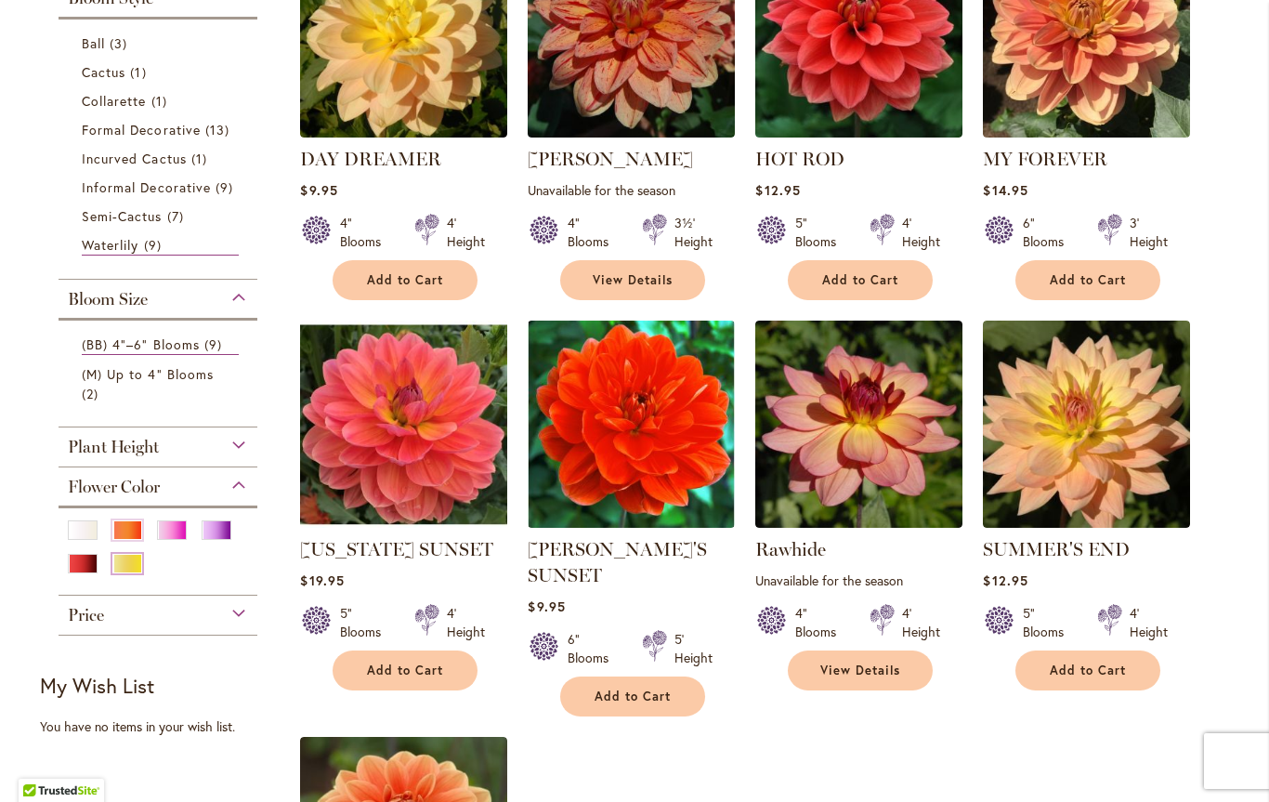
click at [131, 564] on div "Yellow" at bounding box center [127, 564] width 30 height 20
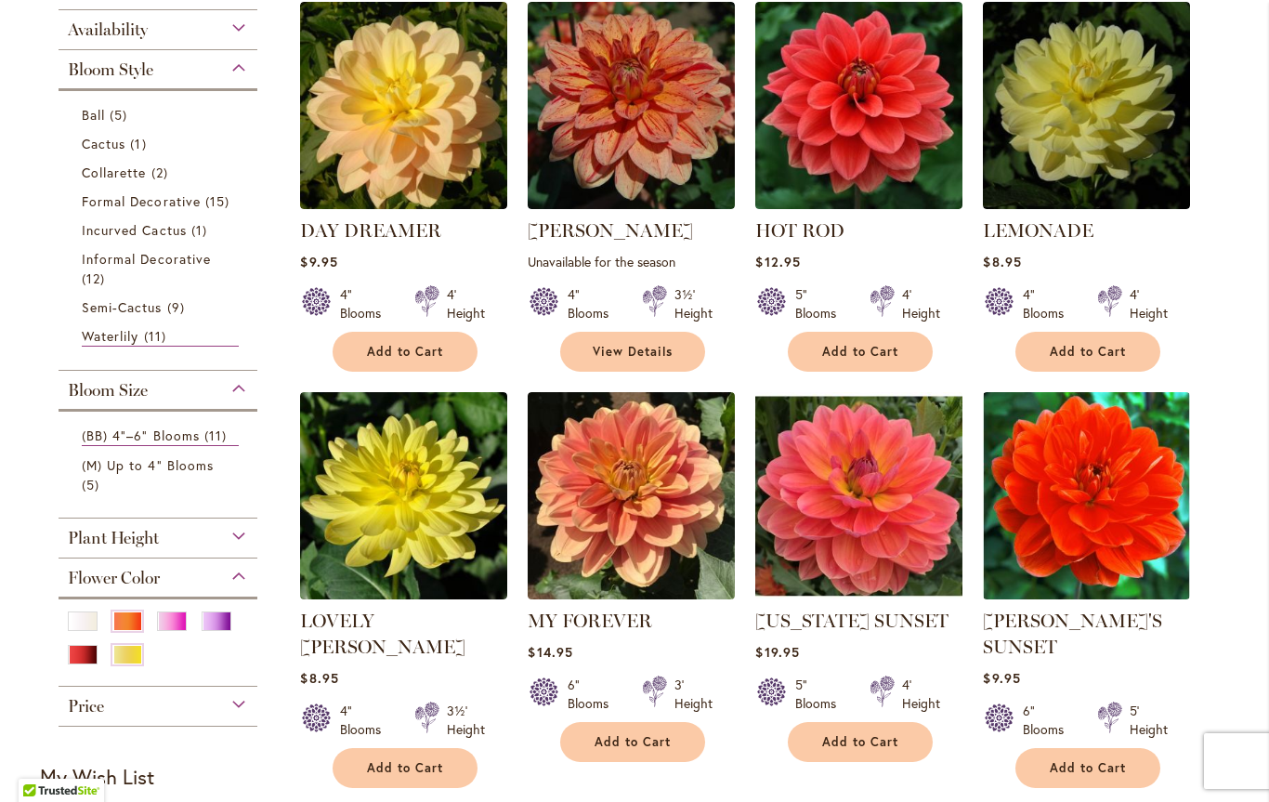
scroll to position [457, 0]
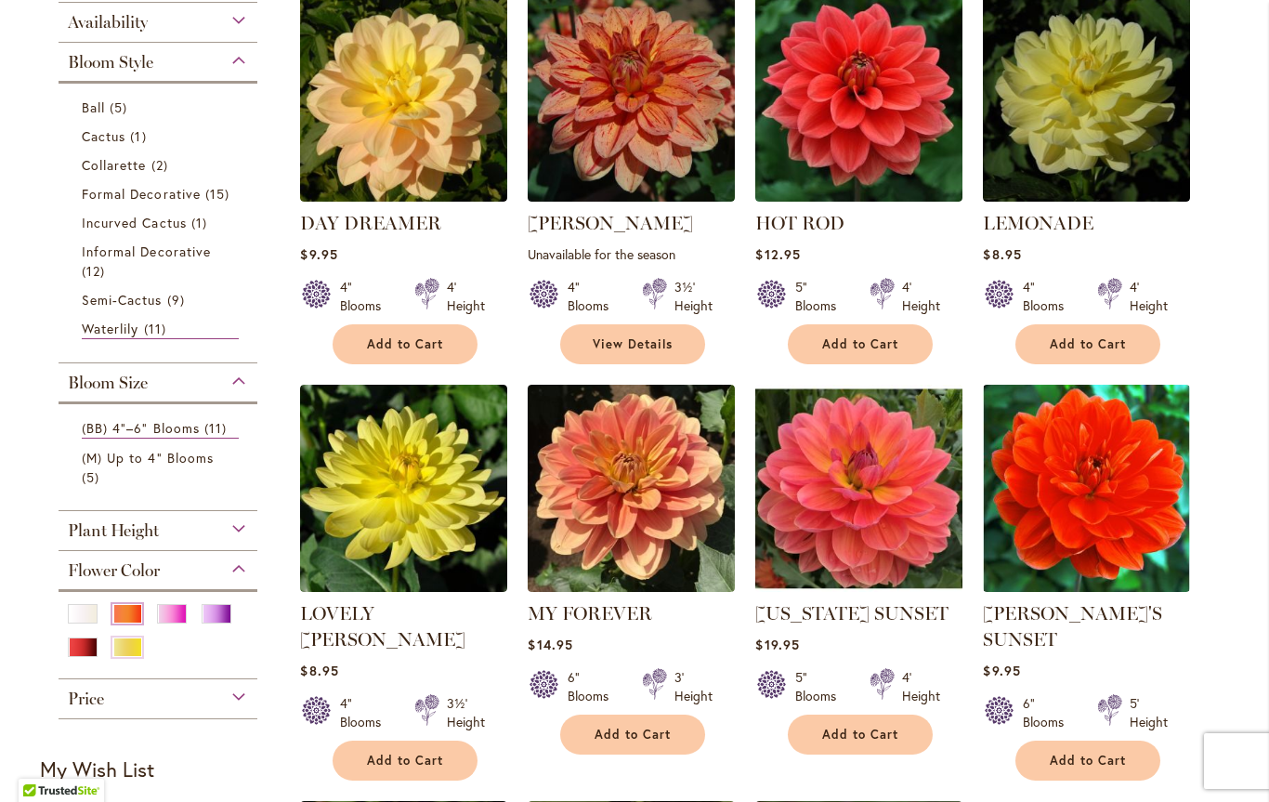
click at [128, 614] on div "Orange/Peach" at bounding box center [127, 614] width 30 height 20
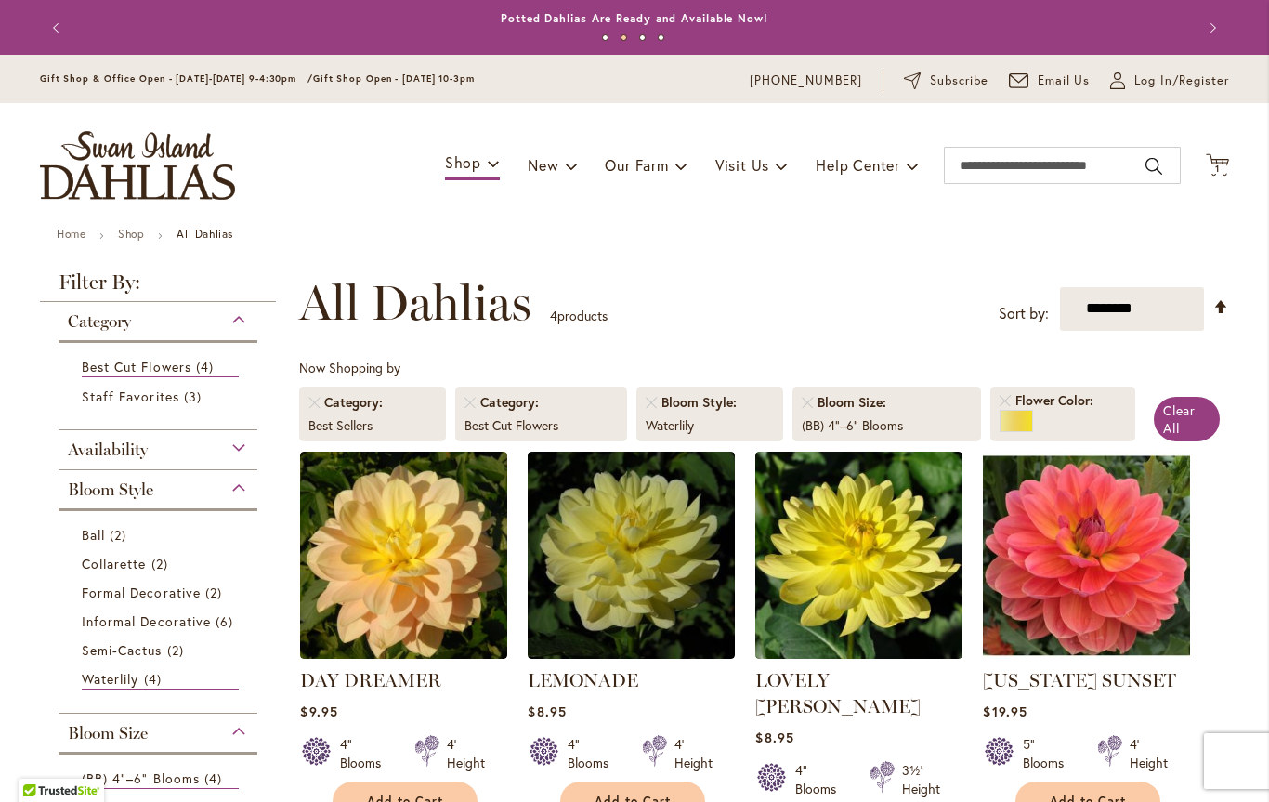
click at [88, 451] on span "Availability" at bounding box center [108, 449] width 80 height 20
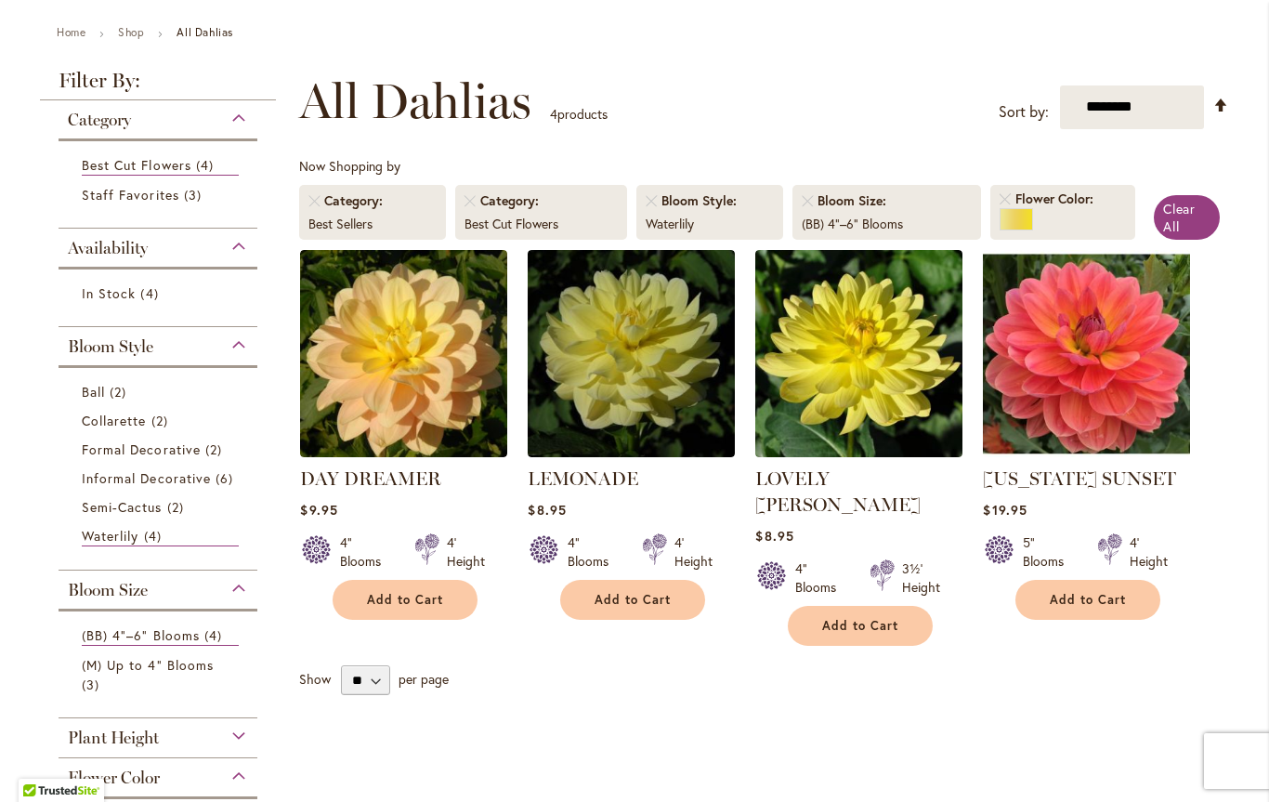
scroll to position [202, 0]
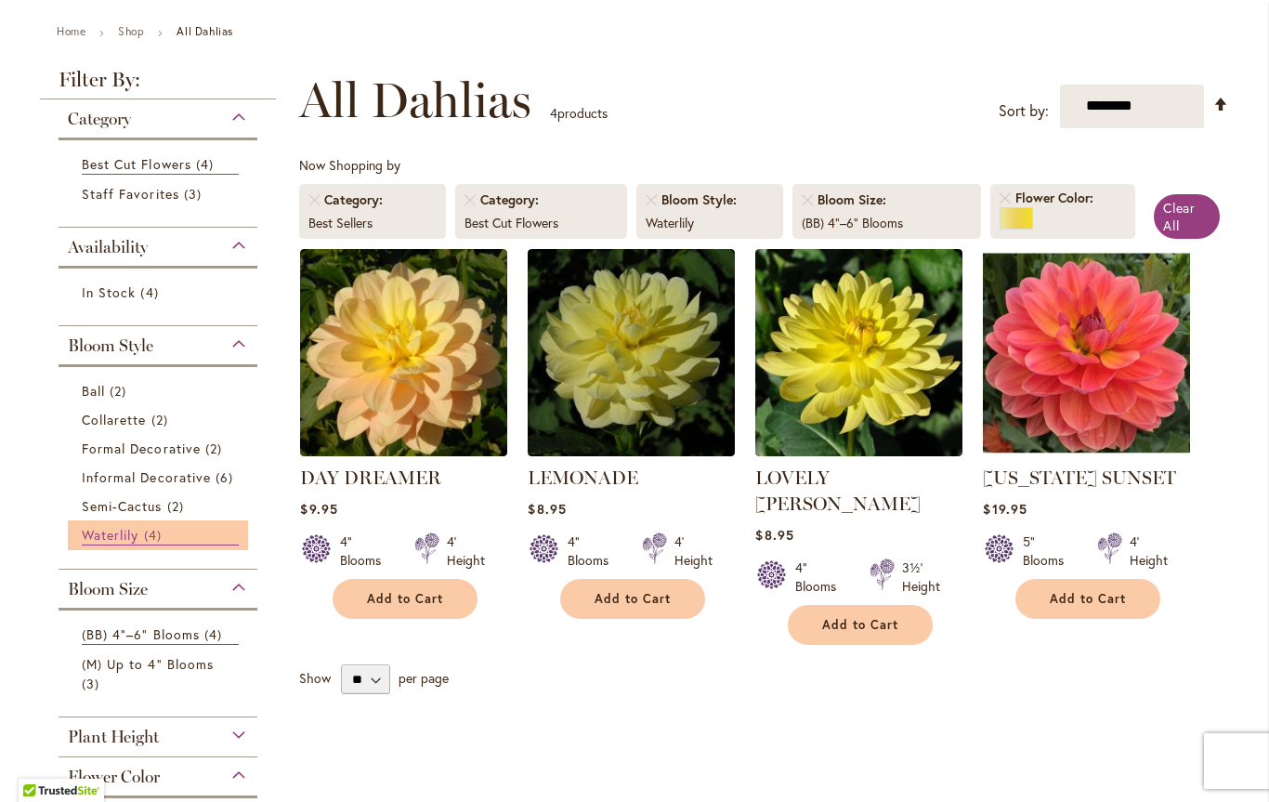
click at [110, 536] on span "Waterlily" at bounding box center [110, 535] width 57 height 18
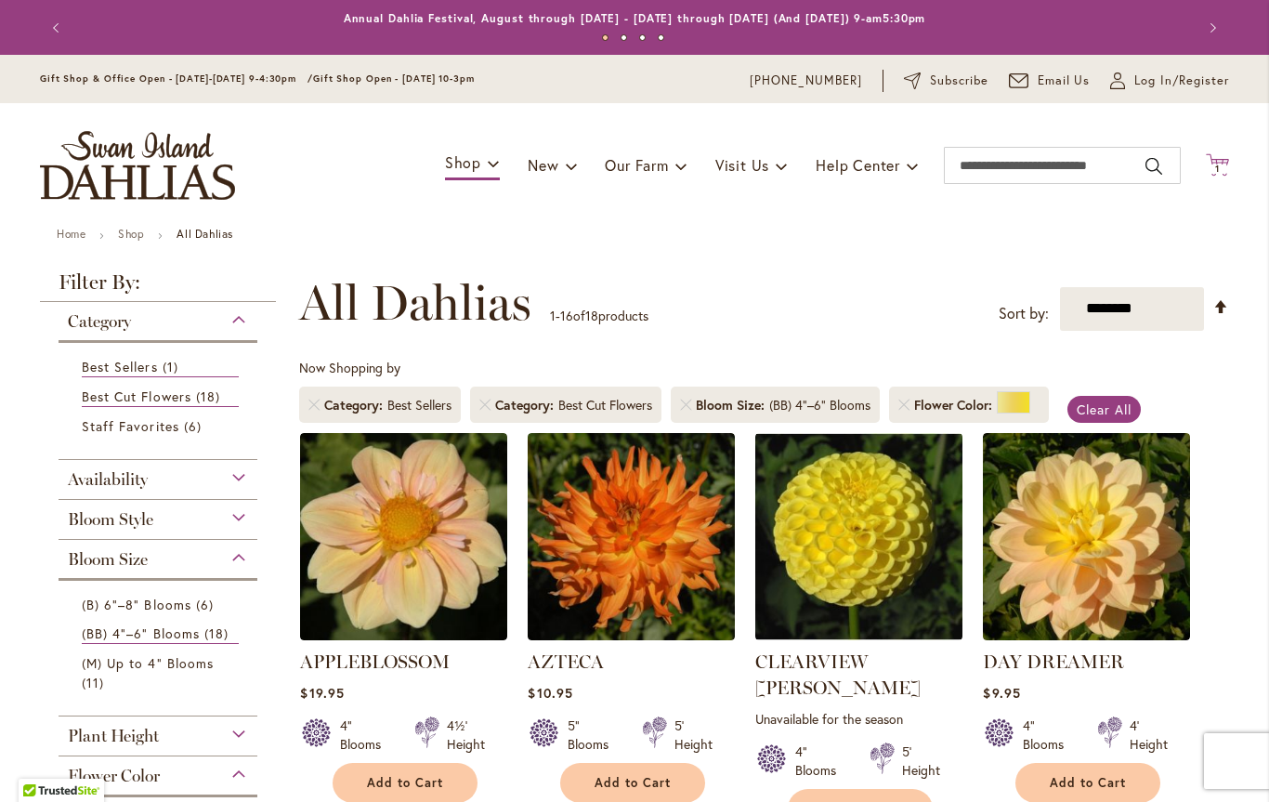
click at [1228, 164] on icon "Cart .cls-1 { fill: #231f20; }" at bounding box center [1217, 164] width 23 height 23
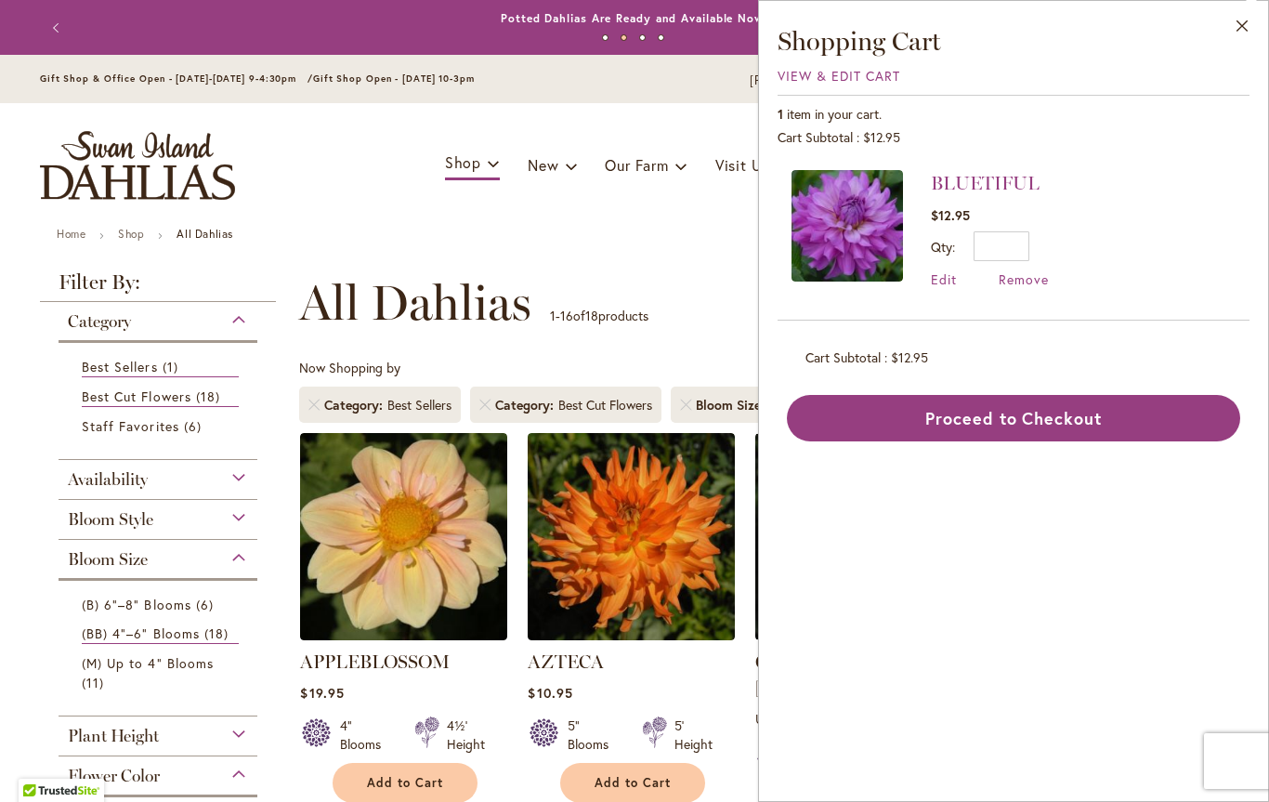
click at [836, 222] on img at bounding box center [846, 225] width 111 height 111
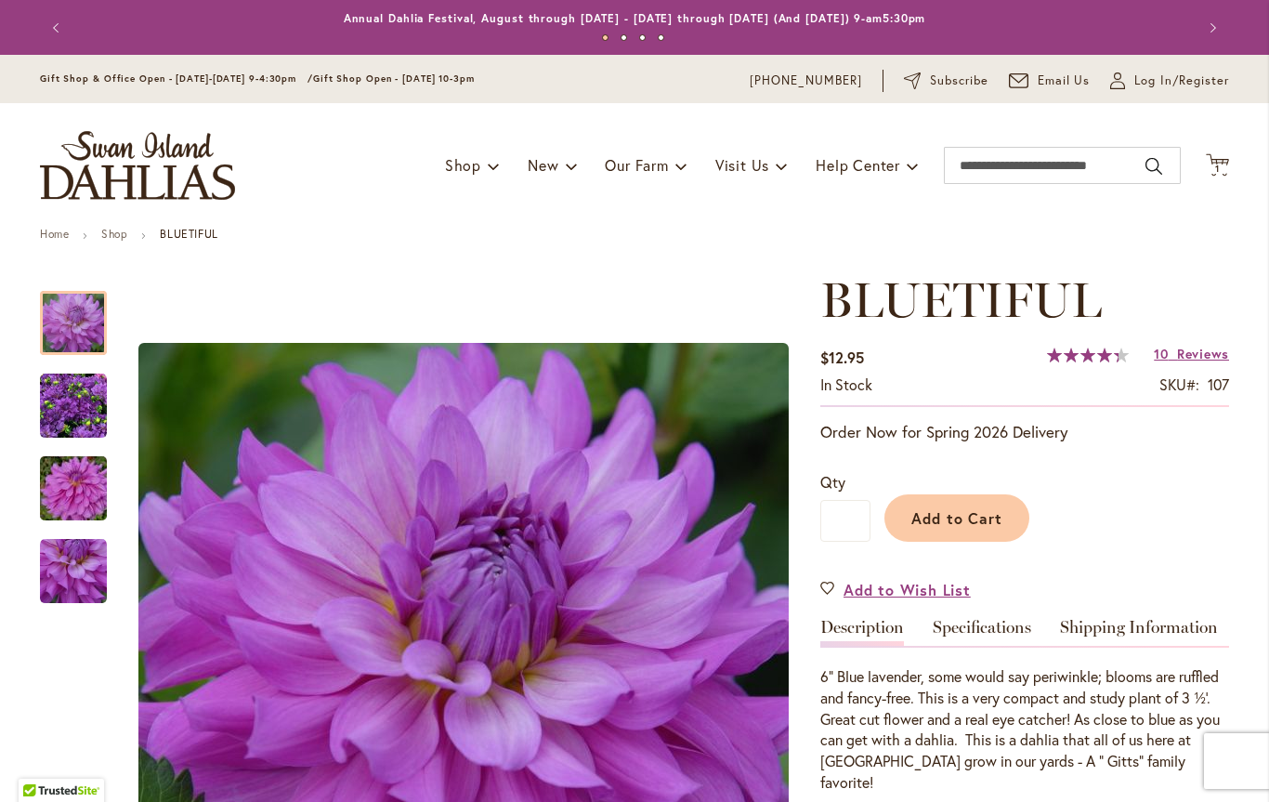
click at [1239, 156] on div "Toggle Nav Shop Dahlia Tubers Collections Fresh Cut Dahlias Gardening Supplies …" at bounding box center [634, 165] width 1226 height 124
click at [1224, 167] on span "1 1 items" at bounding box center [1217, 168] width 19 height 9
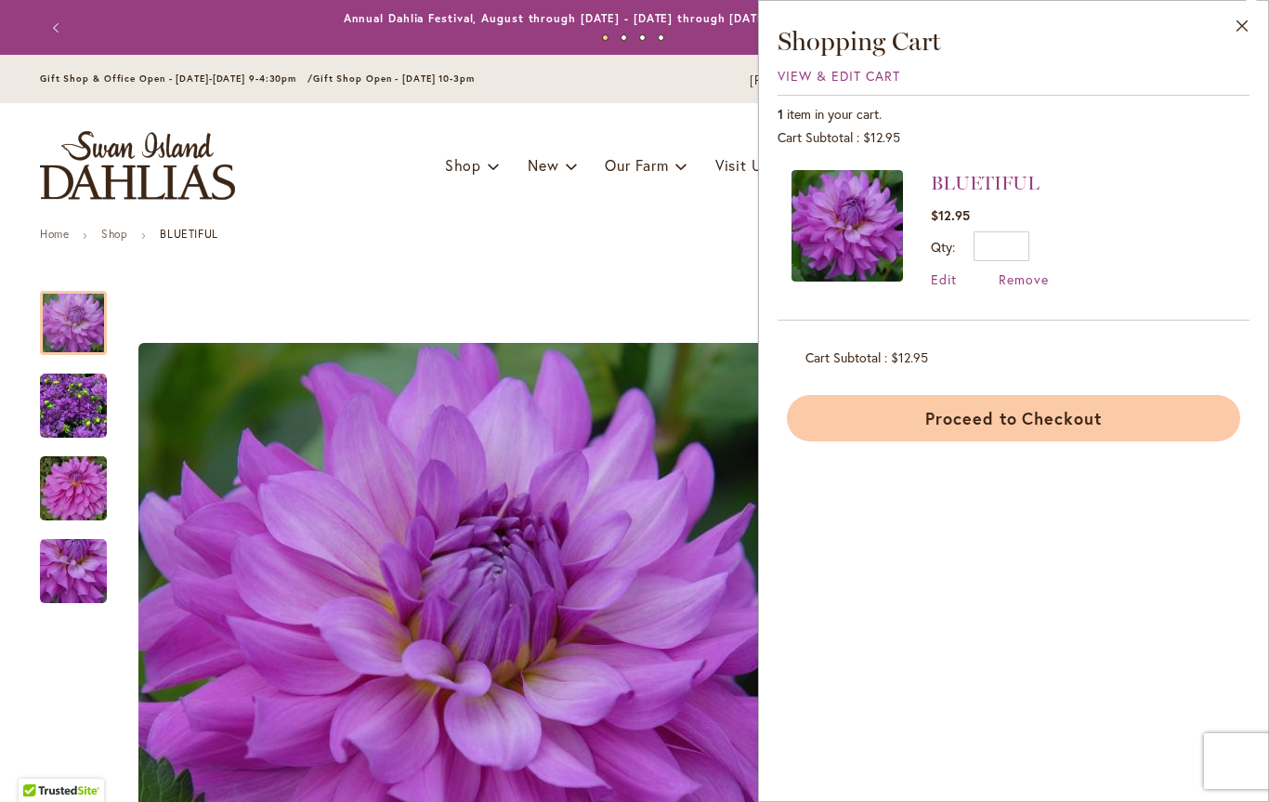
click at [1034, 426] on button "Proceed to Checkout" at bounding box center [1013, 418] width 453 height 46
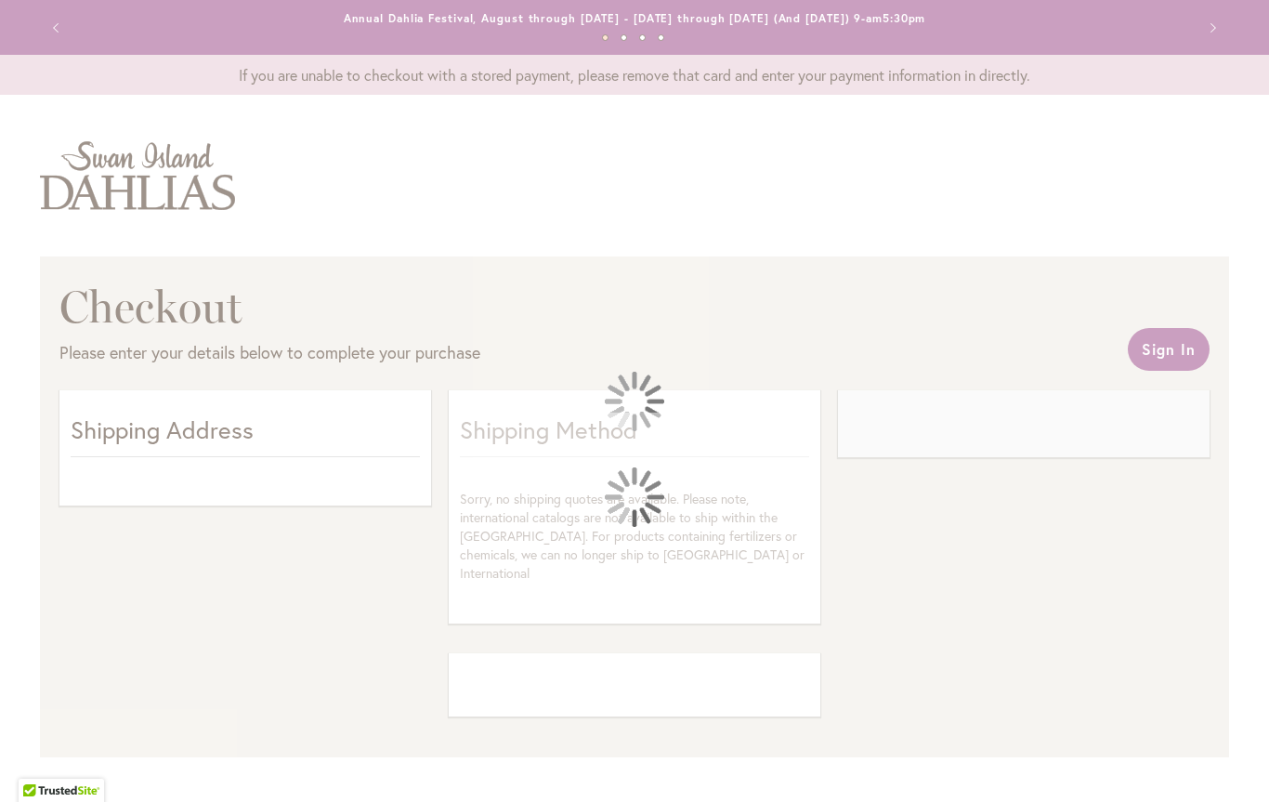
select select "**"
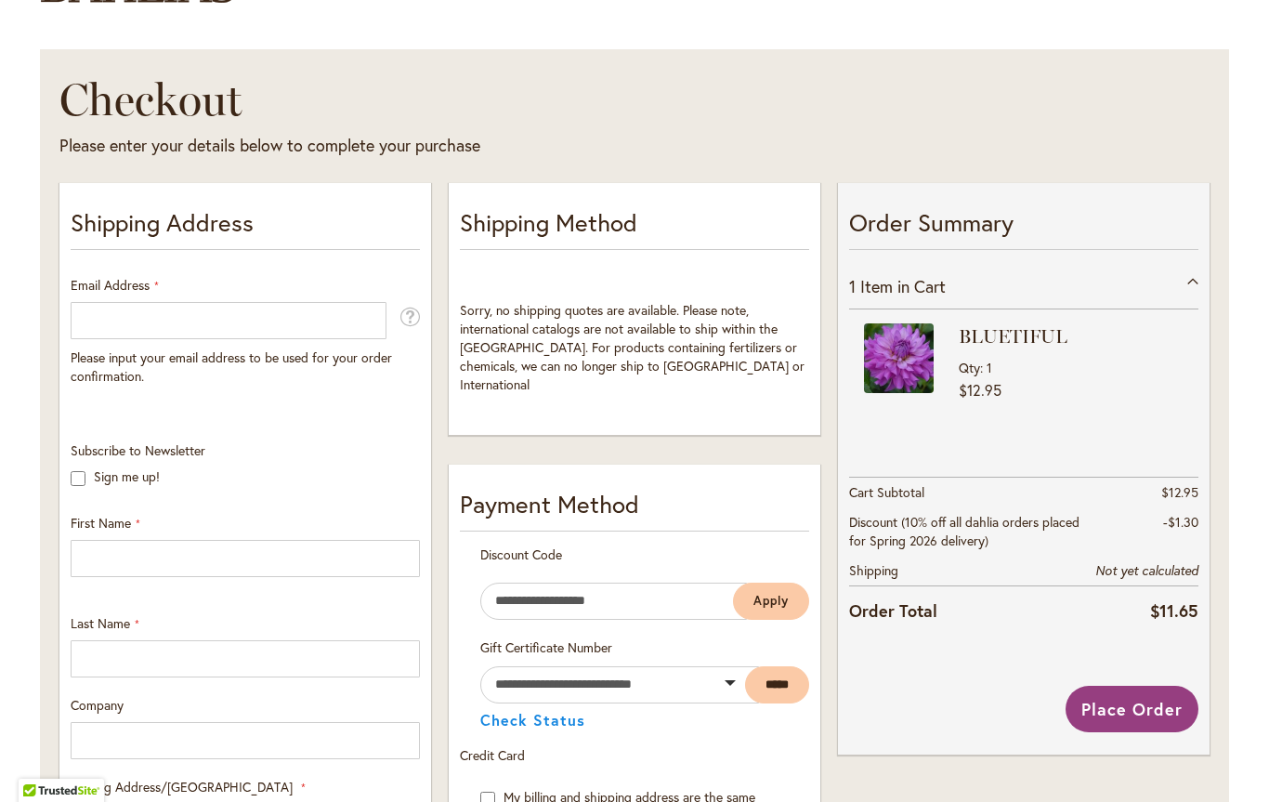
scroll to position [212, 0]
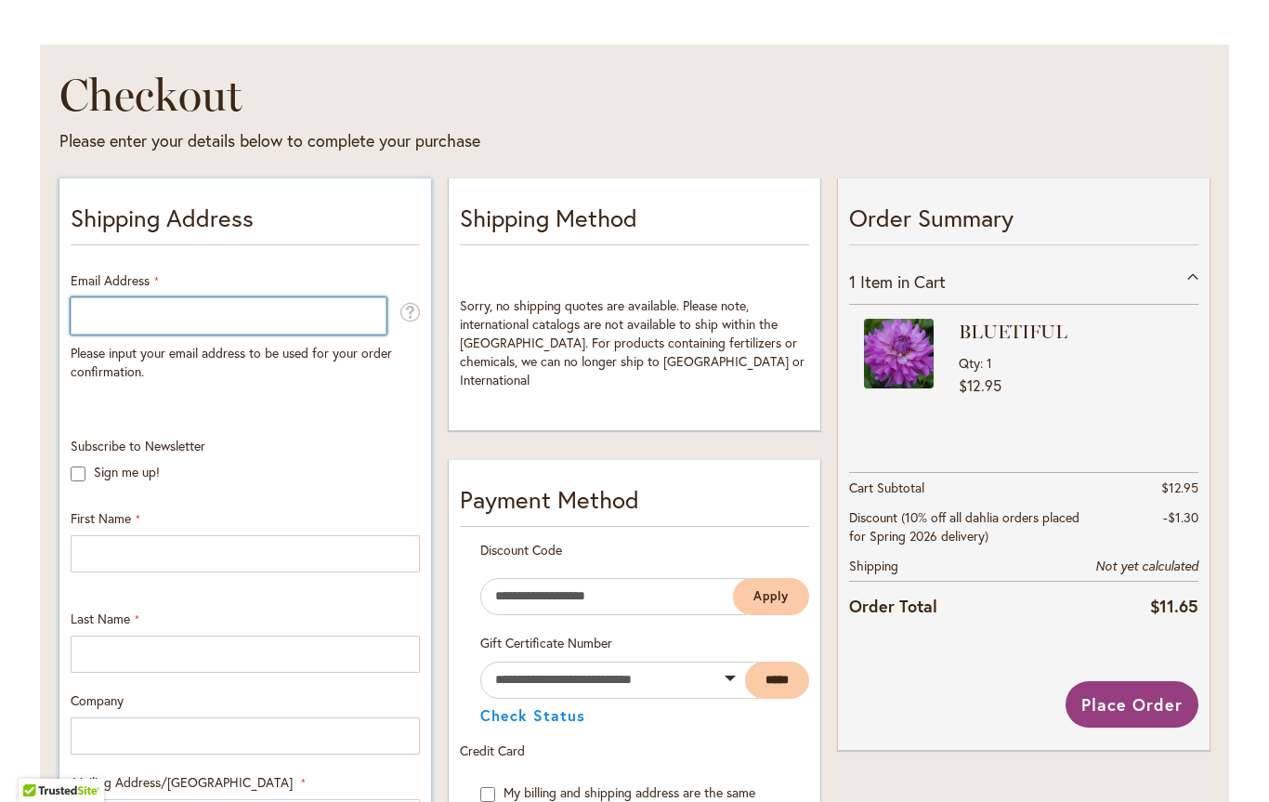
click at [260, 330] on input "Email Address" at bounding box center [229, 315] width 316 height 37
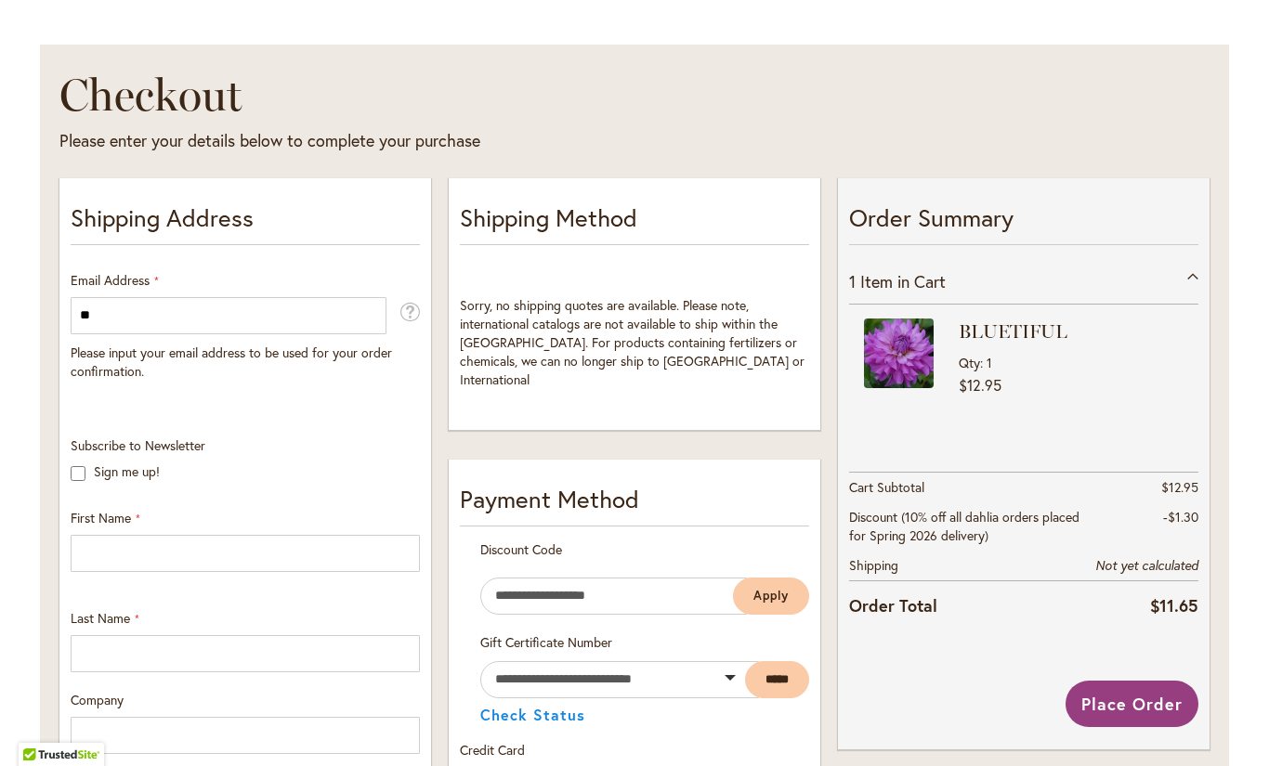
type input "**********"
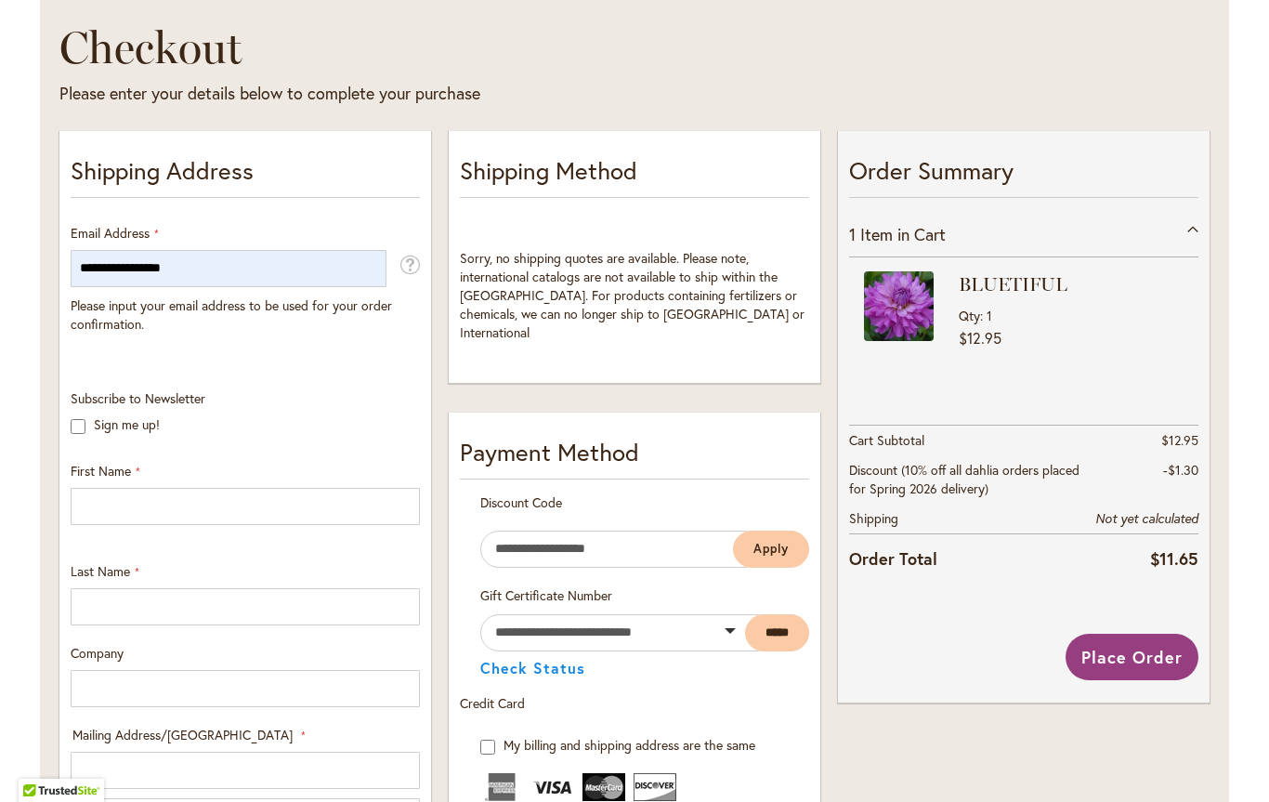
scroll to position [268, 0]
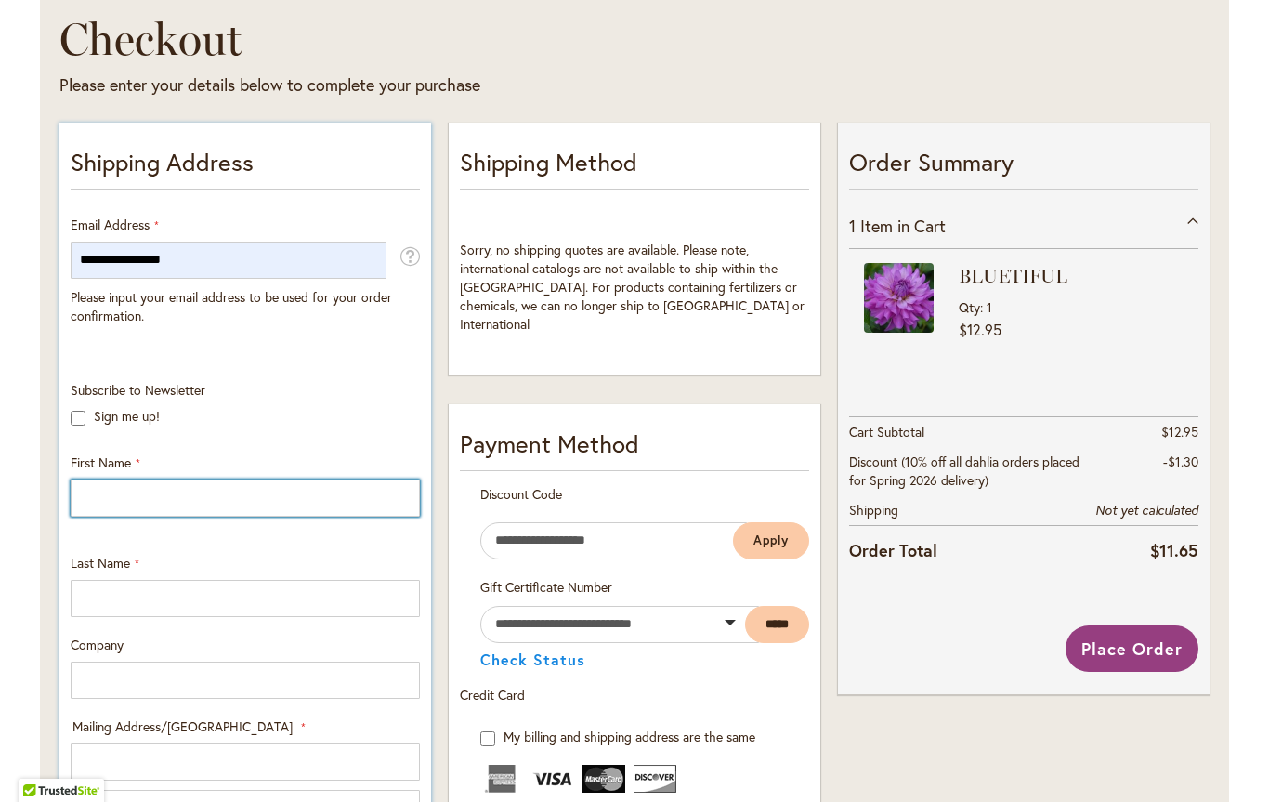
click at [244, 505] on input "First Name" at bounding box center [245, 497] width 349 height 37
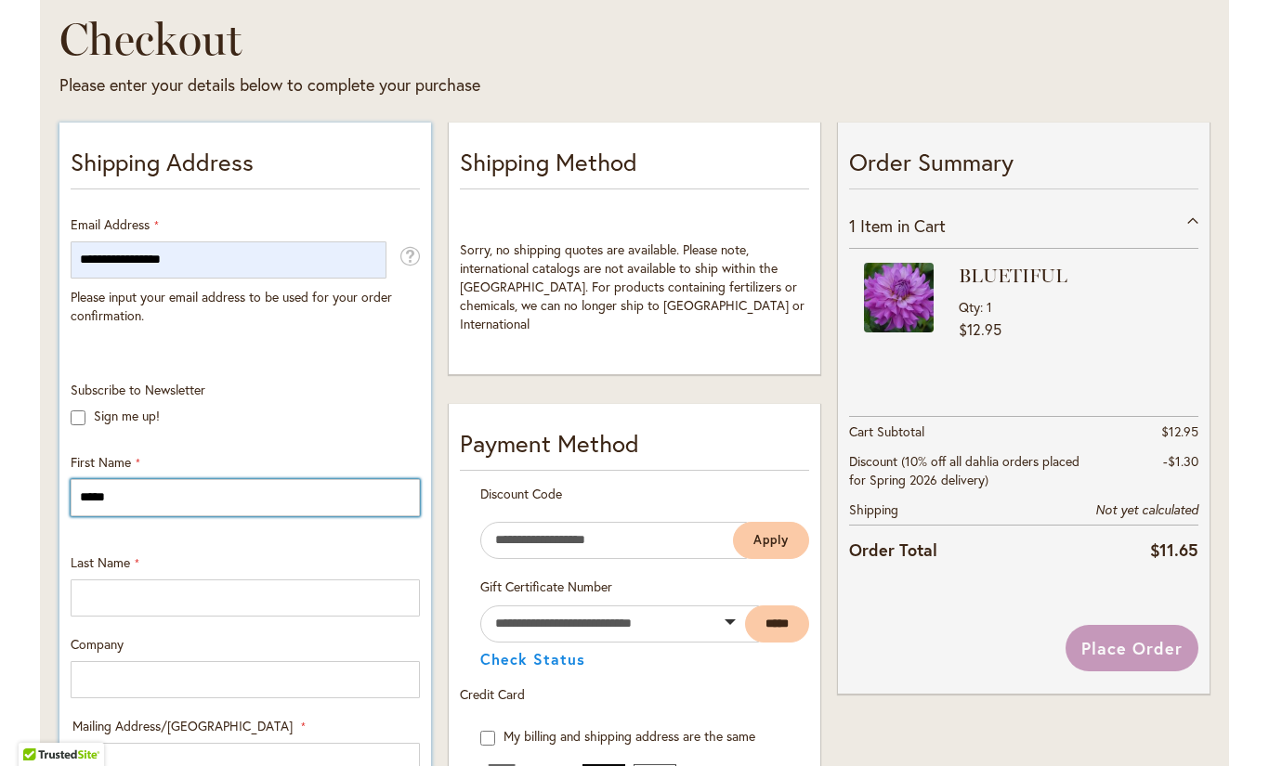
type input "****"
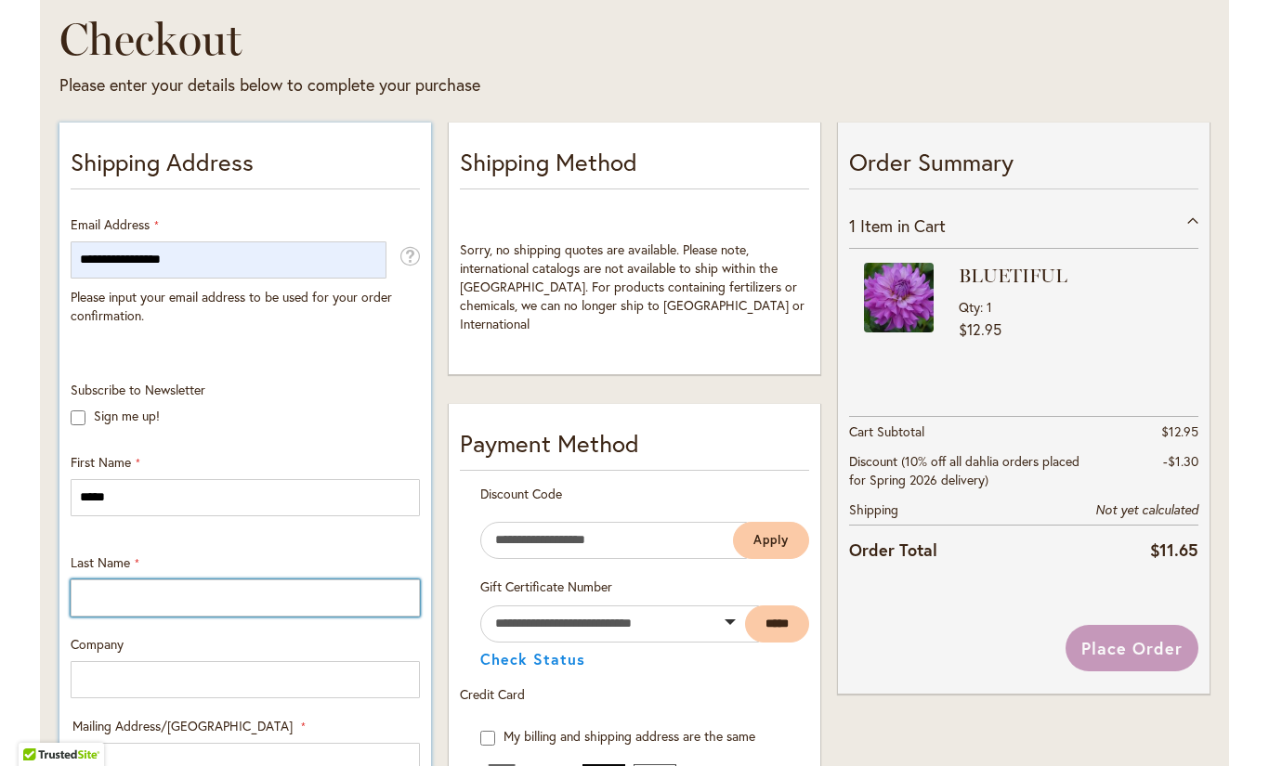
click at [232, 589] on input "Last Name" at bounding box center [245, 598] width 349 height 37
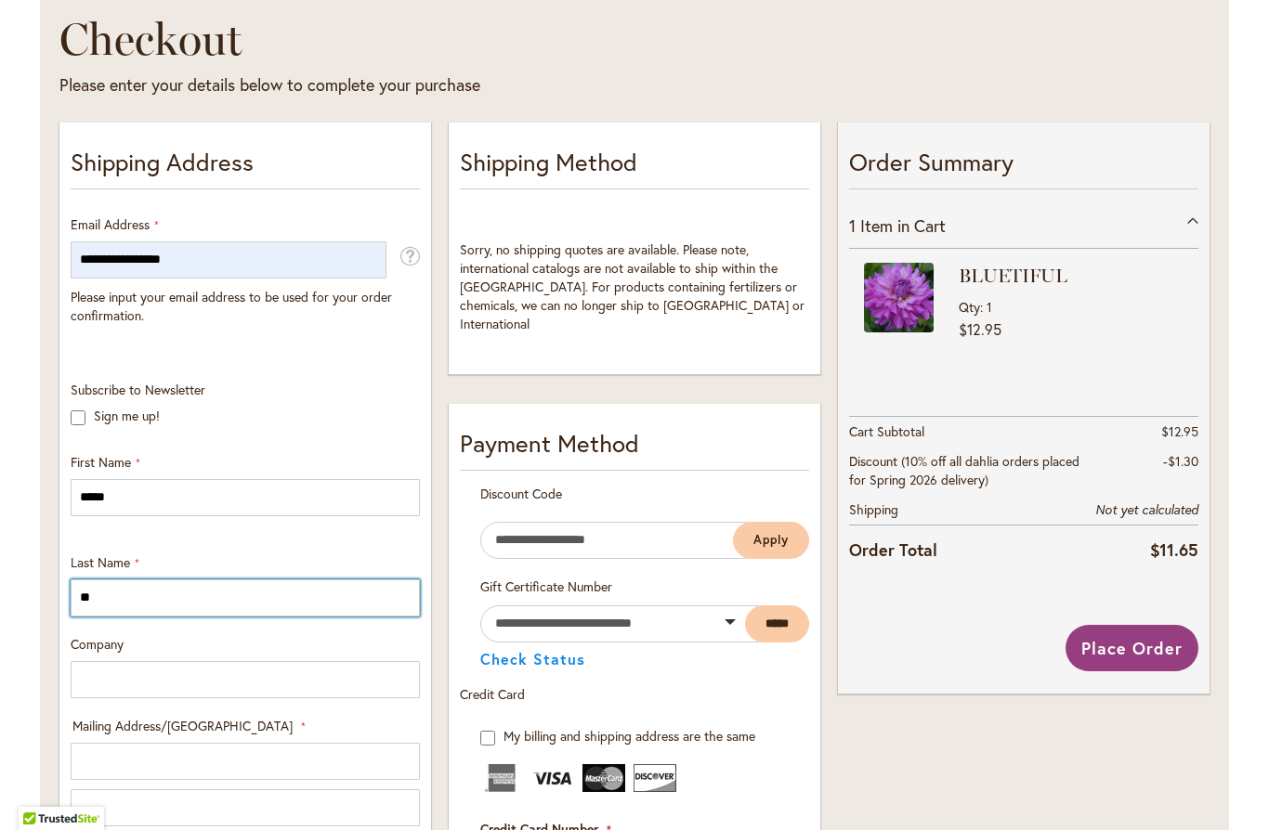
type input "*******"
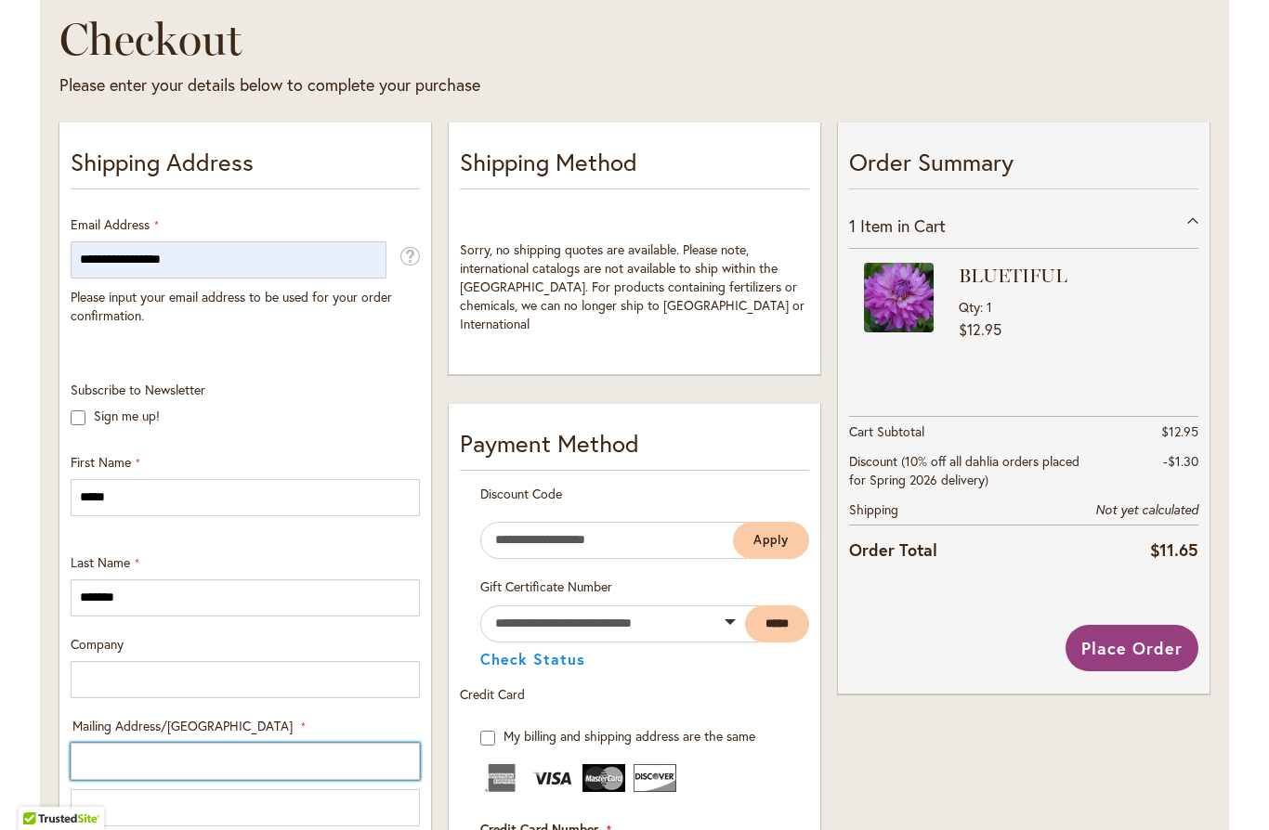
type input "**********"
select select "**"
type input "*******"
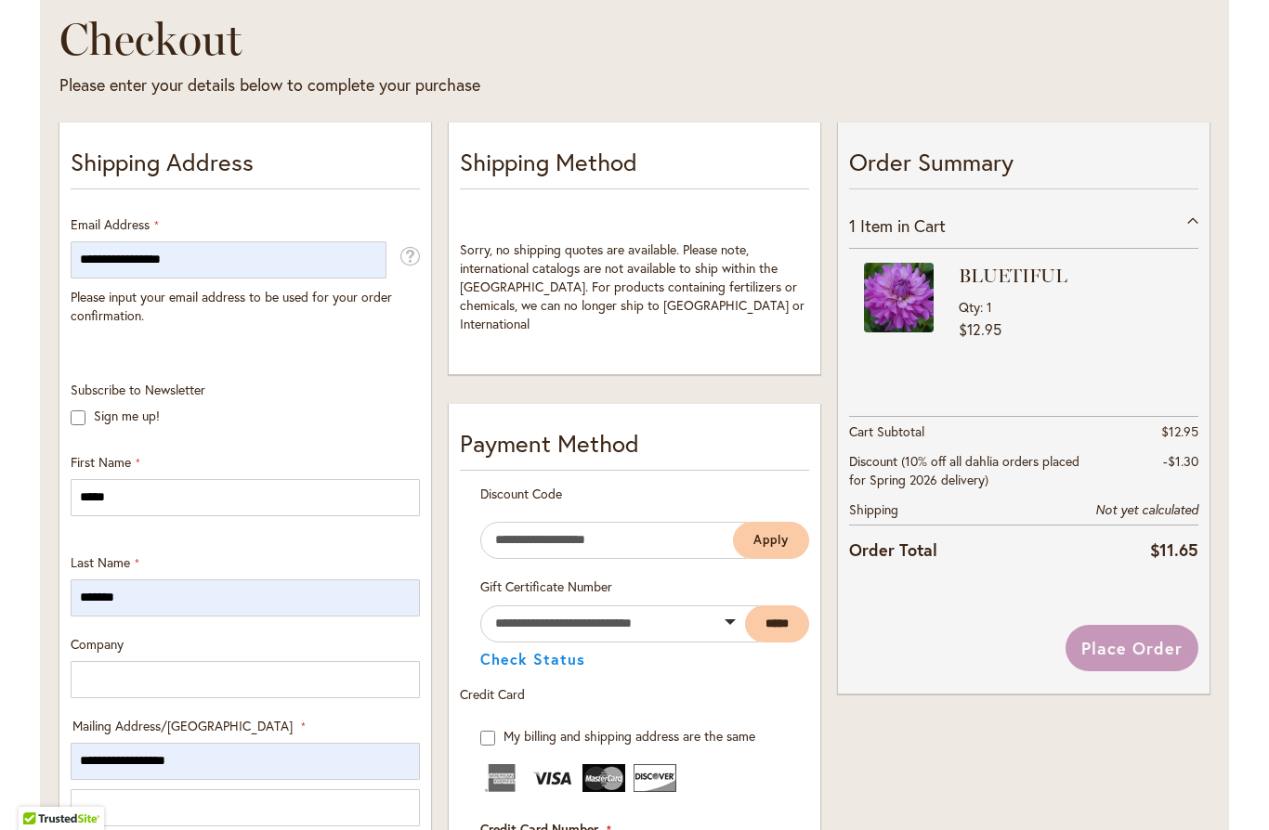
type input "*****"
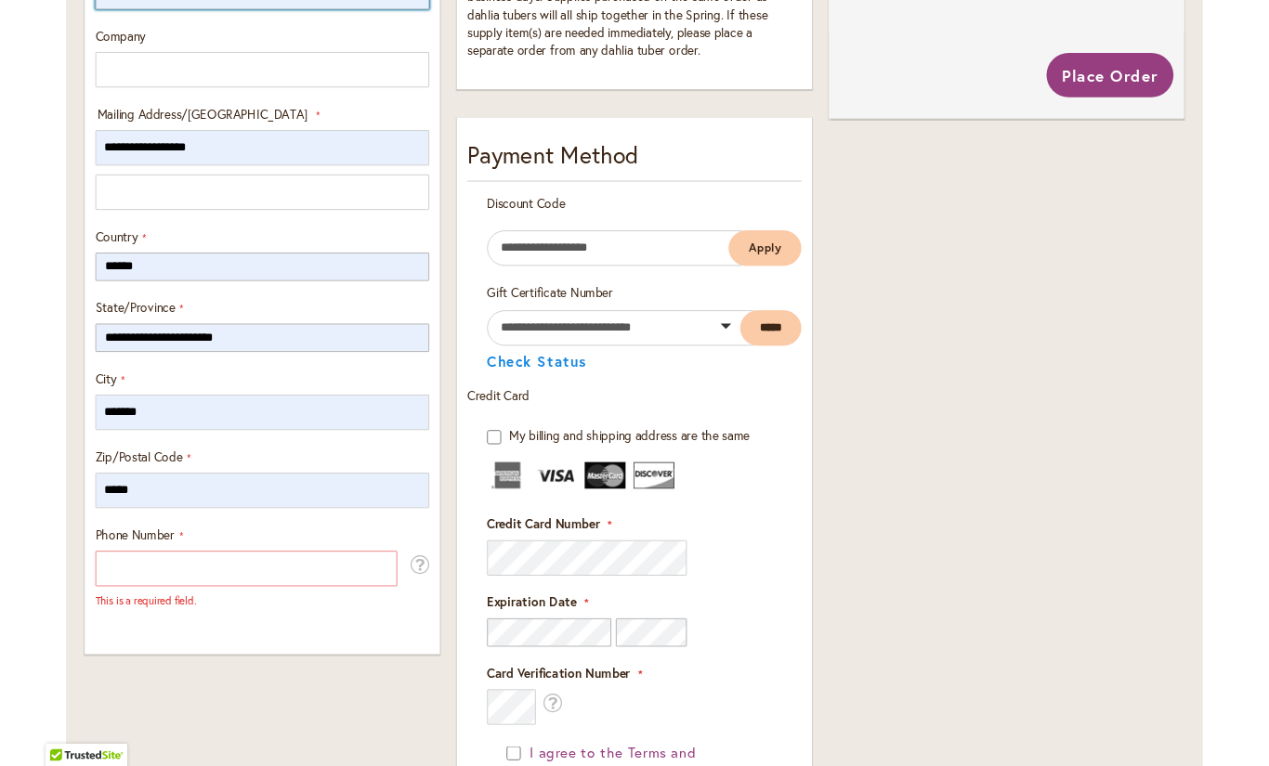
scroll to position [875, 0]
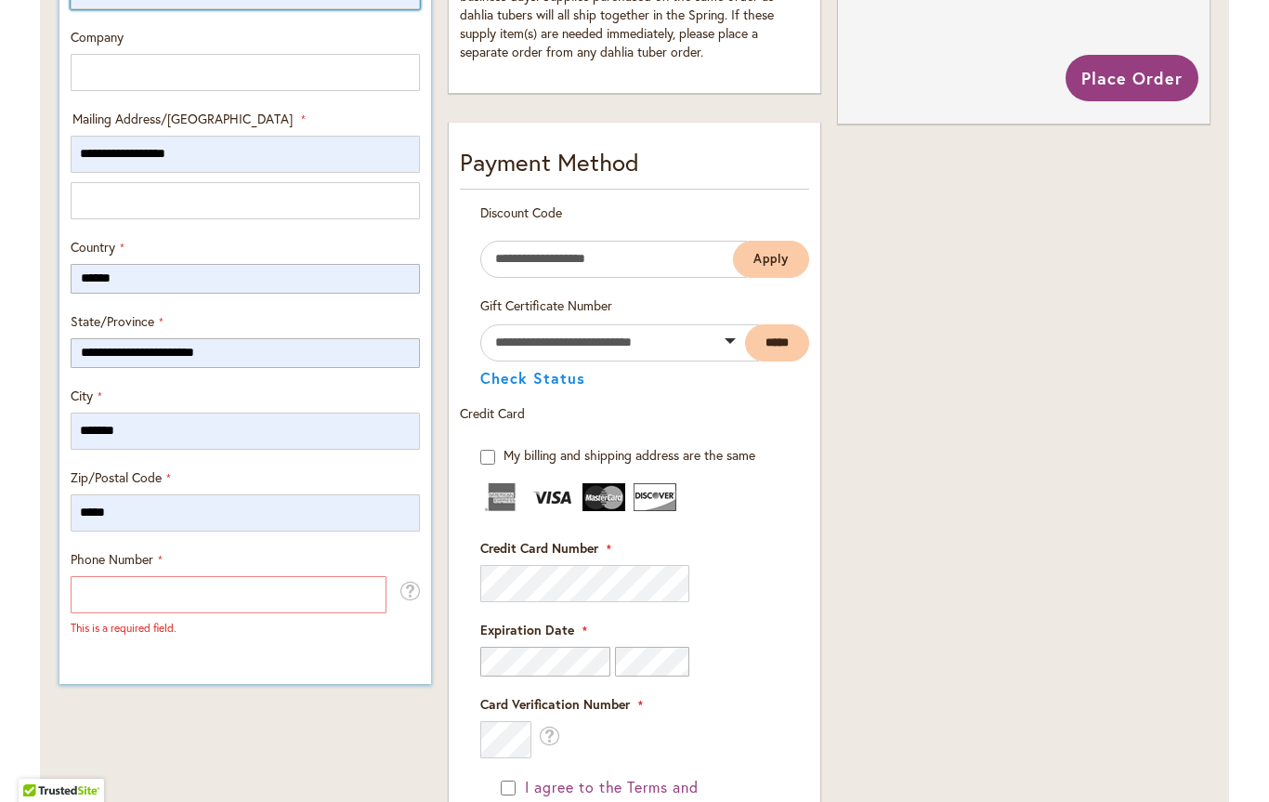
type input "*******"
click at [214, 602] on input "Phone Number" at bounding box center [229, 594] width 316 height 37
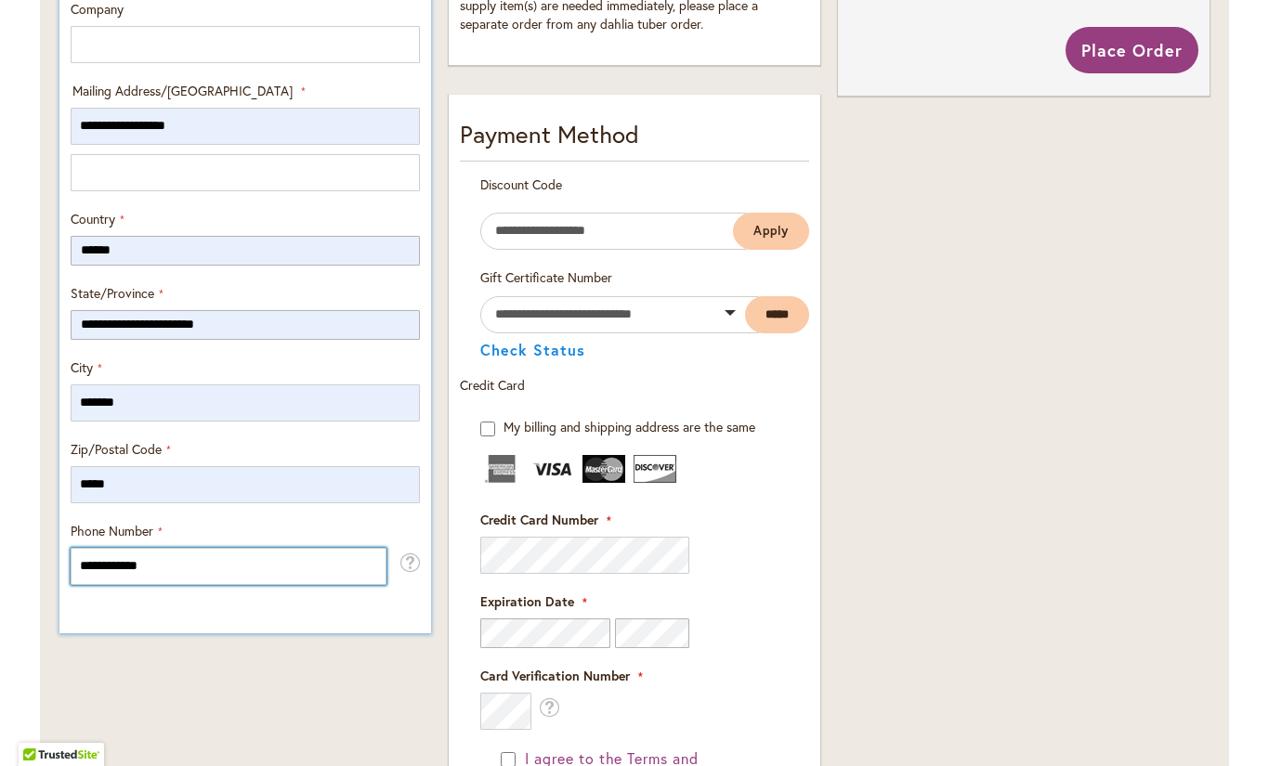
scroll to position [907, 0]
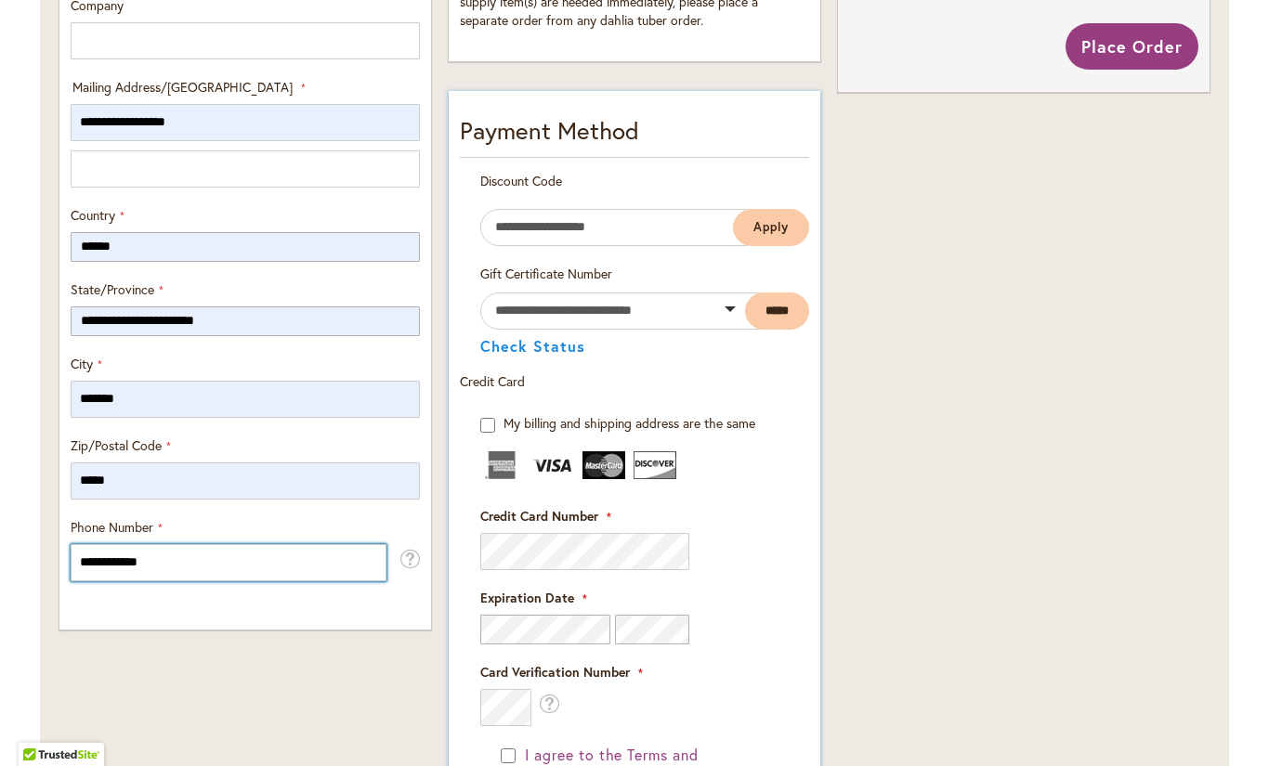
type input "**********"
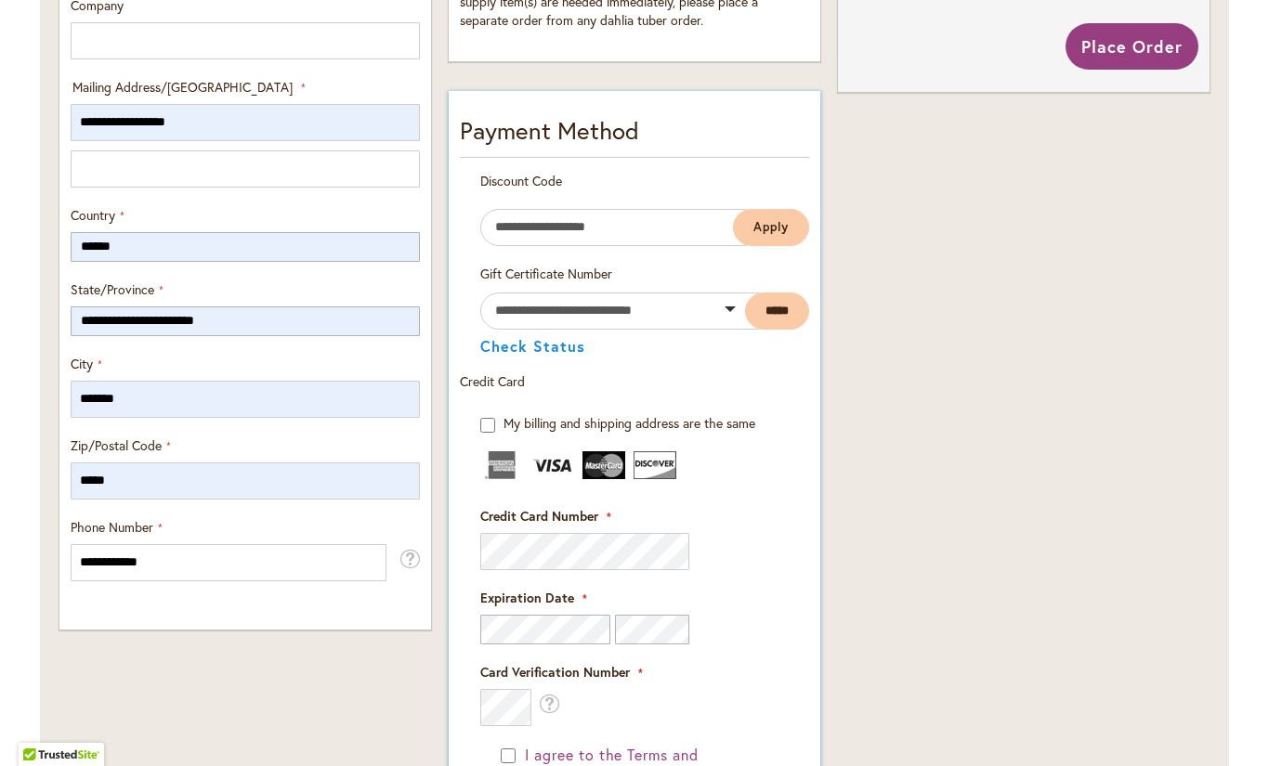
click at [565, 474] on img at bounding box center [552, 465] width 43 height 28
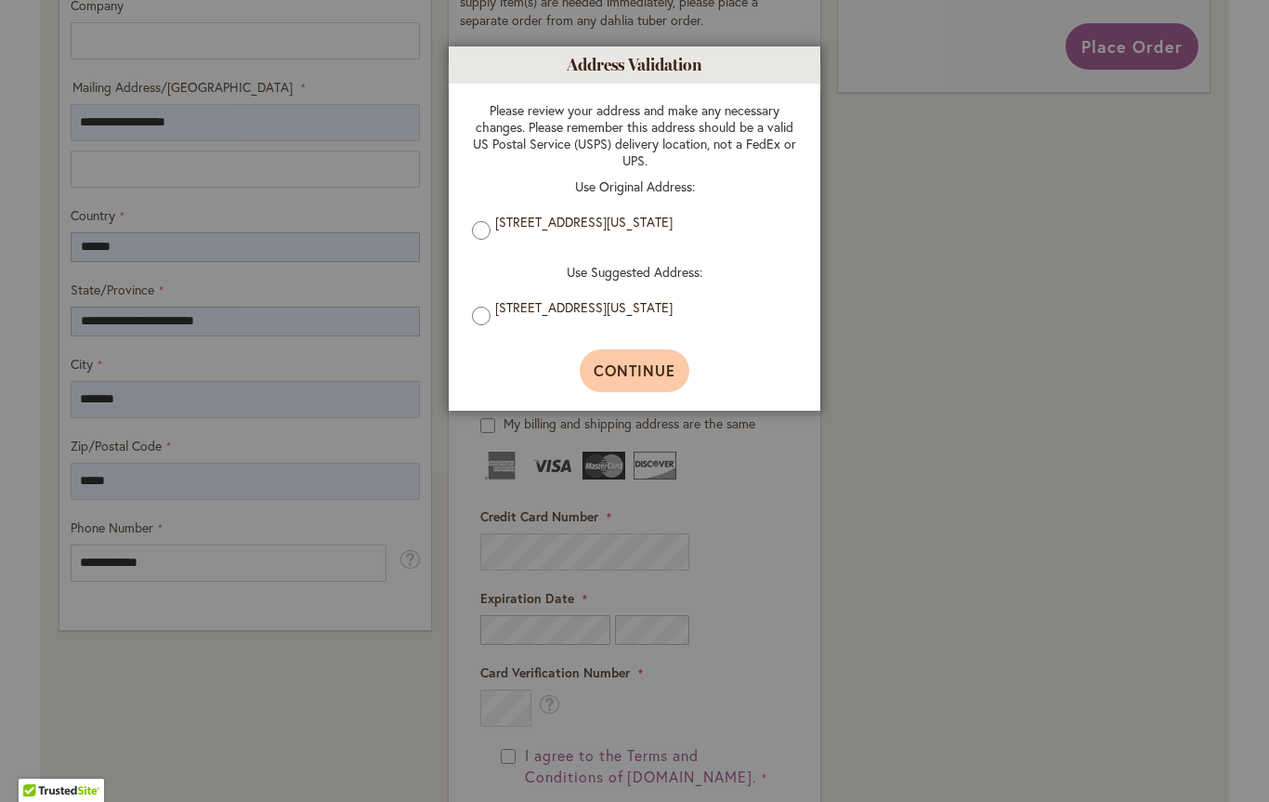
click at [631, 369] on span "Continue" at bounding box center [635, 370] width 83 height 20
type input "**********"
type input "*******"
type input "**********"
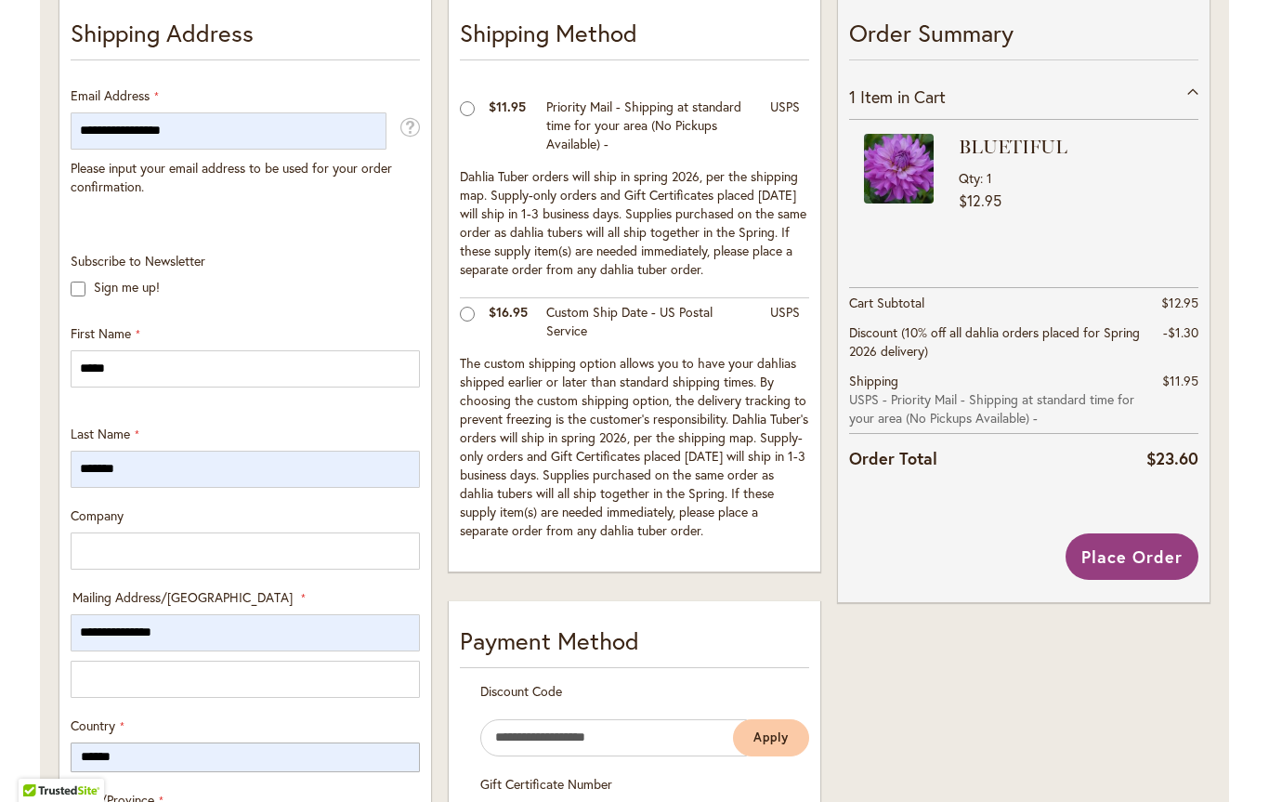
scroll to position [391, 0]
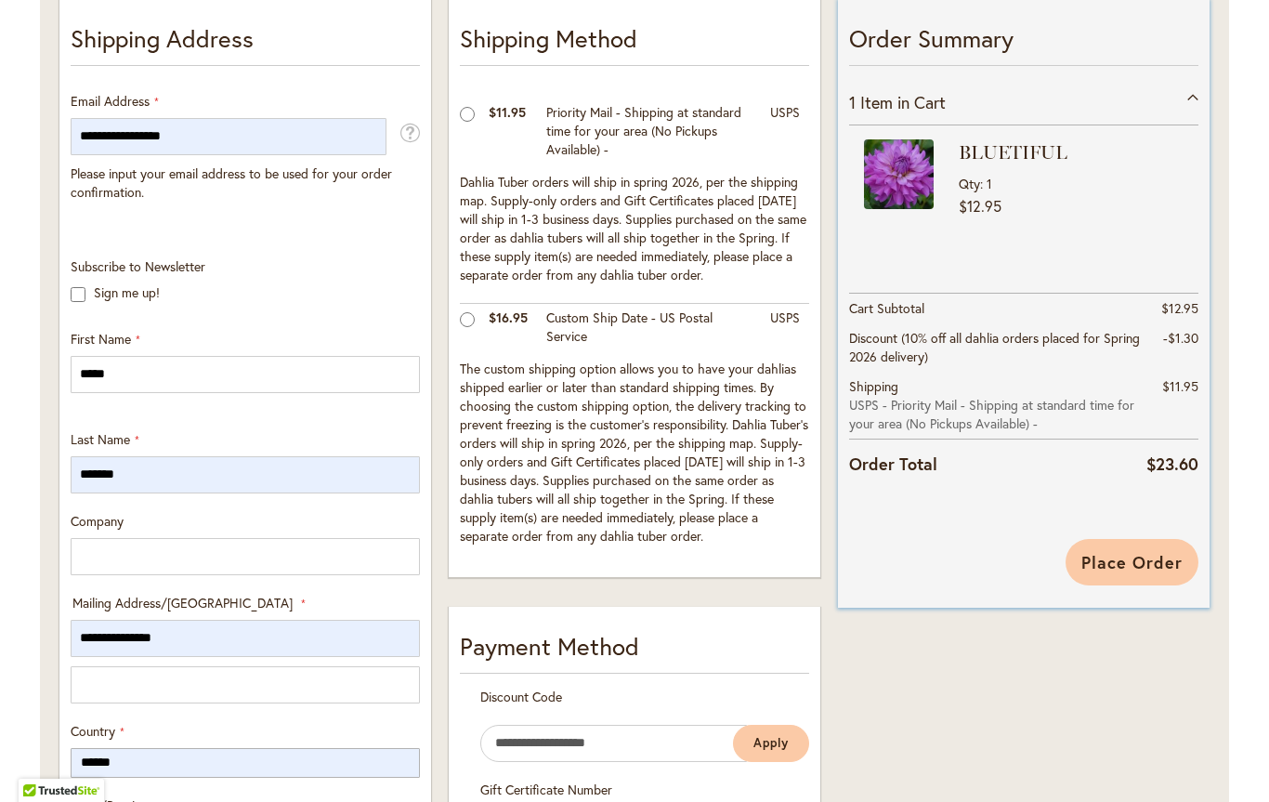
click at [1119, 553] on span "Place Order" at bounding box center [1131, 562] width 101 height 22
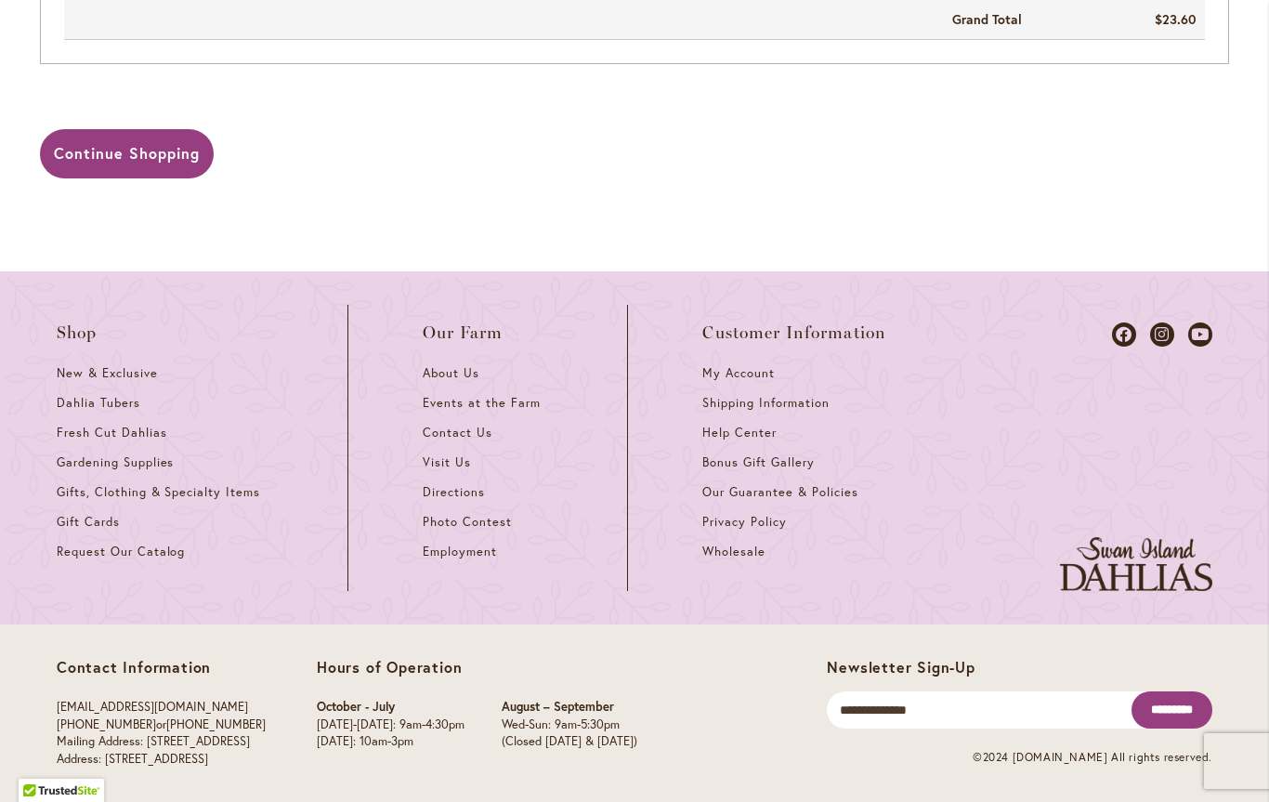
scroll to position [1187, 0]
